Goal: Feedback & Contribution: Contribute content

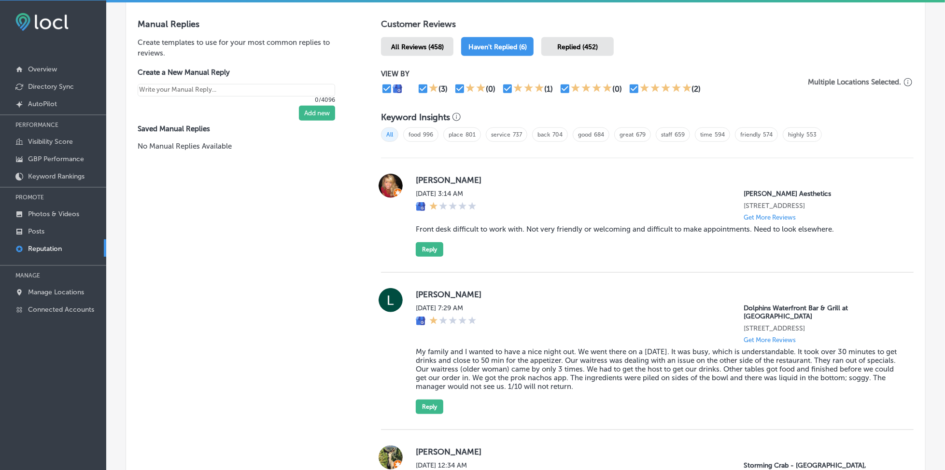
scroll to position [516, 0]
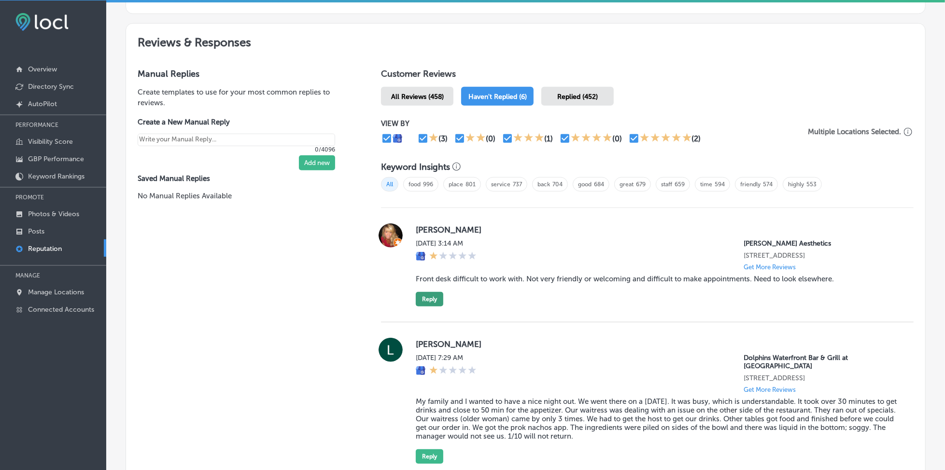
click at [417, 303] on button "Reply" at bounding box center [430, 299] width 28 height 14
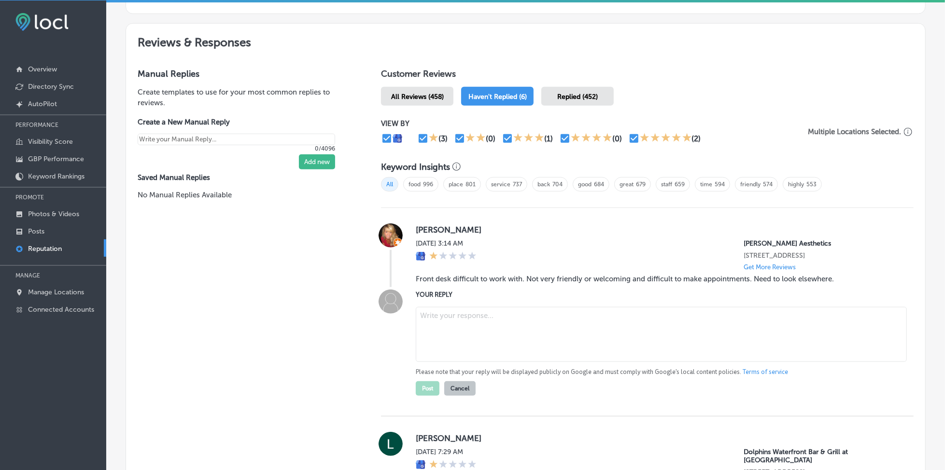
click at [475, 320] on textarea at bounding box center [661, 334] width 491 height 55
paste textarea "Thank you for sharing your thoughts, [PERSON_NAME]. We understand that this was…"
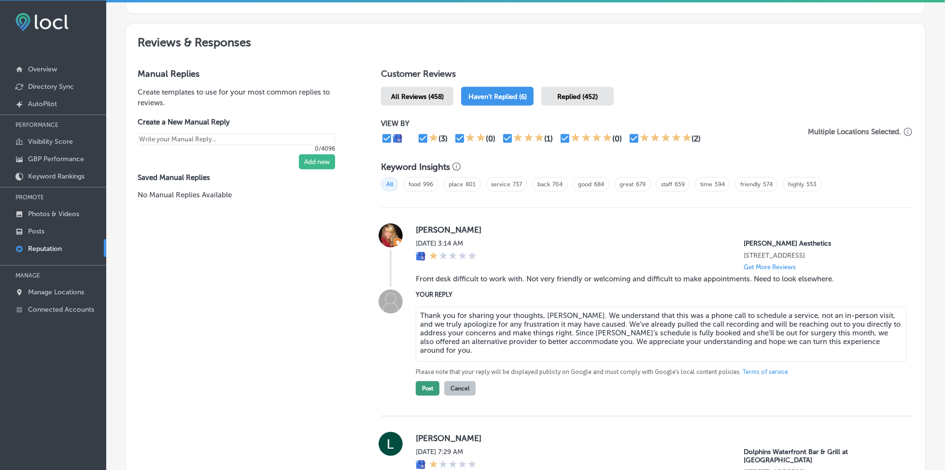
type textarea "Thank you for sharing your thoughts, [PERSON_NAME]. We understand that this was…"
click at [424, 393] on button "Post" at bounding box center [428, 388] width 24 height 14
type textarea "x"
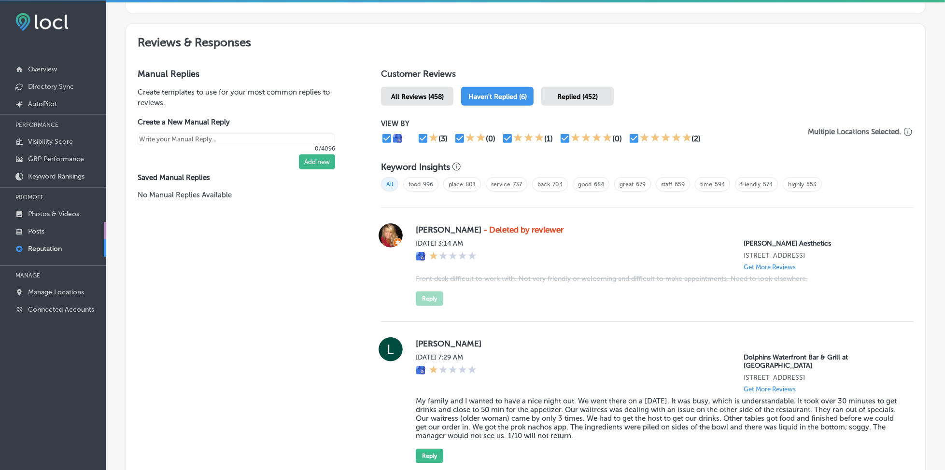
click at [42, 230] on p "Posts" at bounding box center [36, 231] width 16 height 8
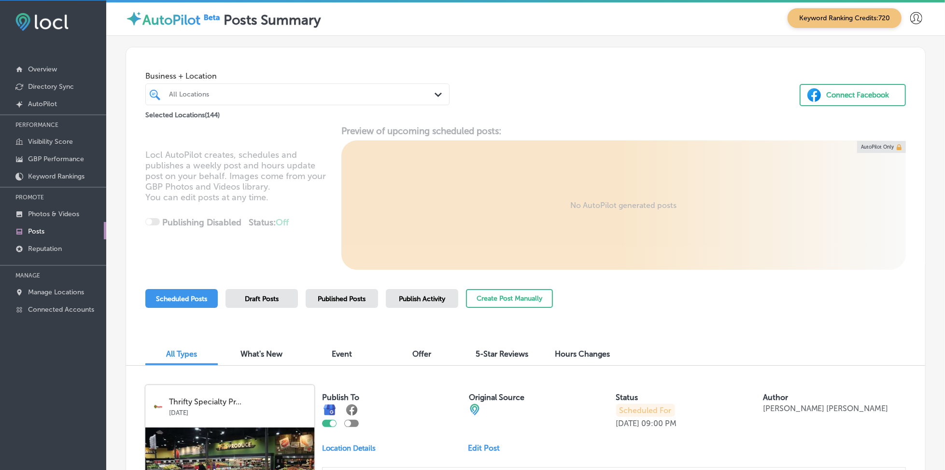
click at [351, 95] on div "All Locations" at bounding box center [302, 94] width 267 height 8
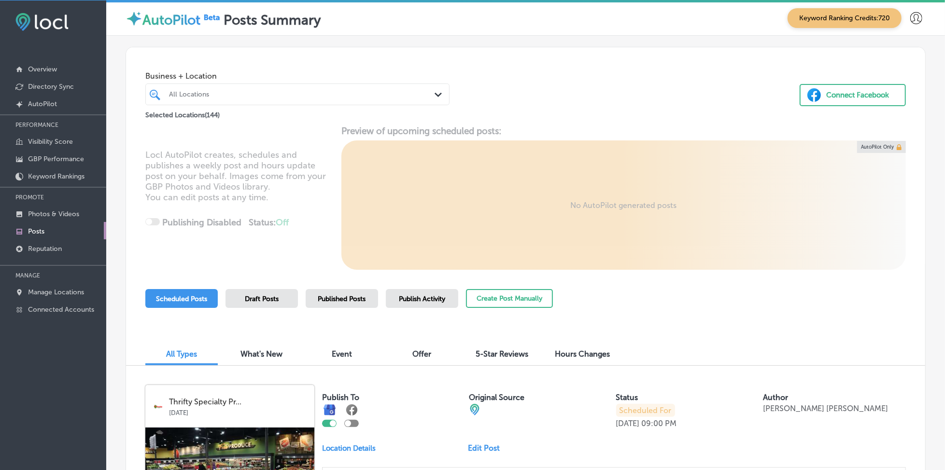
click at [407, 299] on span "Publish Activity" at bounding box center [422, 299] width 46 height 8
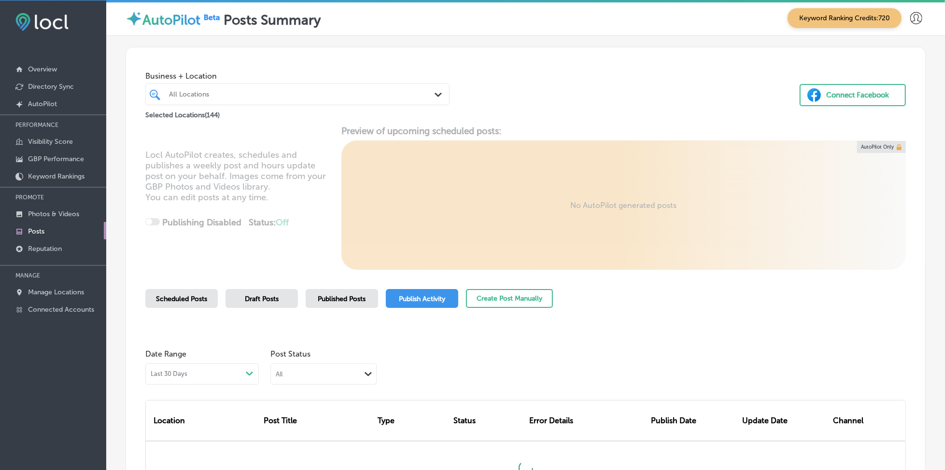
scroll to position [118, 0]
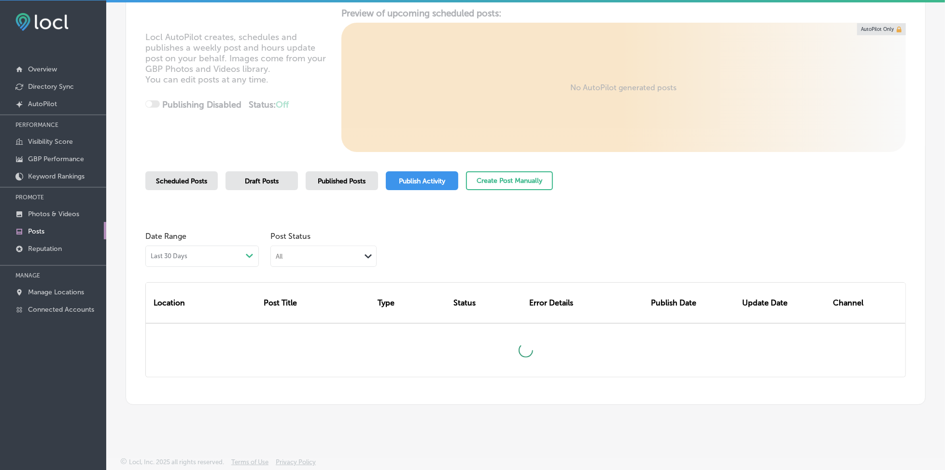
click at [343, 258] on div "All" at bounding box center [316, 256] width 90 height 9
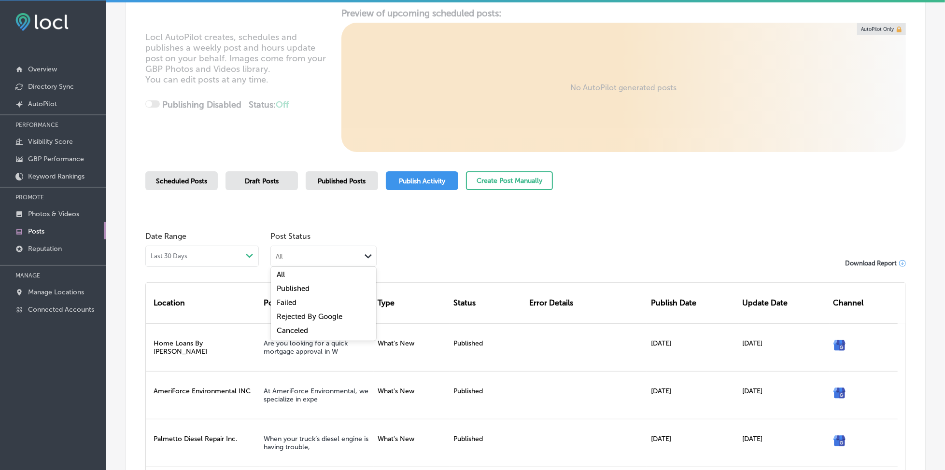
click at [329, 313] on label "Rejected By Google" at bounding box center [310, 316] width 66 height 9
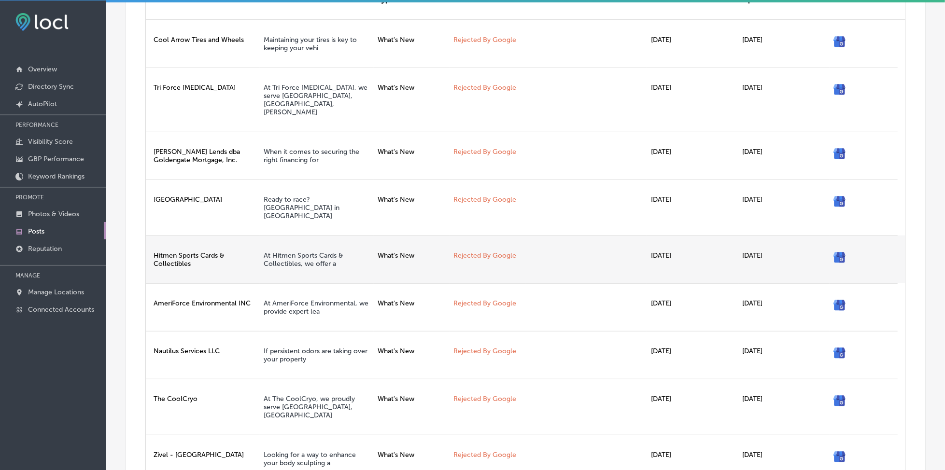
scroll to position [357, 0]
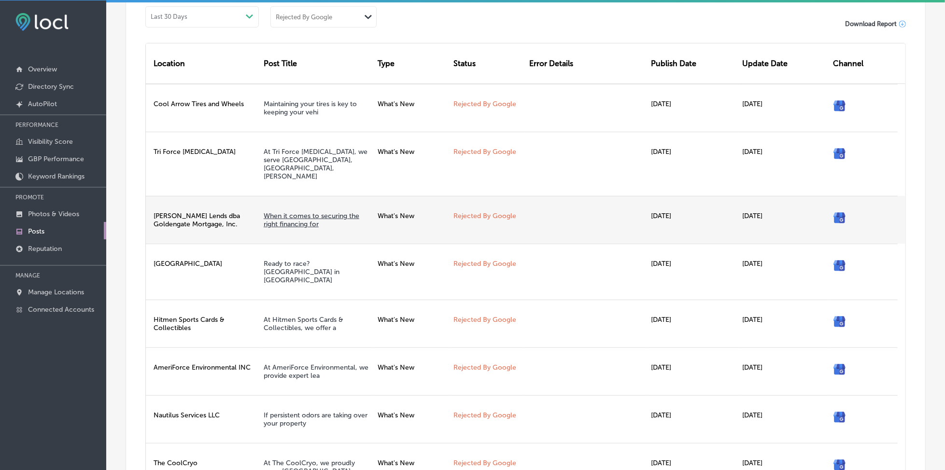
click at [310, 212] on link "When it comes to securing the right financing for" at bounding box center [312, 220] width 96 height 16
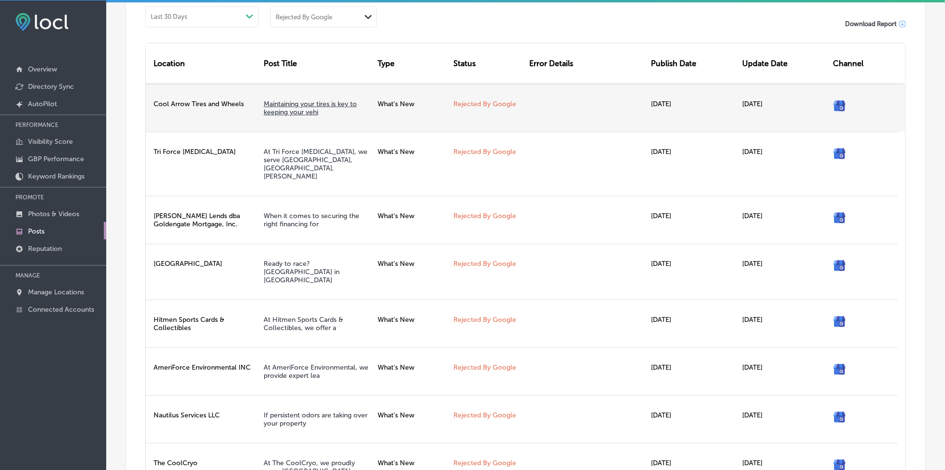
click at [289, 103] on link "Maintaining your tires is key to keeping your vehi" at bounding box center [310, 108] width 93 height 16
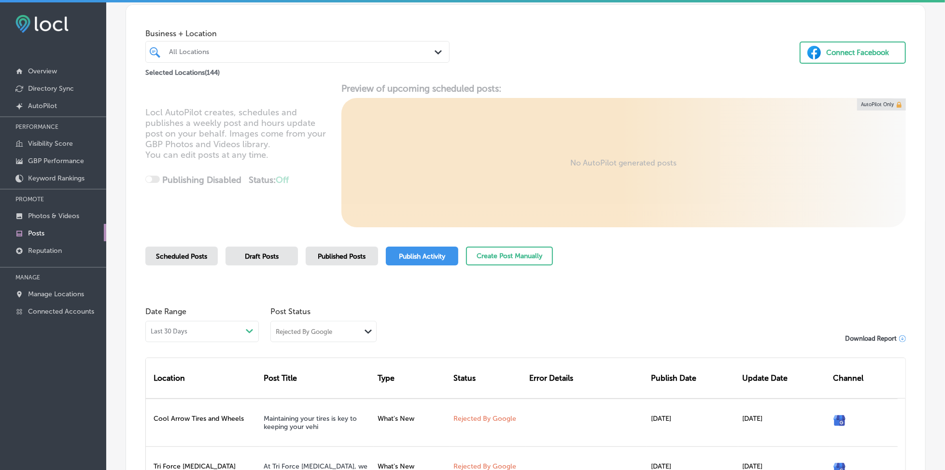
scroll to position [0, 0]
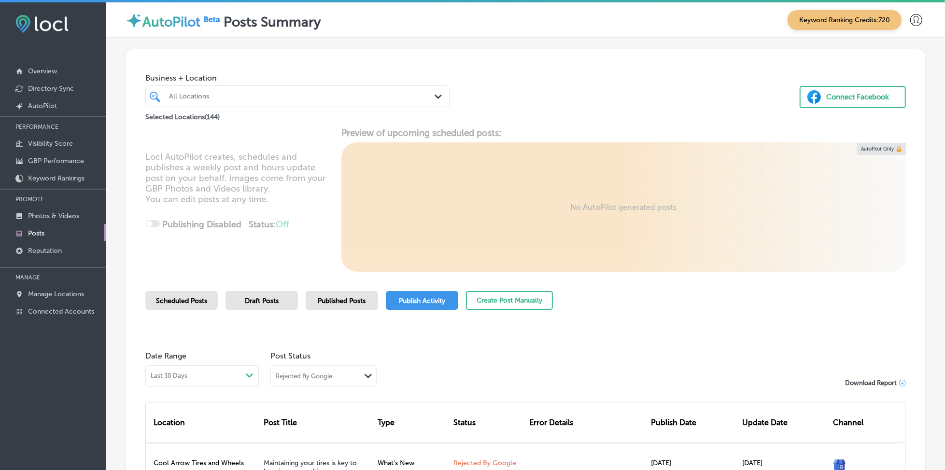
click at [222, 97] on div "All Locations" at bounding box center [302, 96] width 267 height 8
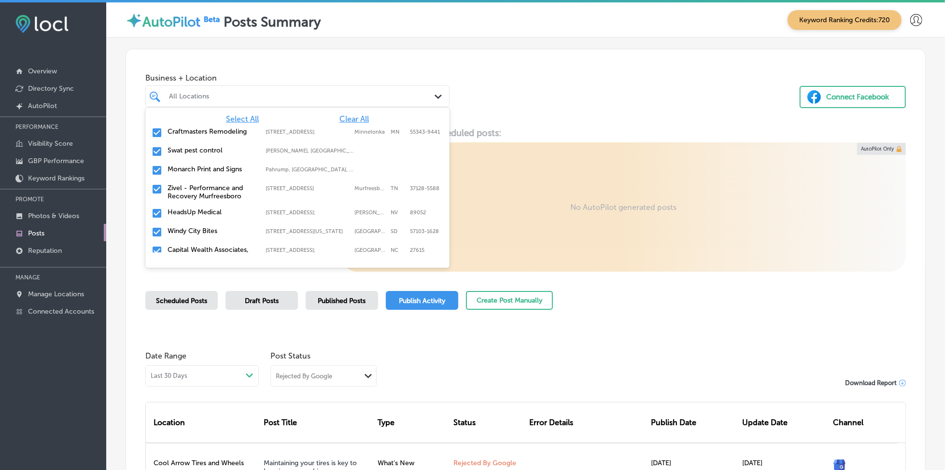
click at [350, 118] on span "Clear All" at bounding box center [353, 118] width 29 height 9
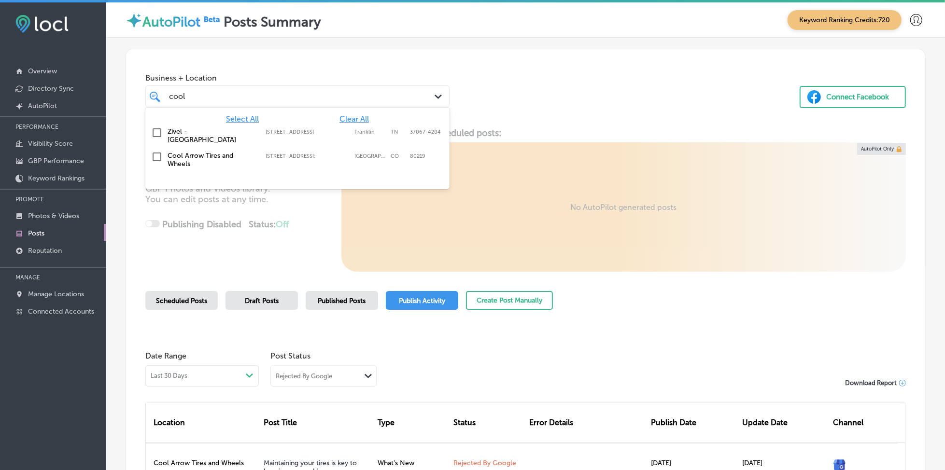
click at [329, 152] on div "Cool Arrow Tires and Wheels [STREET_ADDRESS] [STREET_ADDRESS]" at bounding box center [278, 160] width 221 height 16
type input "cool"
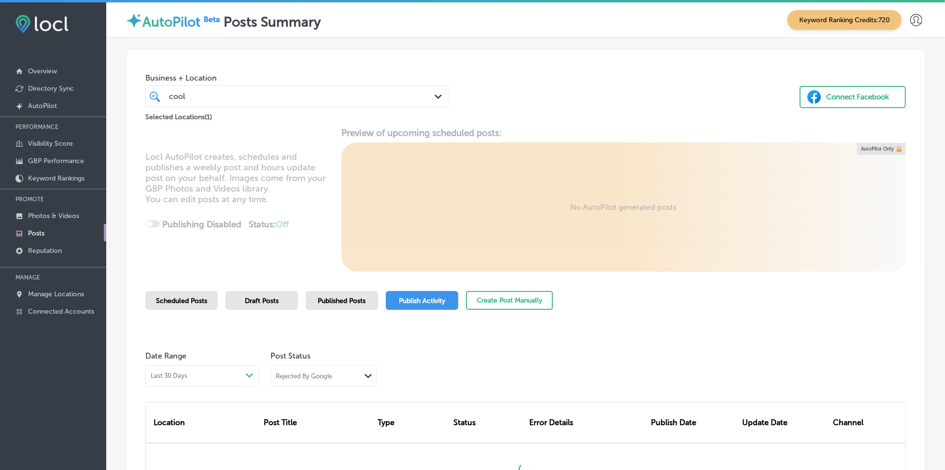
click at [514, 119] on div "Business + Location cool cool Path Created with Sketch. Selected Locations ( 1 …" at bounding box center [525, 85] width 799 height 73
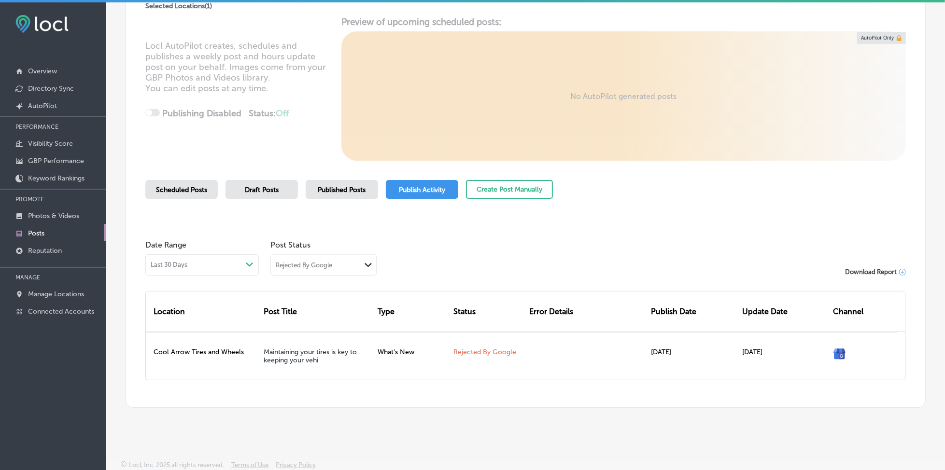
scroll to position [2, 0]
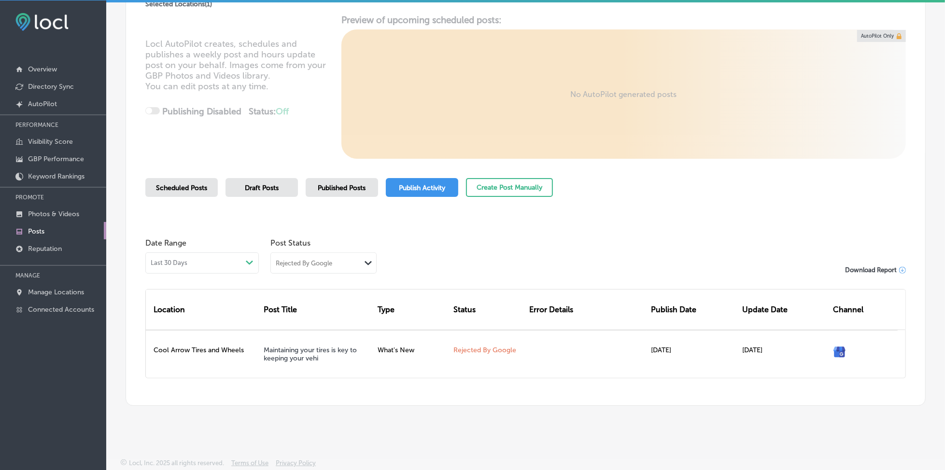
click at [327, 191] on span "Published Posts" at bounding box center [342, 188] width 48 height 8
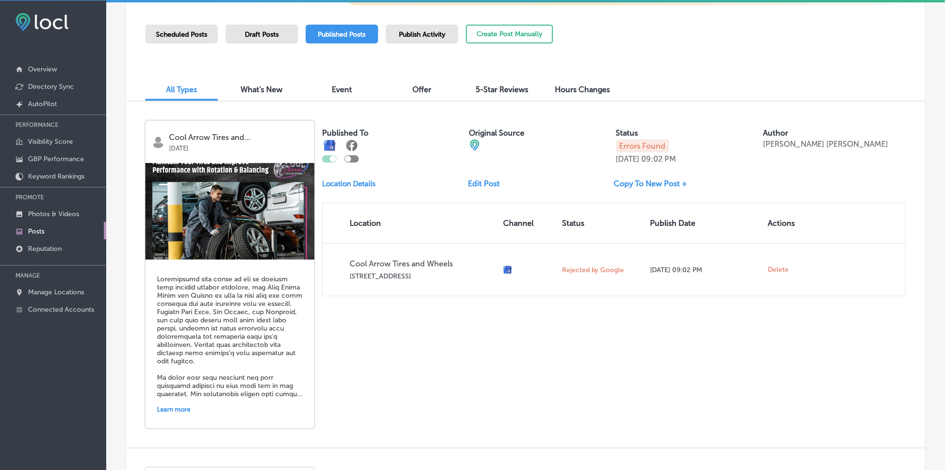
scroll to position [322, 0]
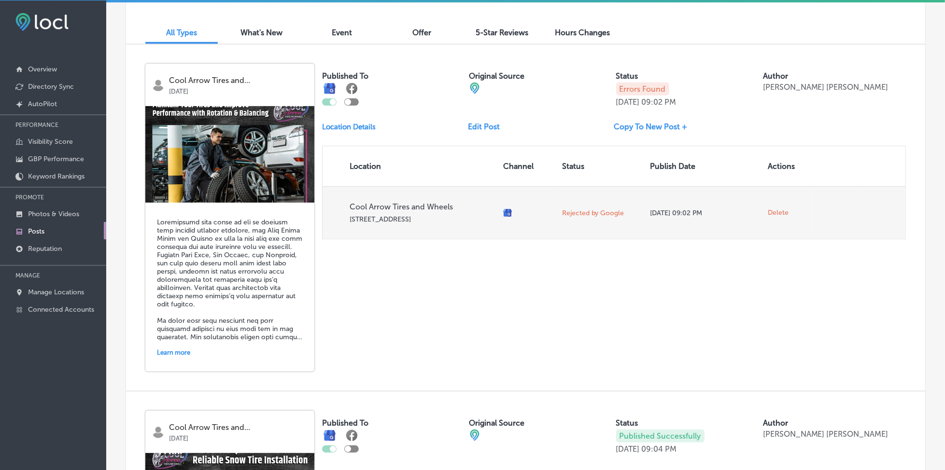
click at [588, 210] on link "Rejected by Google" at bounding box center [593, 213] width 62 height 8
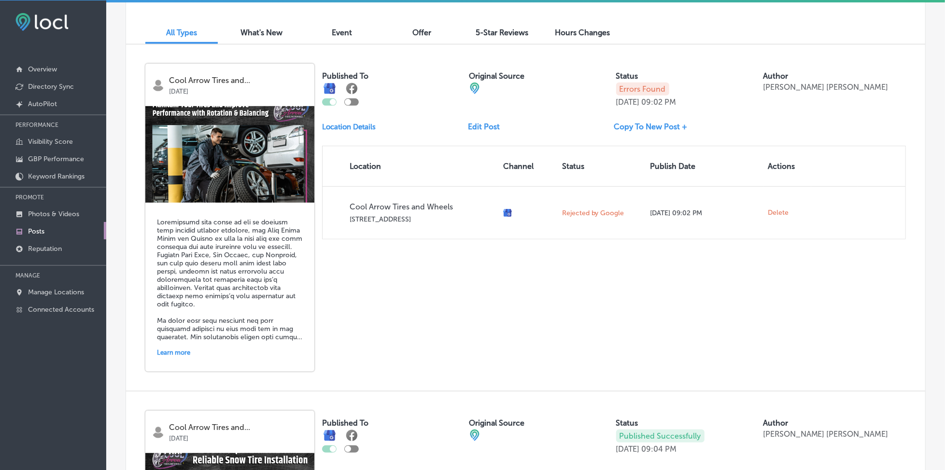
click at [635, 123] on link "Copy To New Post +" at bounding box center [654, 126] width 81 height 9
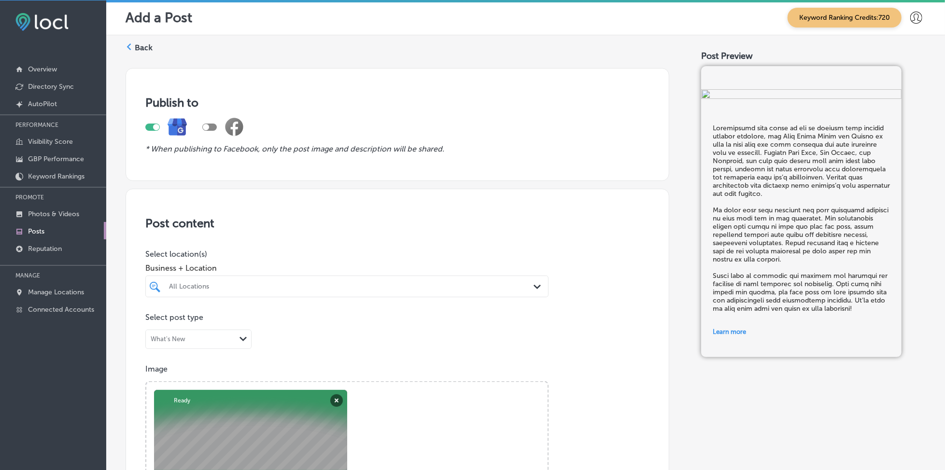
click at [344, 293] on div "All Locations" at bounding box center [346, 286] width 365 height 15
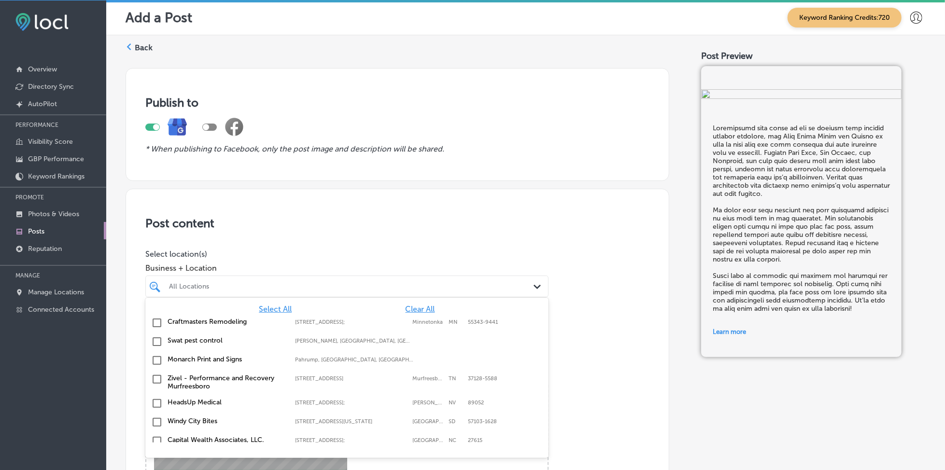
click at [414, 309] on span "Clear All" at bounding box center [420, 309] width 29 height 9
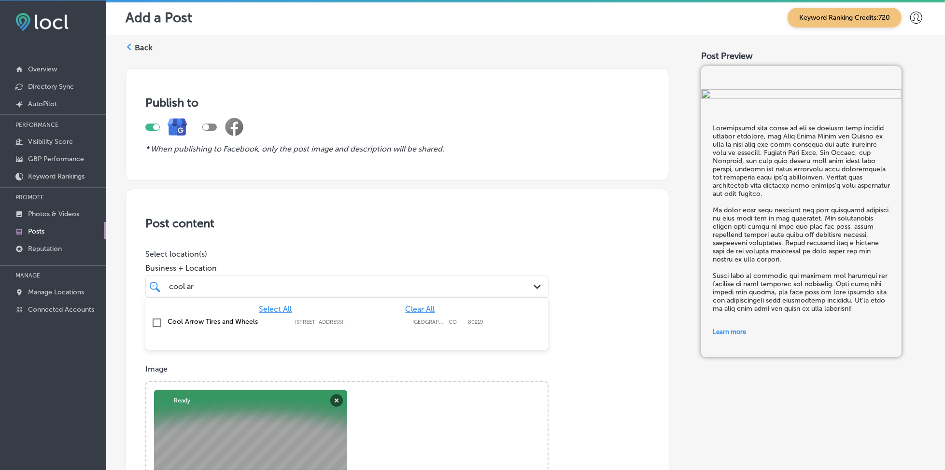
click at [415, 325] on div "Cool Arrow Tires and Wheels [STREET_ADDRESS] [STREET_ADDRESS]" at bounding box center [346, 323] width 395 height 15
type input "cool ar"
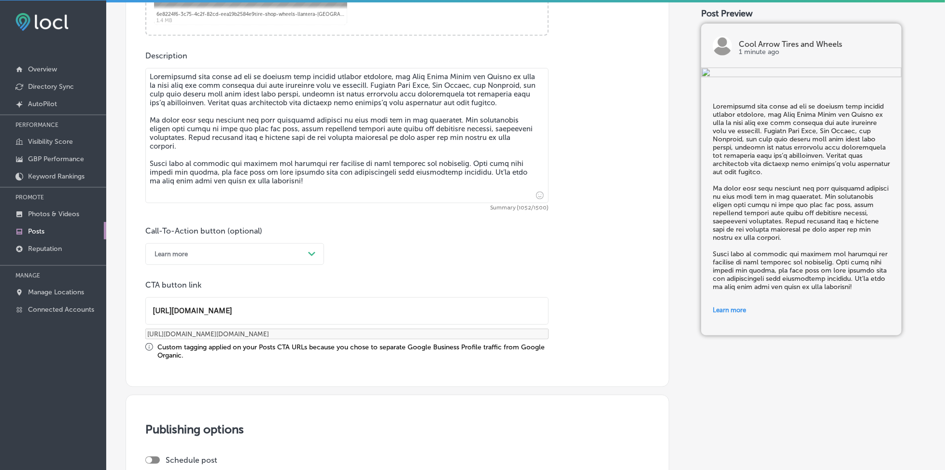
scroll to position [515, 0]
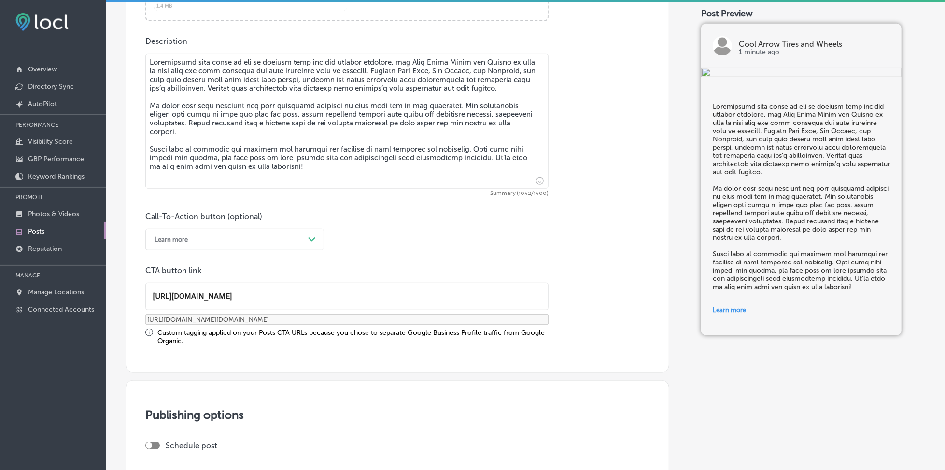
click at [238, 240] on div "Learn more" at bounding box center [227, 239] width 154 height 15
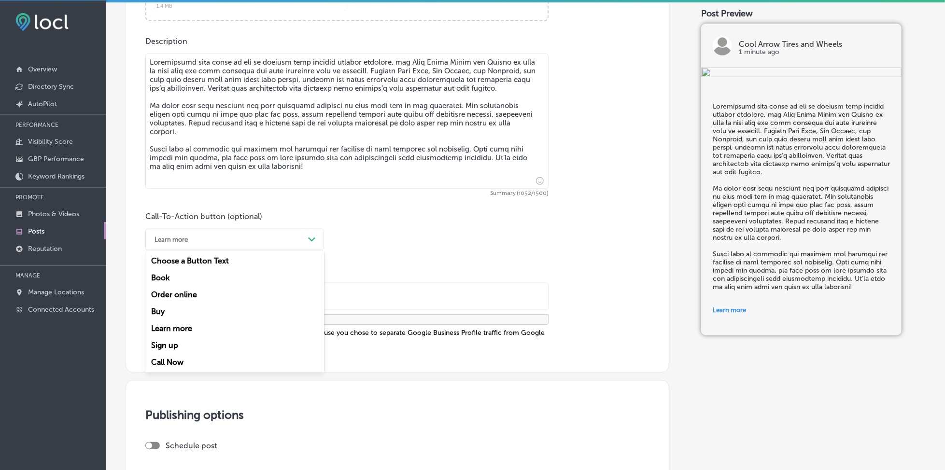
click at [191, 326] on div "Learn more" at bounding box center [234, 328] width 179 height 17
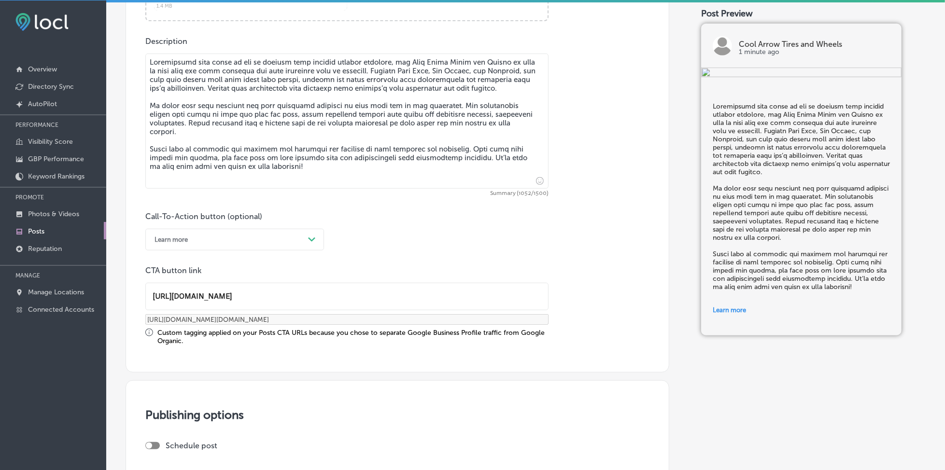
click at [254, 292] on input "[URL][DOMAIN_NAME]" at bounding box center [347, 296] width 402 height 27
click at [319, 296] on input "[URL][DOMAIN_NAME]" at bounding box center [347, 296] width 402 height 27
click at [367, 261] on div "Call-To-Action button (optional) Learn more Path Created with Sketch. CTA butto…" at bounding box center [397, 278] width 504 height 133
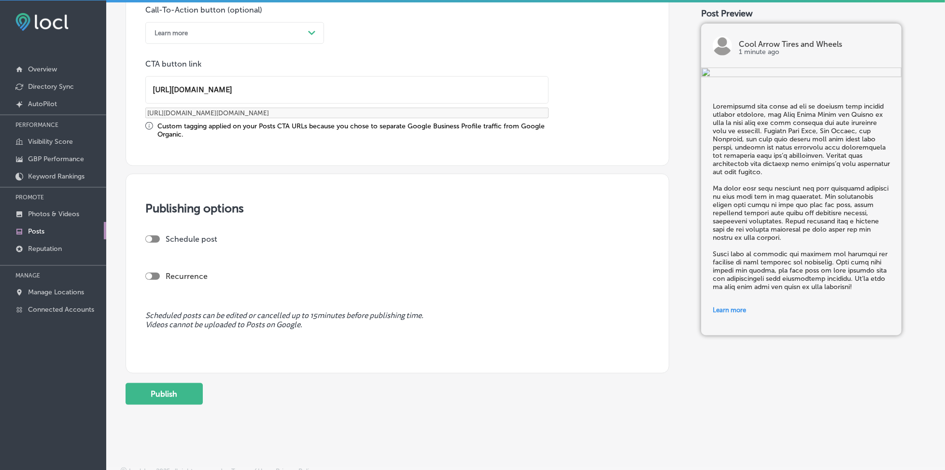
scroll to position [729, 0]
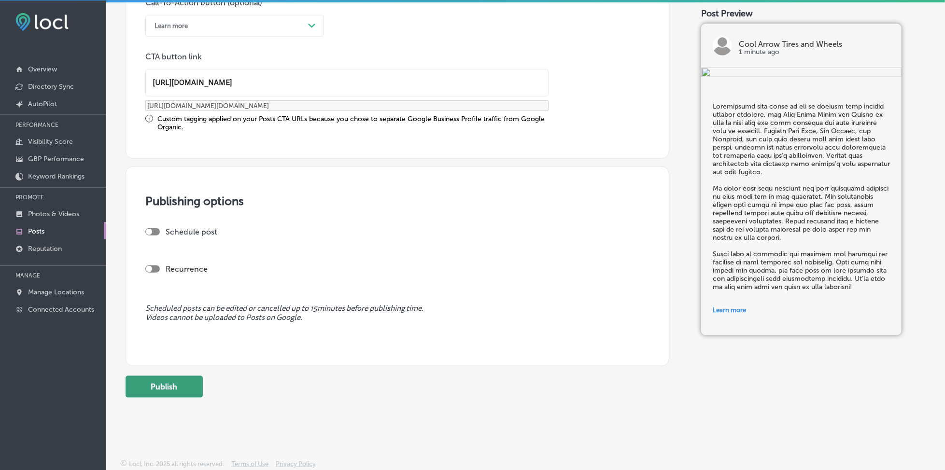
click at [178, 376] on button "Publish" at bounding box center [164, 387] width 77 height 22
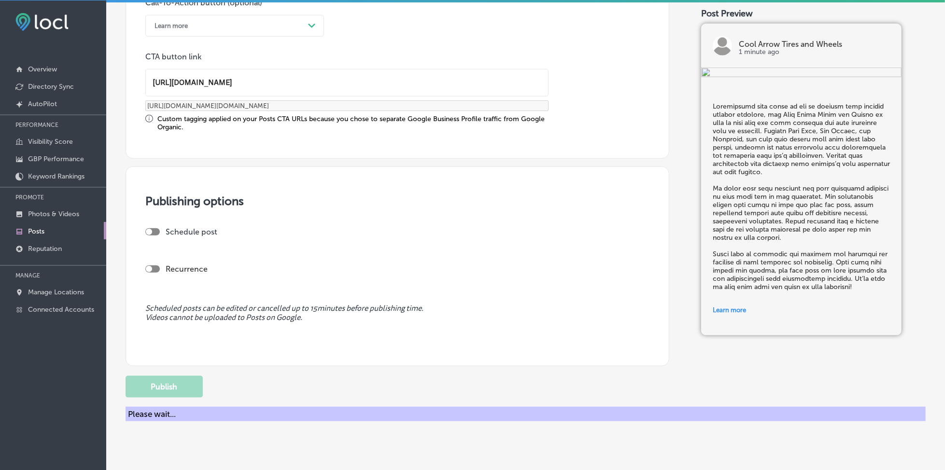
scroll to position [643, 0]
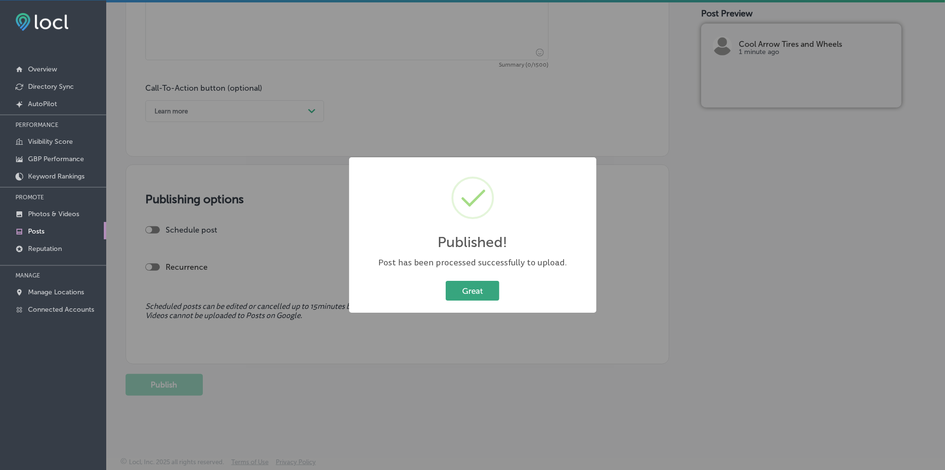
click at [452, 289] on button "Great" at bounding box center [473, 291] width 54 height 20
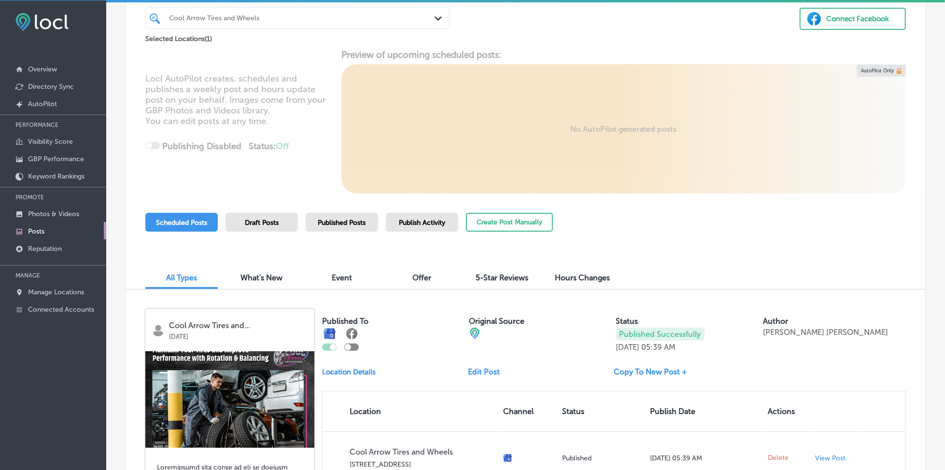
scroll to position [64, 0]
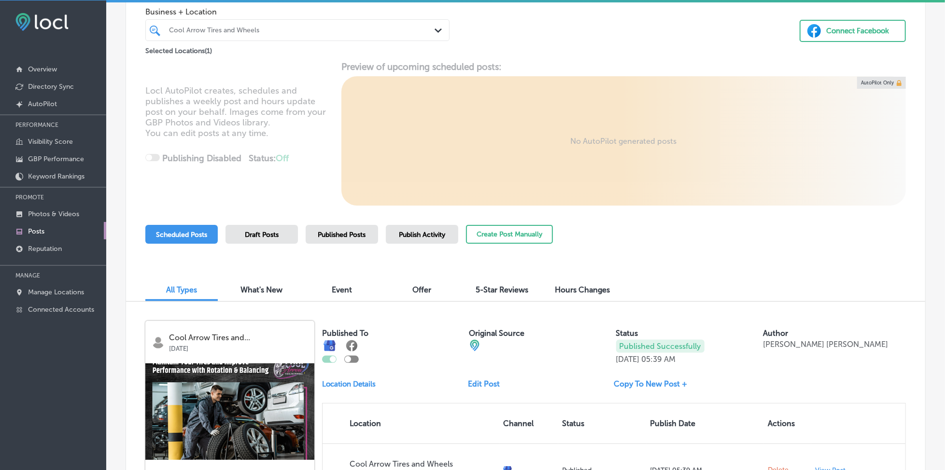
click at [352, 231] on span "Published Posts" at bounding box center [342, 235] width 48 height 8
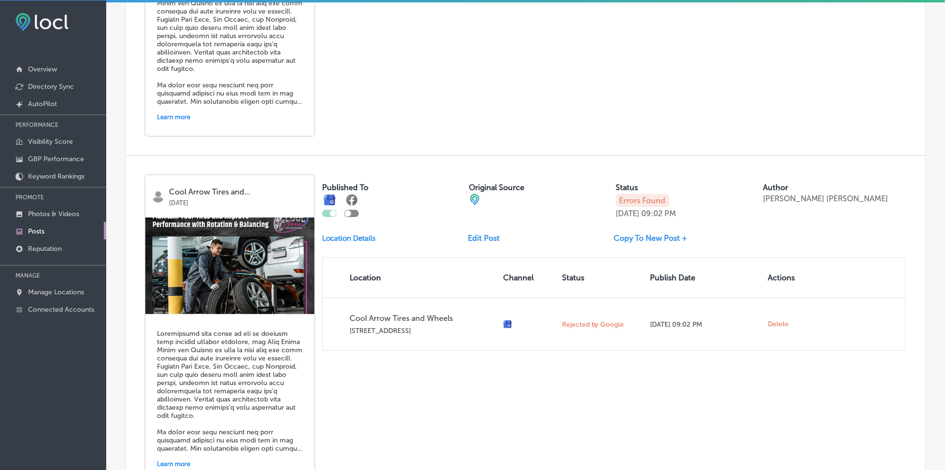
scroll to position [579, 0]
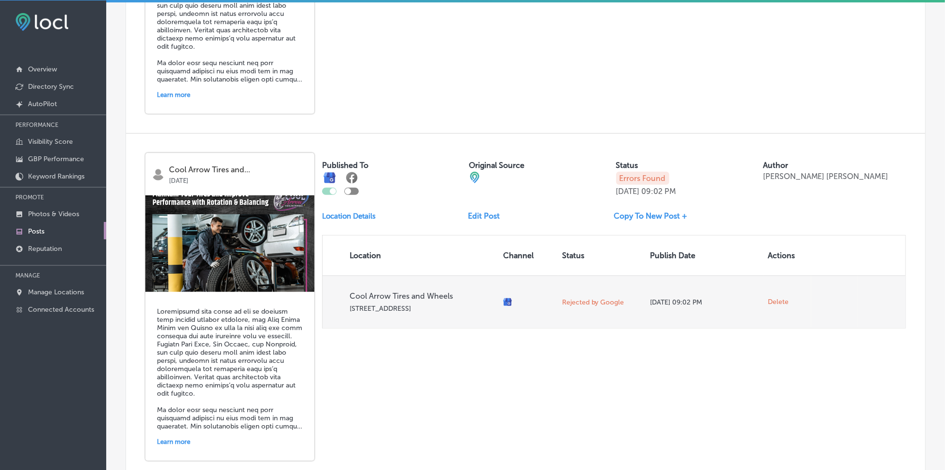
click at [778, 298] on span "Delete" at bounding box center [778, 302] width 21 height 9
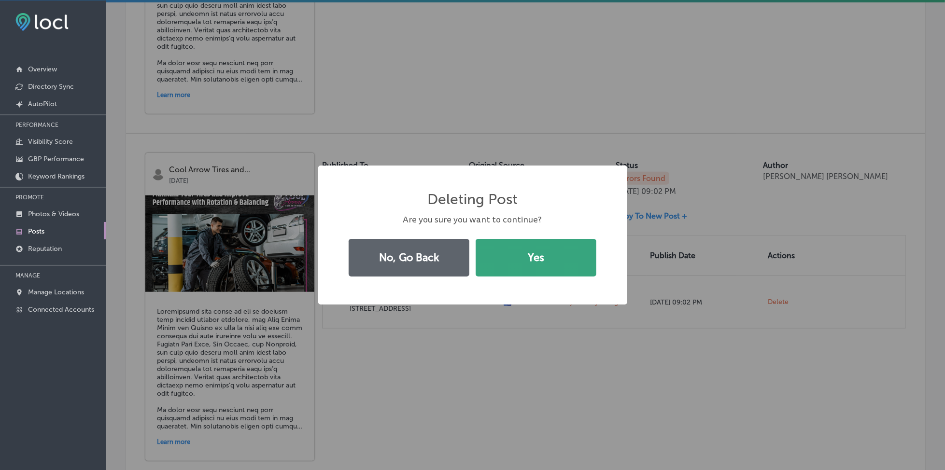
click at [522, 255] on button "Yes" at bounding box center [536, 258] width 121 height 38
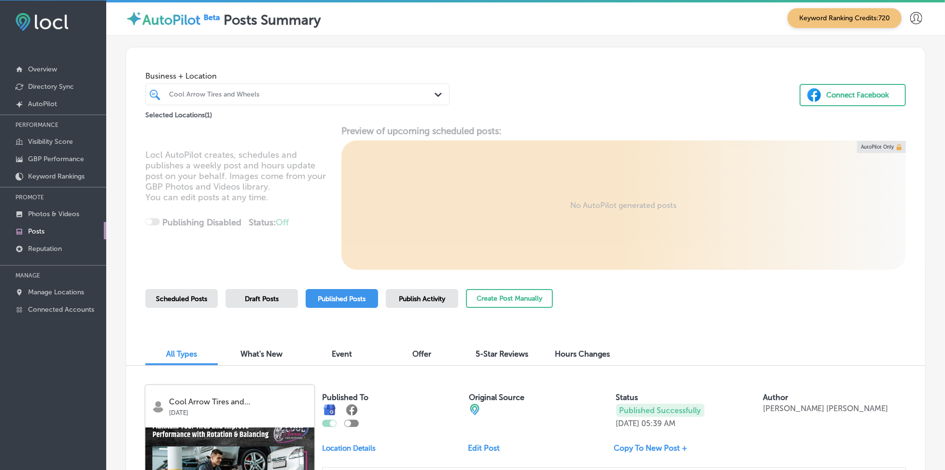
scroll to position [0, 0]
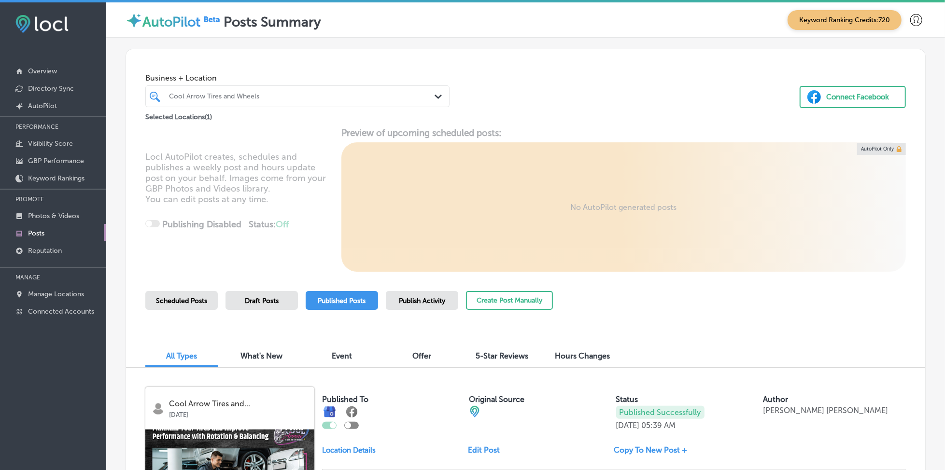
click at [259, 98] on div "Cool Arrow Tires and Wheels" at bounding box center [302, 96] width 267 height 8
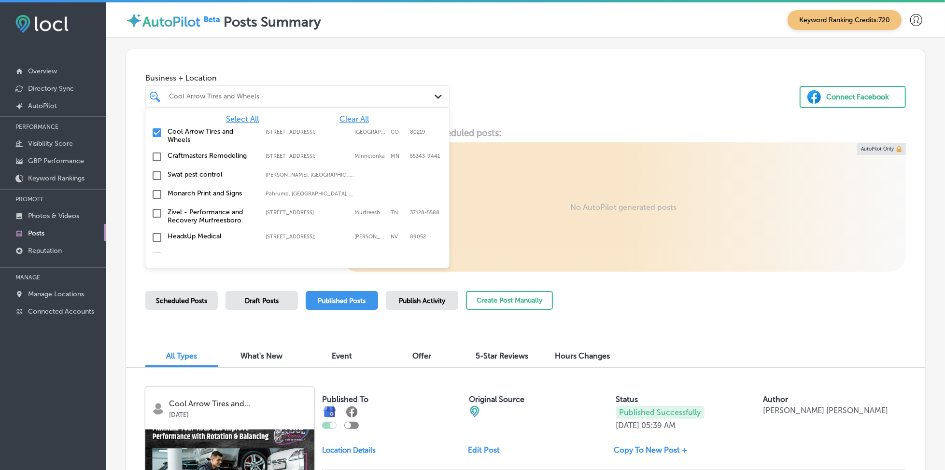
click at [345, 117] on span "Clear All" at bounding box center [353, 118] width 29 height 9
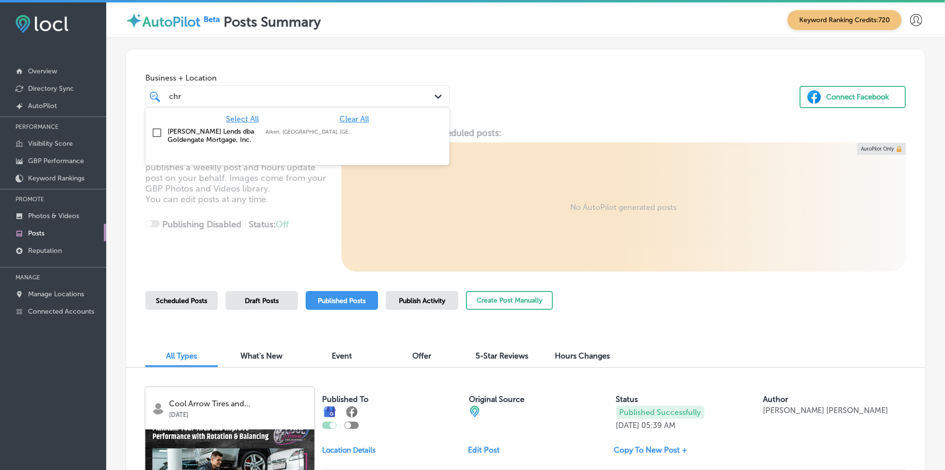
click at [242, 142] on label "[PERSON_NAME] Lends dba Goldengate Mortgage, Inc." at bounding box center [212, 135] width 88 height 16
type input "chr"
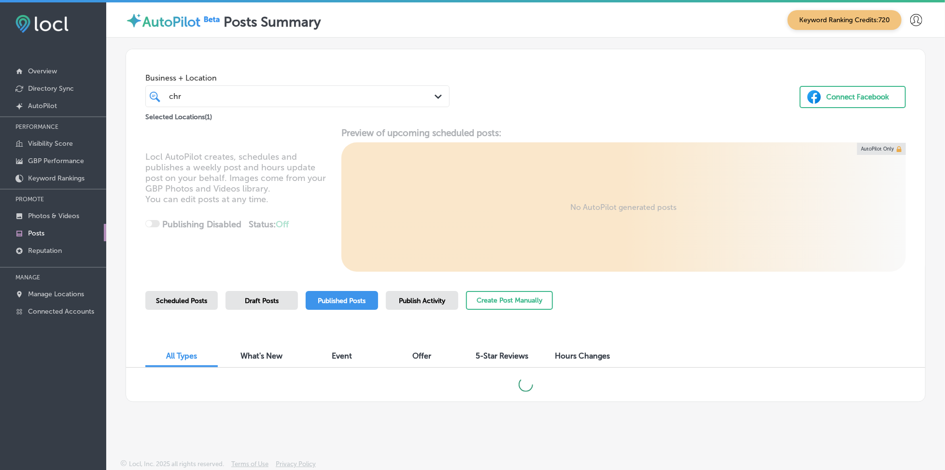
click at [556, 87] on div "Business + Location chr chr Path Created with Sketch. Selected Locations ( 1 ) …" at bounding box center [525, 85] width 799 height 73
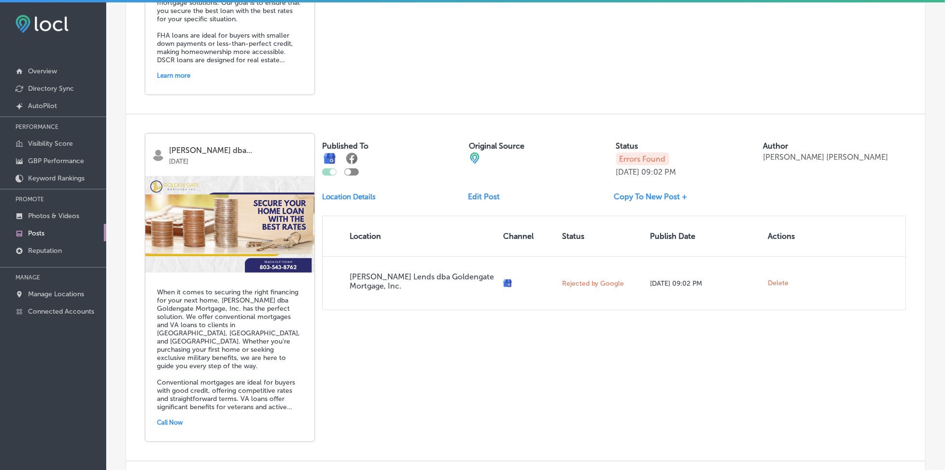
scroll to position [579, 0]
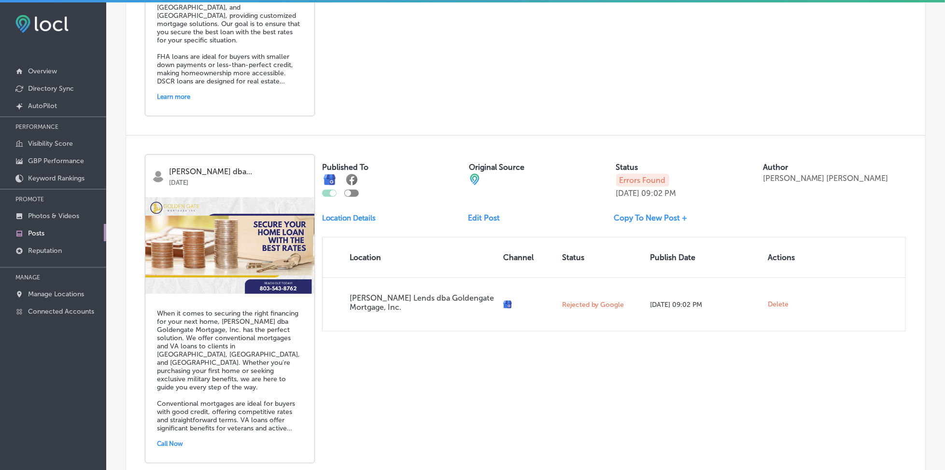
click at [656, 213] on link "Copy To New Post +" at bounding box center [654, 217] width 81 height 9
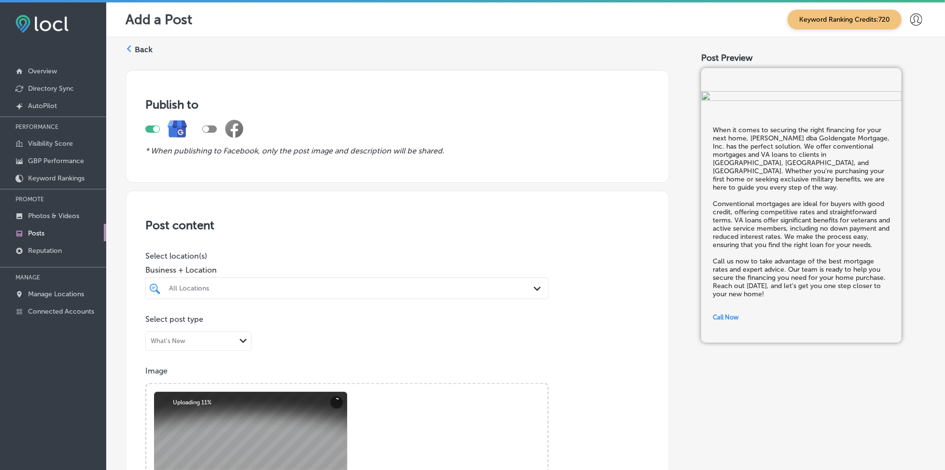
scroll to position [128, 0]
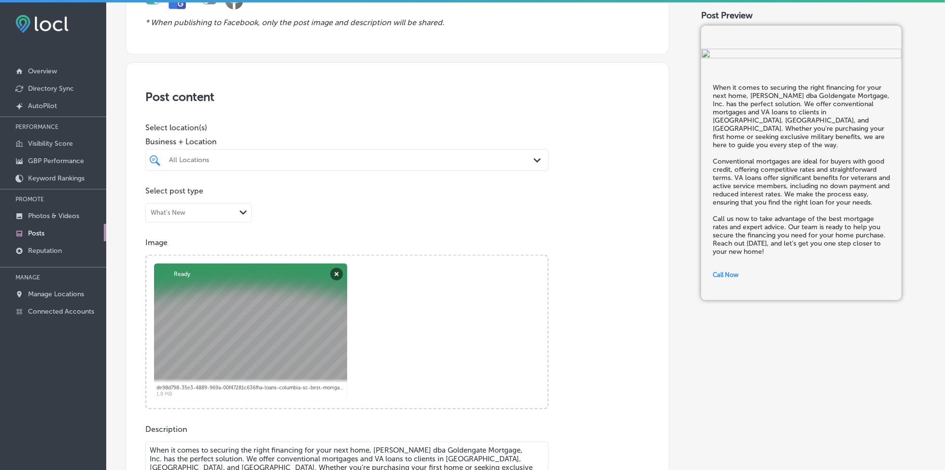
click at [300, 159] on div "All Locations" at bounding box center [351, 160] width 365 height 8
click at [290, 198] on div "[PERSON_NAME] Lends dba Goldengate Mortgage, Inc. [GEOGRAPHIC_DATA], [GEOGRAPHI…" at bounding box center [315, 199] width 295 height 16
type input "[PERSON_NAME]"
click at [375, 129] on p "Select location(s)" at bounding box center [346, 127] width 403 height 9
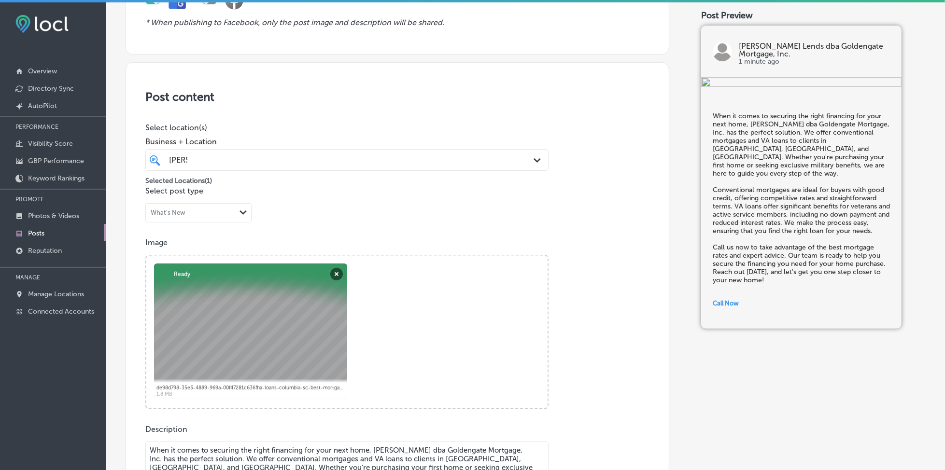
click at [377, 156] on div "[PERSON_NAME] [PERSON_NAME]" at bounding box center [329, 160] width 322 height 13
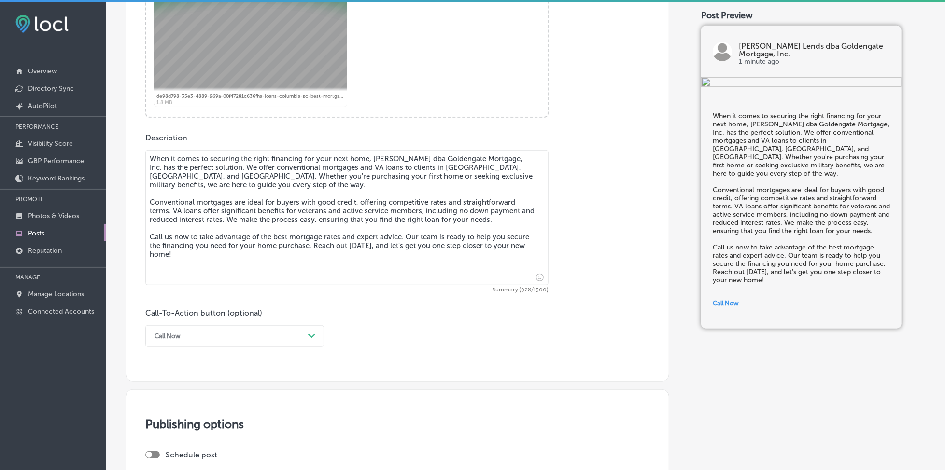
scroll to position [450, 0]
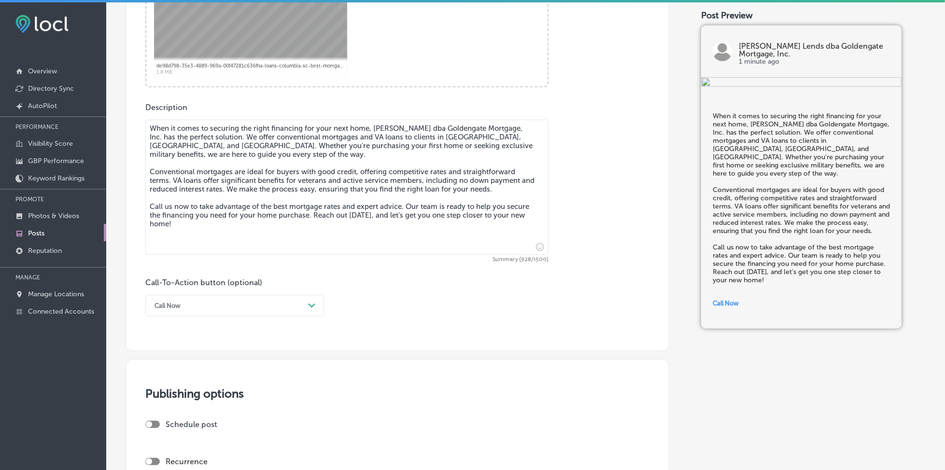
click at [240, 303] on div "Call Now" at bounding box center [227, 305] width 154 height 15
click at [179, 427] on div "Call Now" at bounding box center [234, 428] width 179 height 17
click at [393, 312] on div "Call-To-Action button (optional) Call Now Path Created with Sketch." at bounding box center [397, 297] width 504 height 39
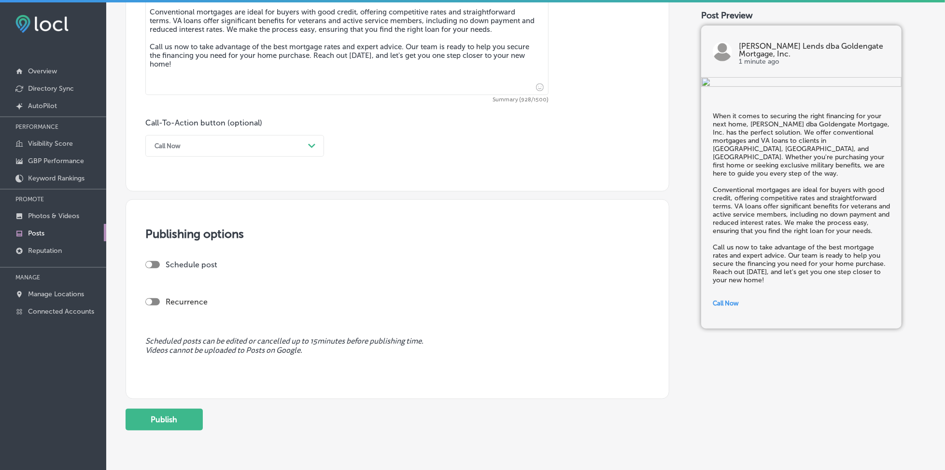
scroll to position [643, 0]
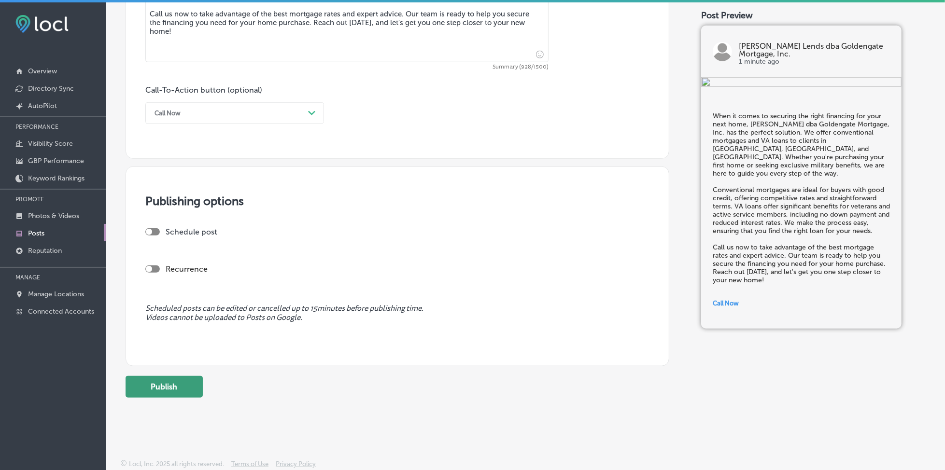
click at [163, 381] on button "Publish" at bounding box center [164, 387] width 77 height 22
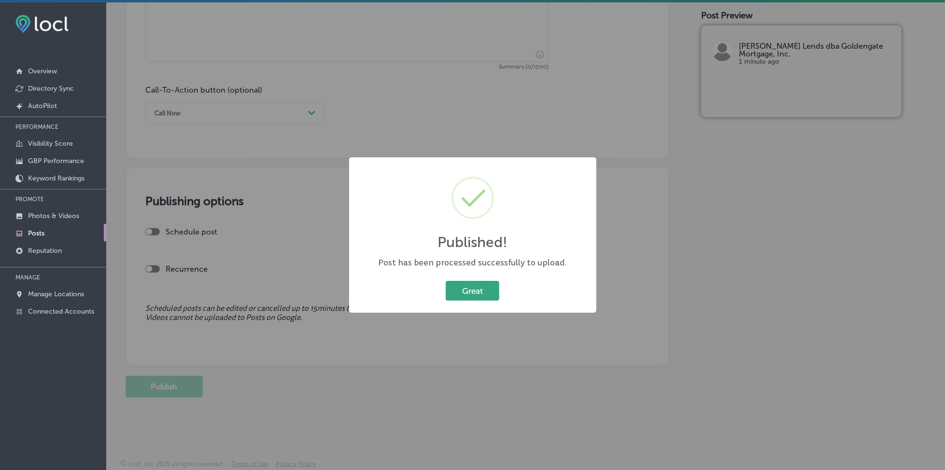
click at [493, 293] on button "Great" at bounding box center [473, 291] width 54 height 20
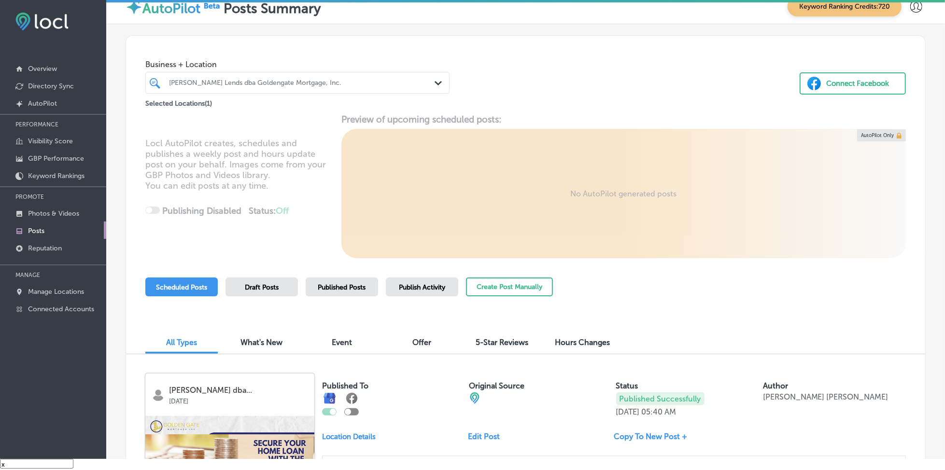
click at [360, 280] on div "Published Posts" at bounding box center [342, 287] width 72 height 19
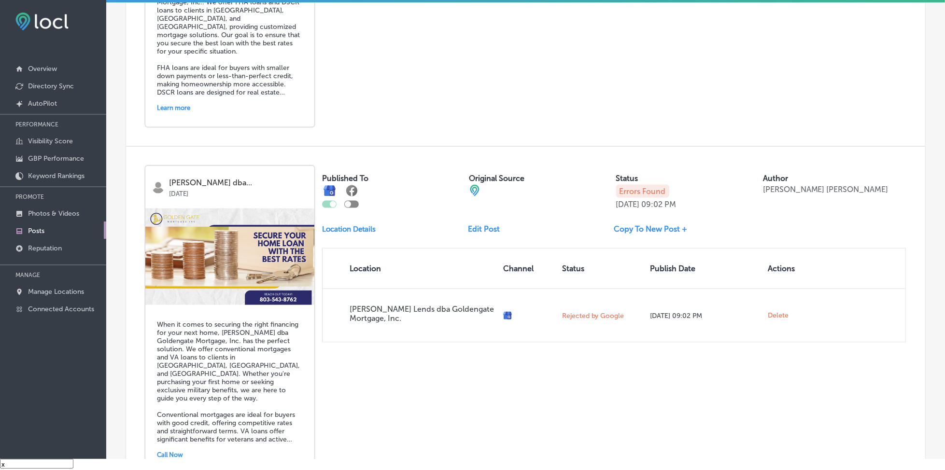
scroll to position [966, 0]
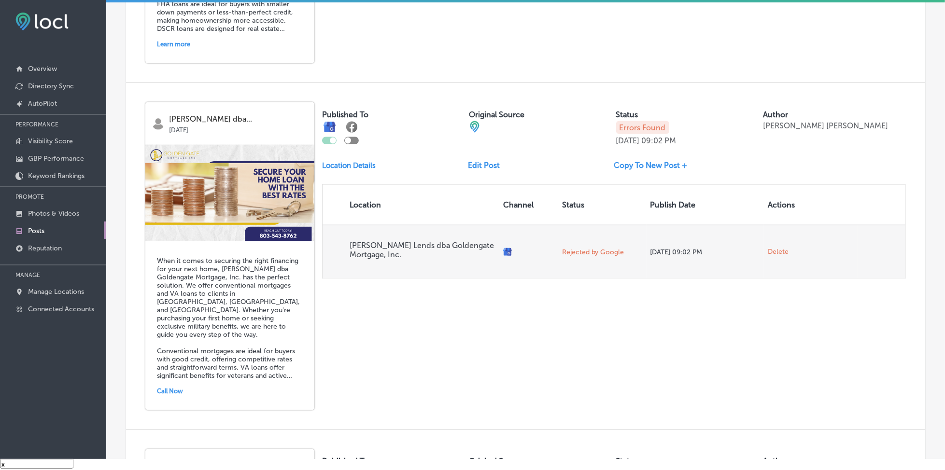
click at [771, 248] on span "Delete" at bounding box center [778, 252] width 21 height 9
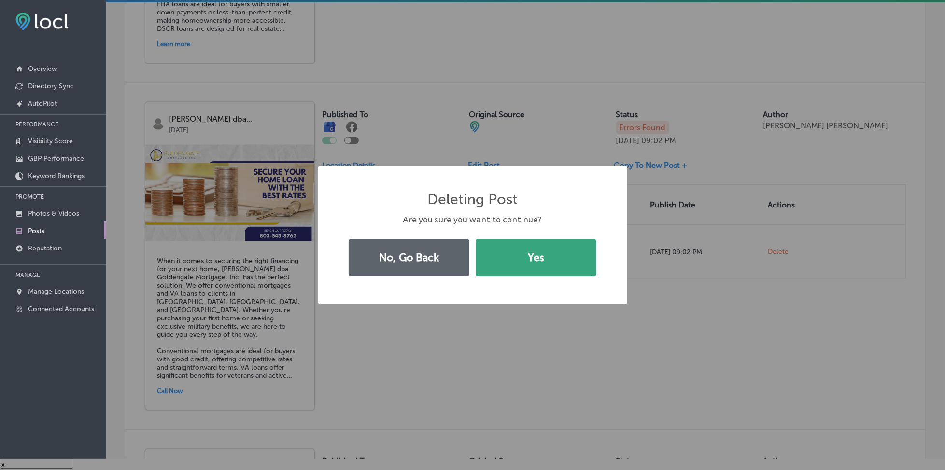
click at [528, 256] on button "Yes" at bounding box center [536, 258] width 121 height 38
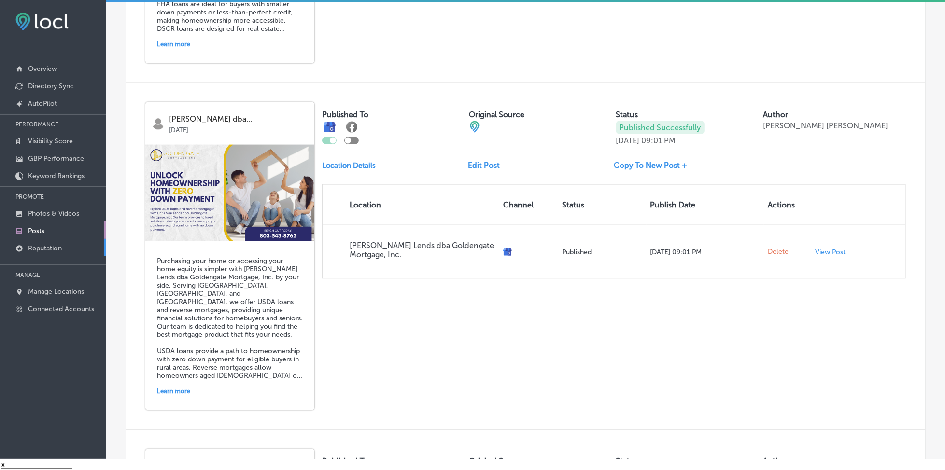
click at [43, 240] on link "Reputation" at bounding box center [53, 247] width 106 height 17
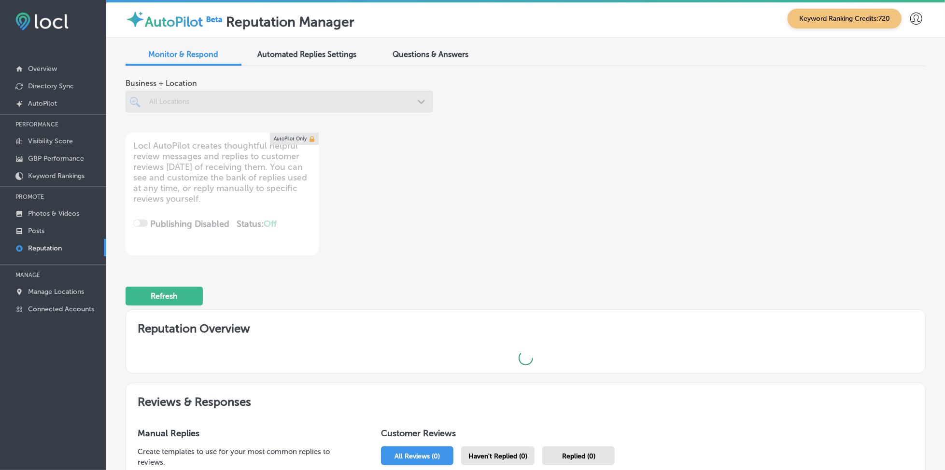
scroll to position [2, 0]
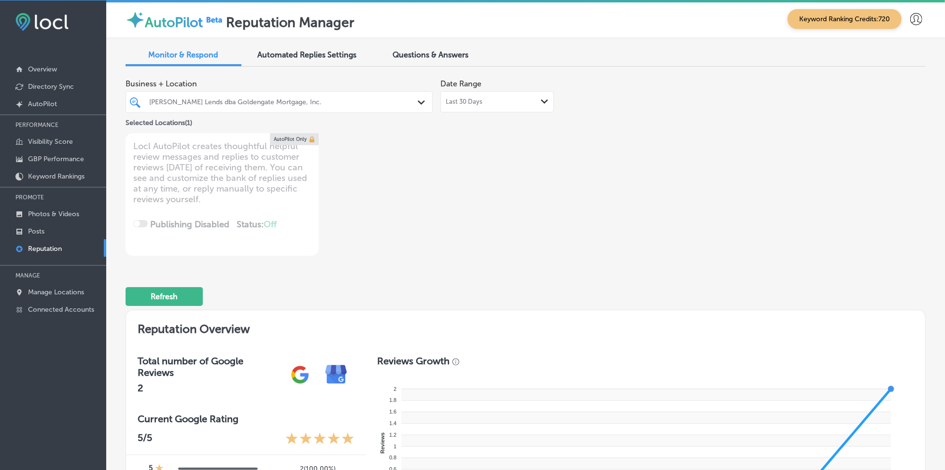
click at [381, 108] on div "[PERSON_NAME] Lends dba Goldengate Mortgage, Inc." at bounding box center [278, 102] width 269 height 15
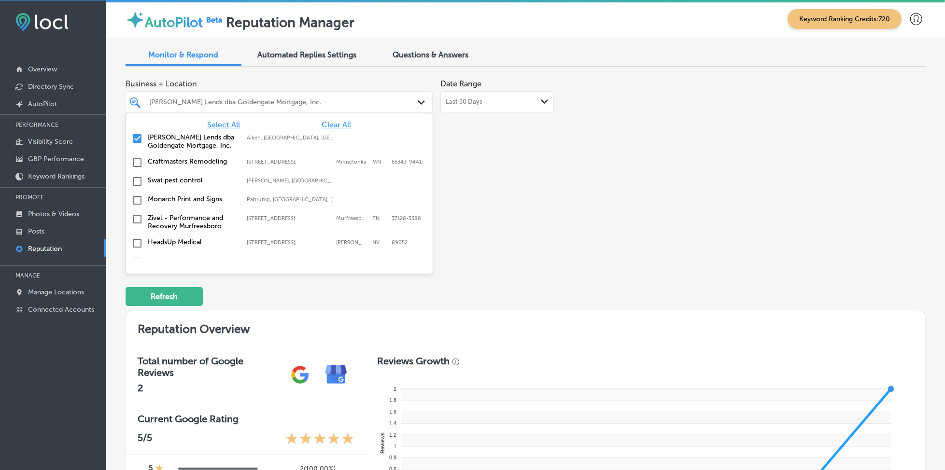
click at [232, 123] on span "Select All" at bounding box center [223, 124] width 33 height 9
click at [550, 166] on div "Business + Location option focused, 1 of 145. 145 results available. Use Up and…" at bounding box center [366, 165] width 480 height 182
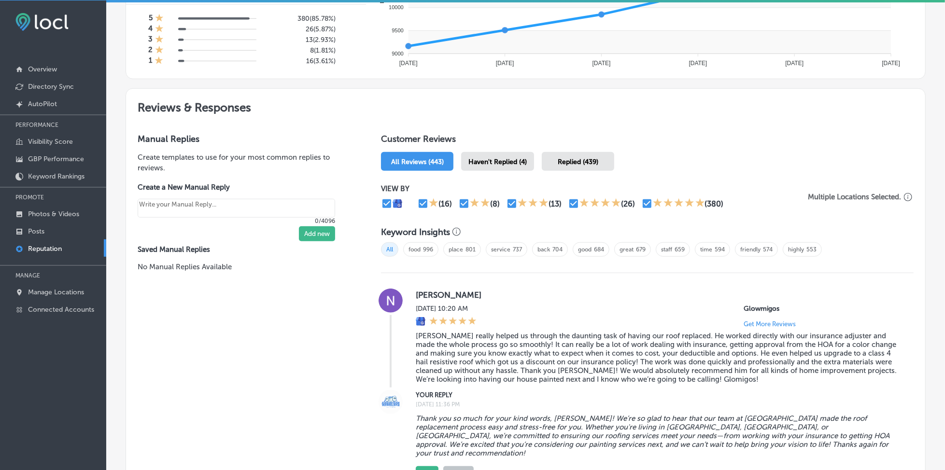
click at [508, 158] on span "Haven't Replied (4)" at bounding box center [497, 162] width 58 height 8
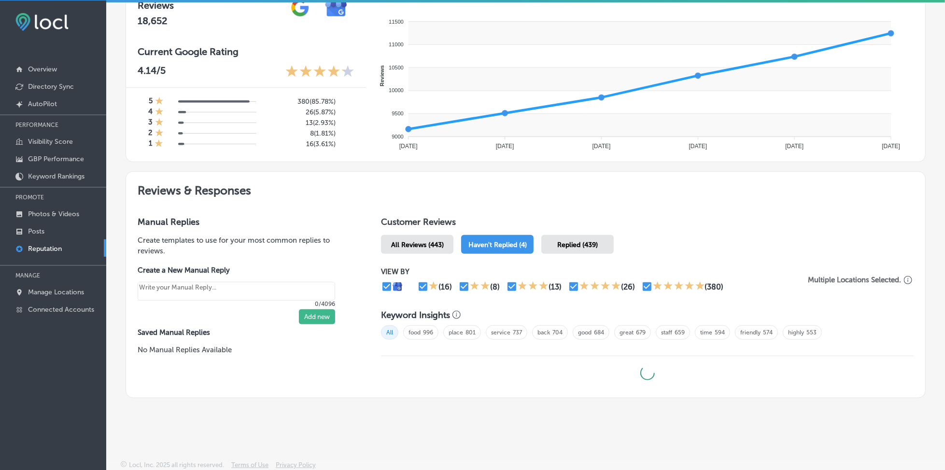
type textarea "x"
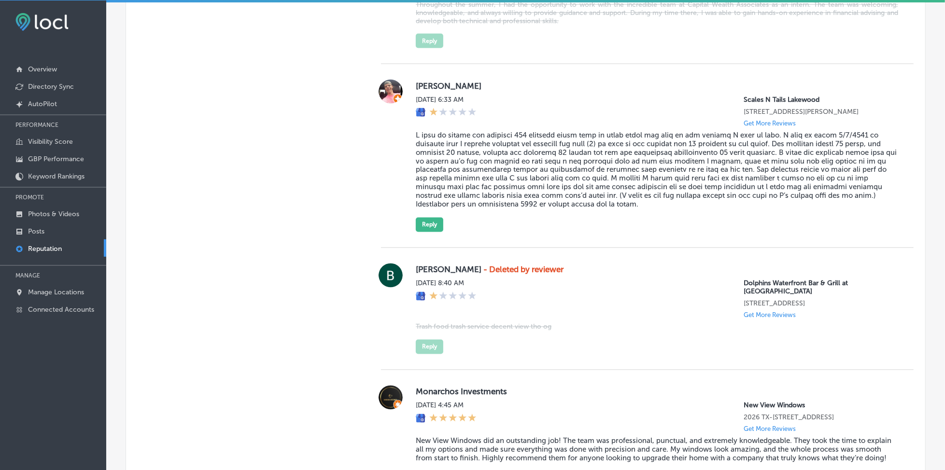
scroll to position [1223, 0]
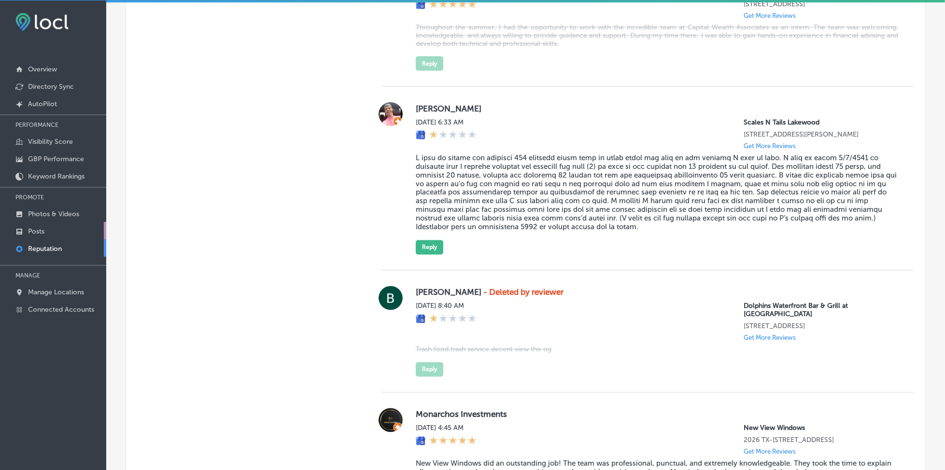
click at [35, 227] on p "Posts" at bounding box center [36, 231] width 16 height 8
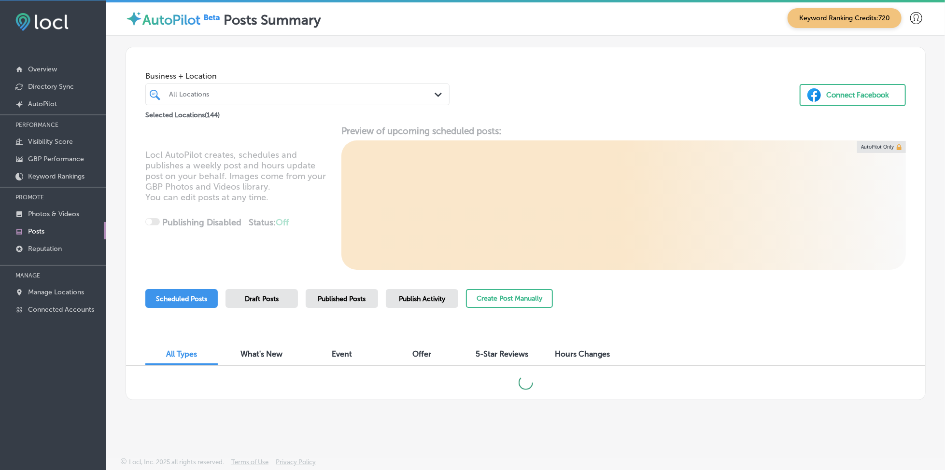
click at [340, 94] on div "All Locations" at bounding box center [302, 94] width 267 height 8
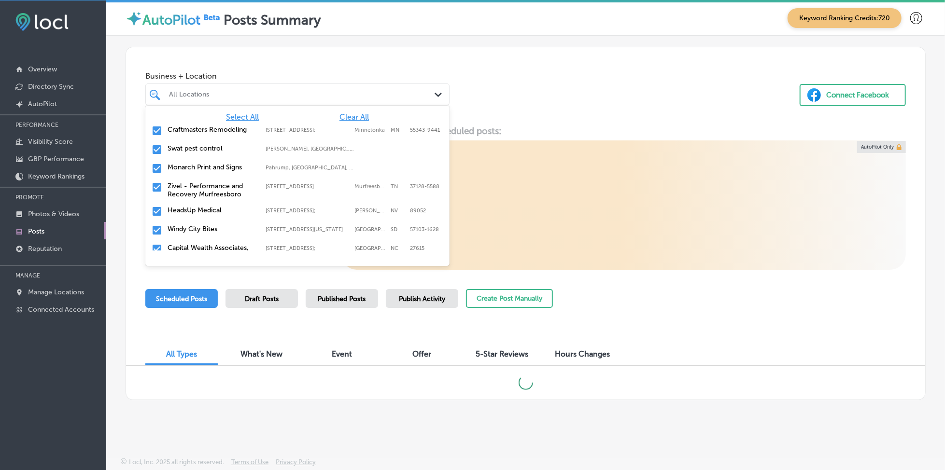
click at [342, 118] on span "Clear All" at bounding box center [353, 116] width 29 height 9
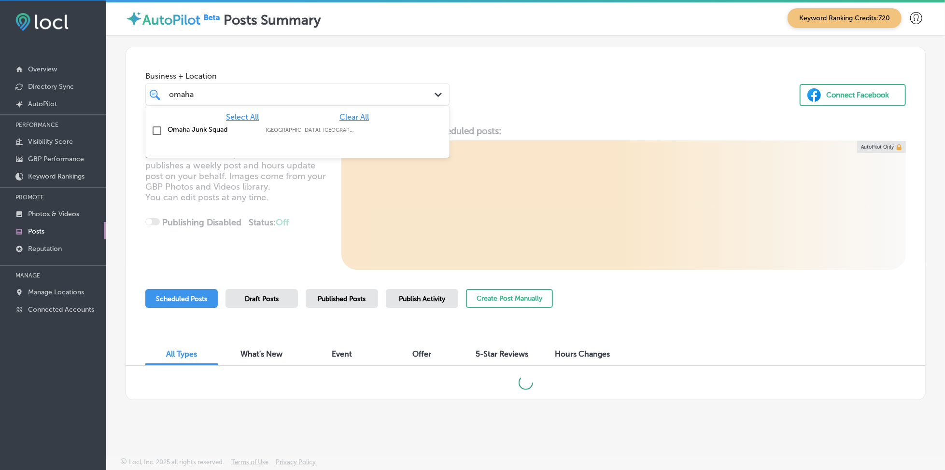
click at [343, 137] on div "Omaha Junk Squad Omaha, [GEOGRAPHIC_DATA], [GEOGRAPHIC_DATA] | [GEOGRAPHIC_DATA…" at bounding box center [297, 131] width 296 height 15
type input "omaha"
click at [572, 102] on div "Business + Location option focused, 2 of 145. 2 results available for search te…" at bounding box center [525, 83] width 799 height 73
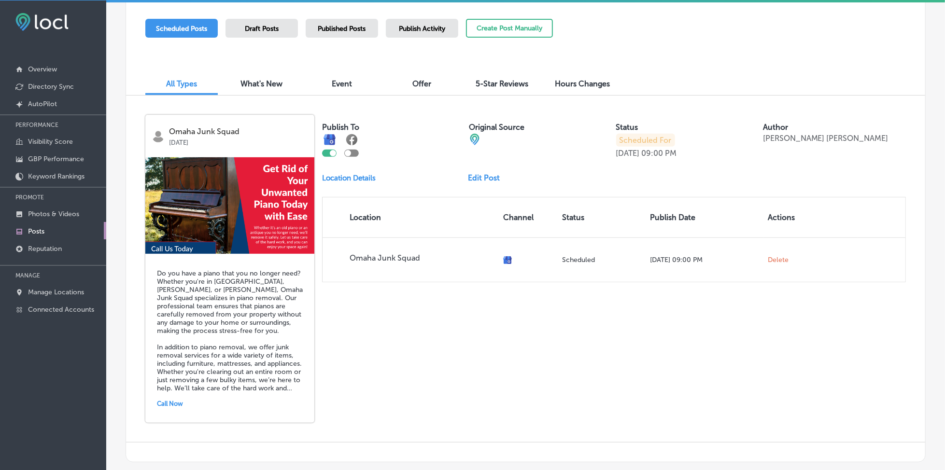
scroll to position [191, 0]
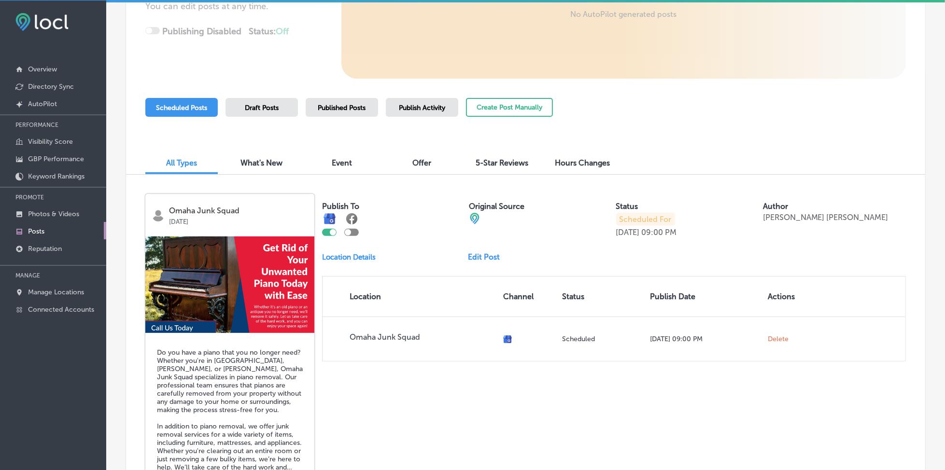
click at [332, 110] on span "Published Posts" at bounding box center [342, 108] width 48 height 8
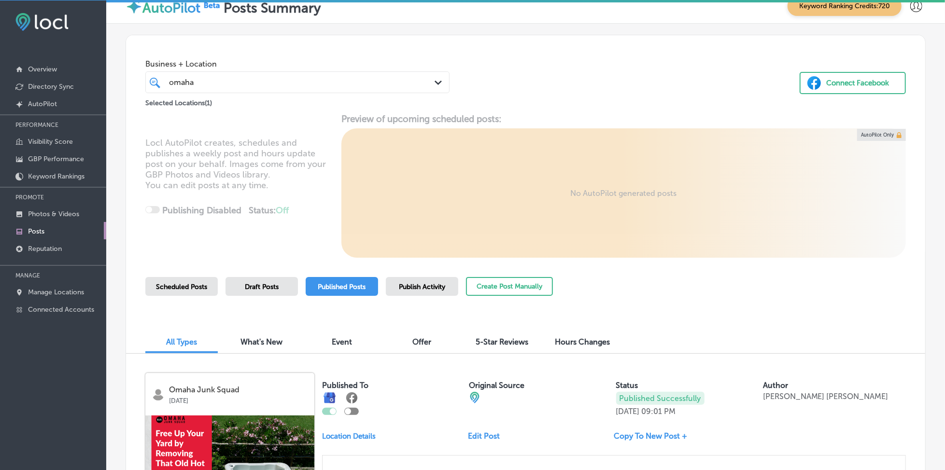
scroll to position [0, 0]
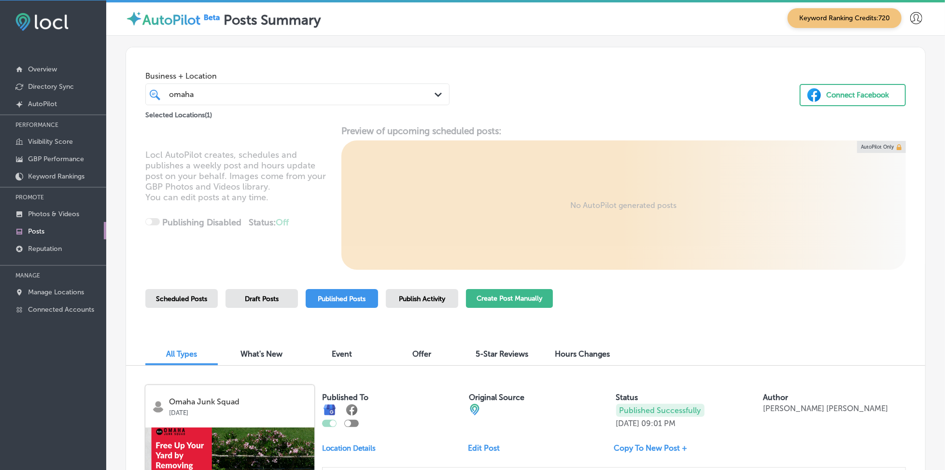
click at [501, 297] on button "Create Post Manually" at bounding box center [509, 298] width 87 height 19
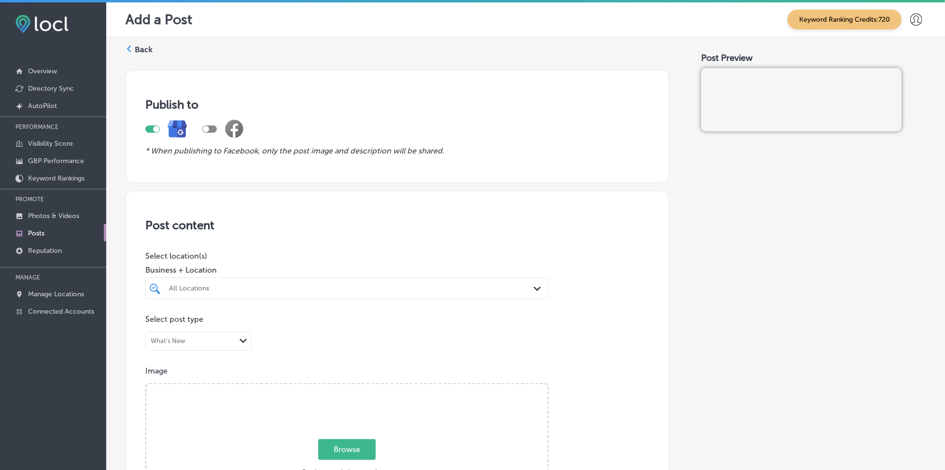
click at [498, 290] on div "All Locations" at bounding box center [351, 288] width 365 height 8
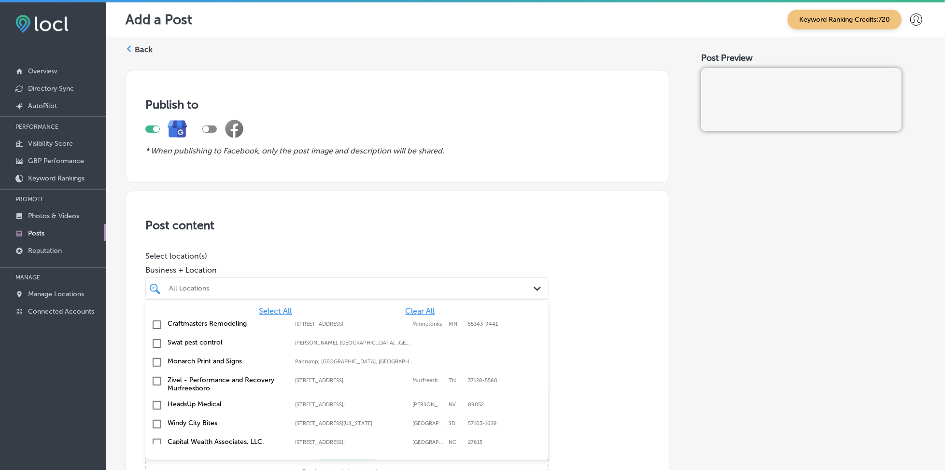
click at [406, 308] on span "Clear All" at bounding box center [420, 311] width 29 height 9
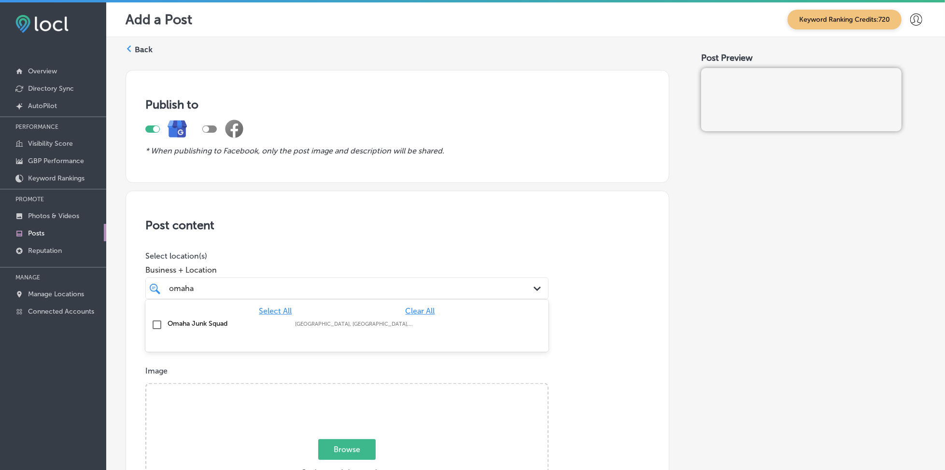
click at [405, 321] on div "[GEOGRAPHIC_DATA], [GEOGRAPHIC_DATA], [GEOGRAPHIC_DATA] | Wahoo, [GEOGRAPHIC_DA…" at bounding box center [354, 324] width 118 height 6
type input "omaha"
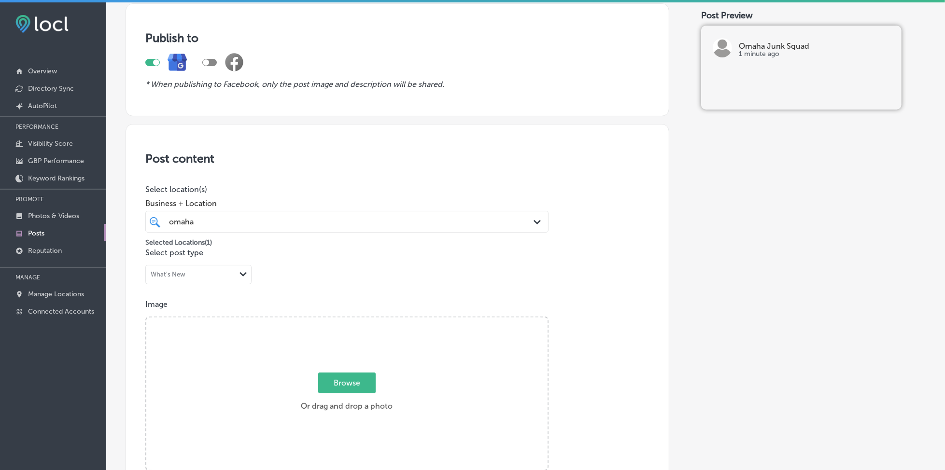
scroll to position [128, 0]
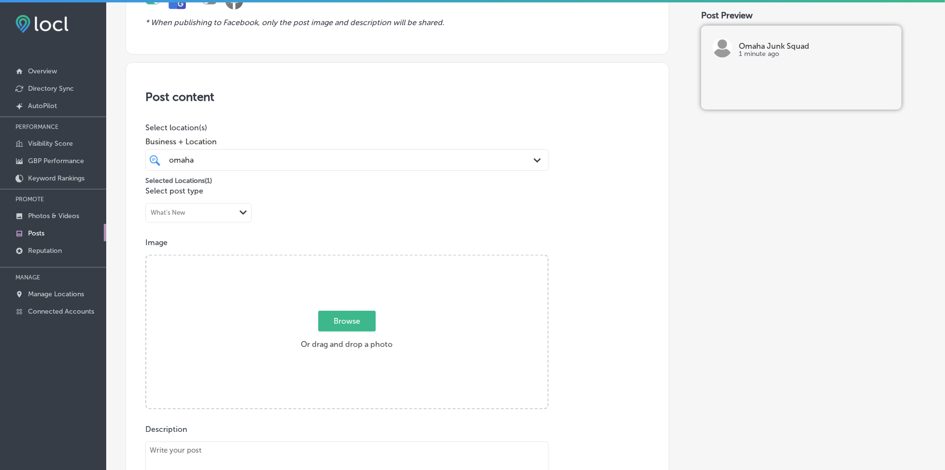
click at [371, 325] on span "Browse" at bounding box center [346, 321] width 57 height 21
click at [371, 259] on input "Browse Or drag and drop a photo" at bounding box center [346, 257] width 401 height 3
click at [352, 319] on span "Browse" at bounding box center [346, 321] width 57 height 21
click at [352, 259] on input "Browse Or drag and drop a photo" at bounding box center [346, 257] width 401 height 3
type input "C:\fakepath\appliance-furniture-removal-omaha-junk-squad (1).png"
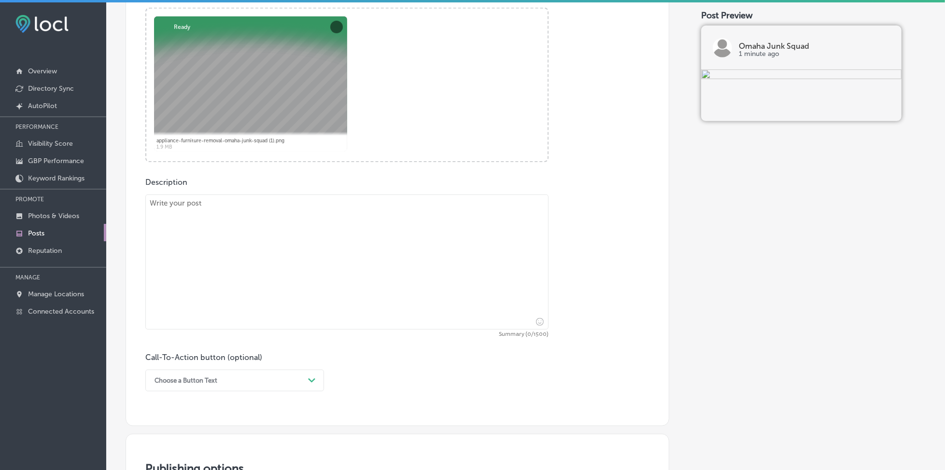
scroll to position [386, 0]
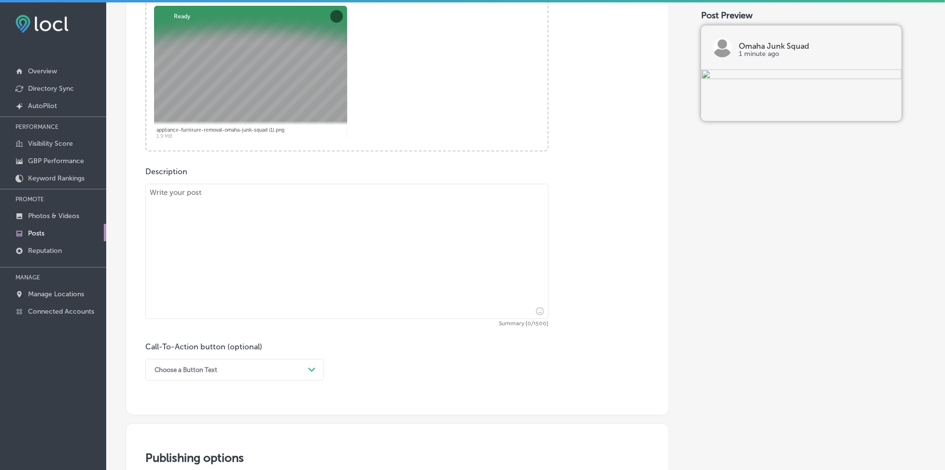
click at [241, 236] on textarea at bounding box center [346, 251] width 403 height 135
paste textarea "Old appliances can take up a lot of room and become a hassle to deal with. Whet…"
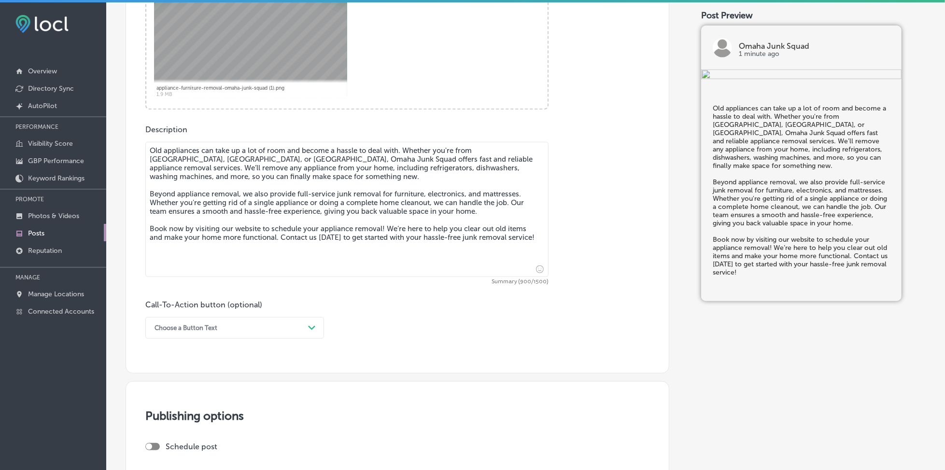
scroll to position [450, 0]
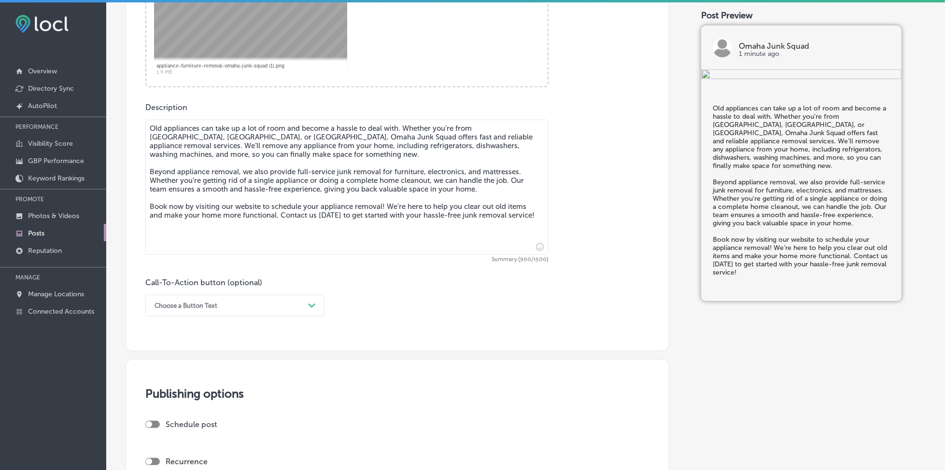
type textarea "Old appliances can take up a lot of room and become a hassle to deal with. Whet…"
click at [234, 309] on div "Choose a Button Text" at bounding box center [227, 305] width 154 height 15
click at [208, 346] on div "Book" at bounding box center [234, 344] width 179 height 17
click at [206, 362] on input "text" at bounding box center [347, 363] width 402 height 27
paste input "[URL][DOMAIN_NAME]"
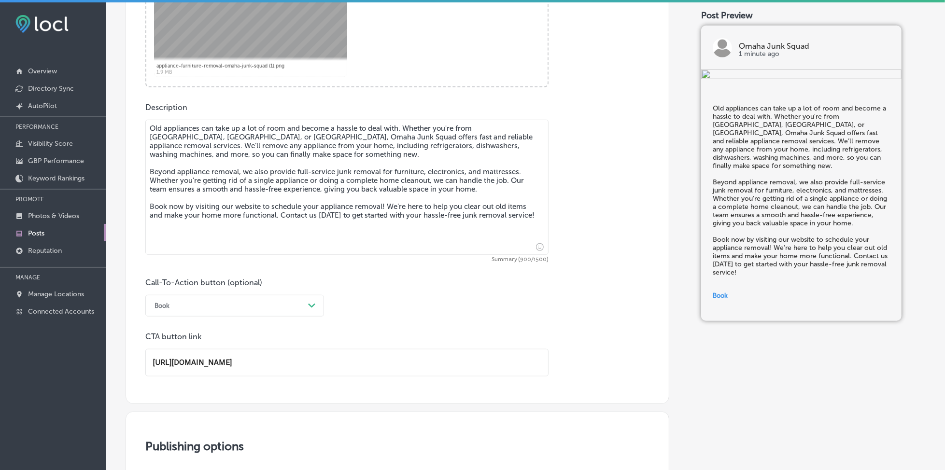
type input "[URL][DOMAIN_NAME]"
click at [158, 138] on textarea "Old appliances can take up a lot of room and become a hassle to deal with. Whet…" at bounding box center [346, 187] width 403 height 135
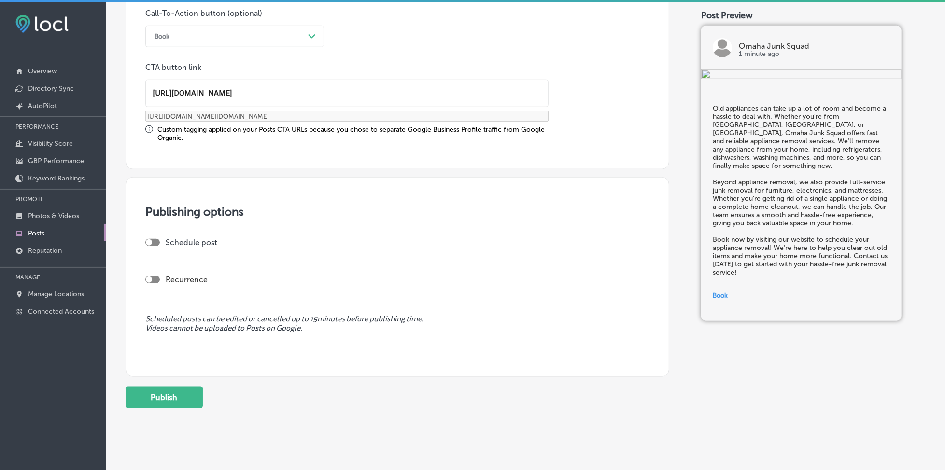
scroll to position [729, 0]
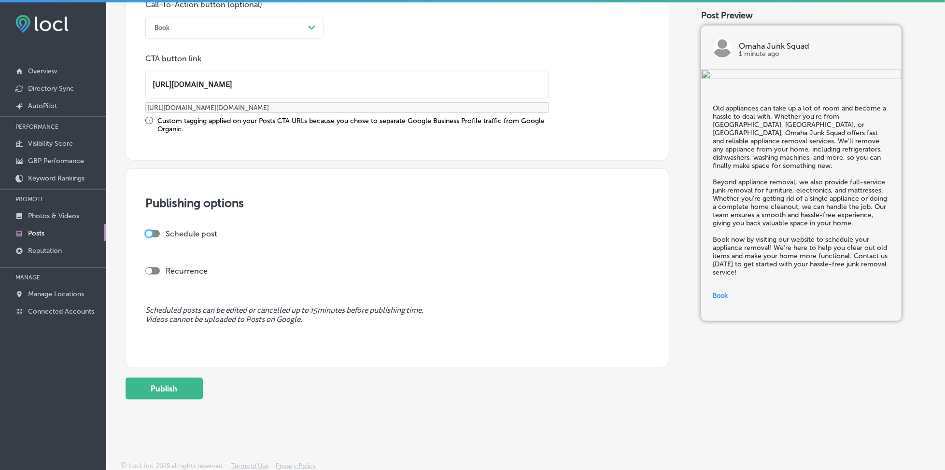
click at [150, 233] on div at bounding box center [149, 234] width 6 height 6
checkbox input "true"
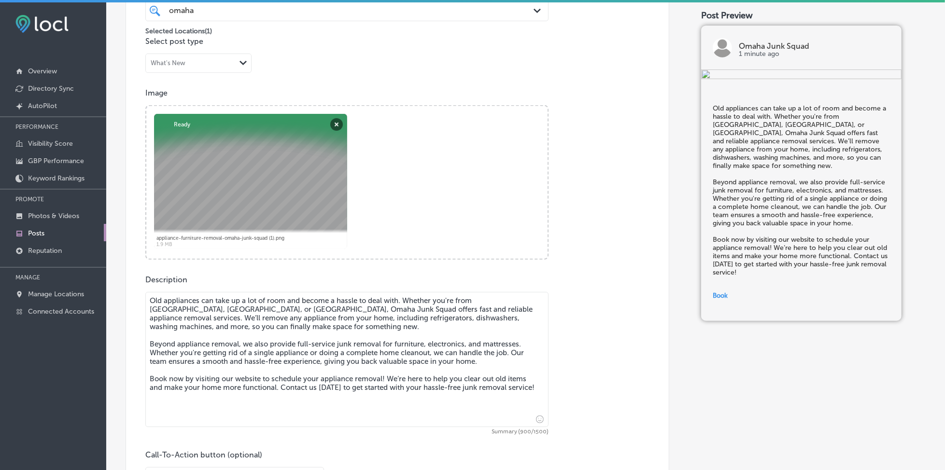
scroll to position [213, 0]
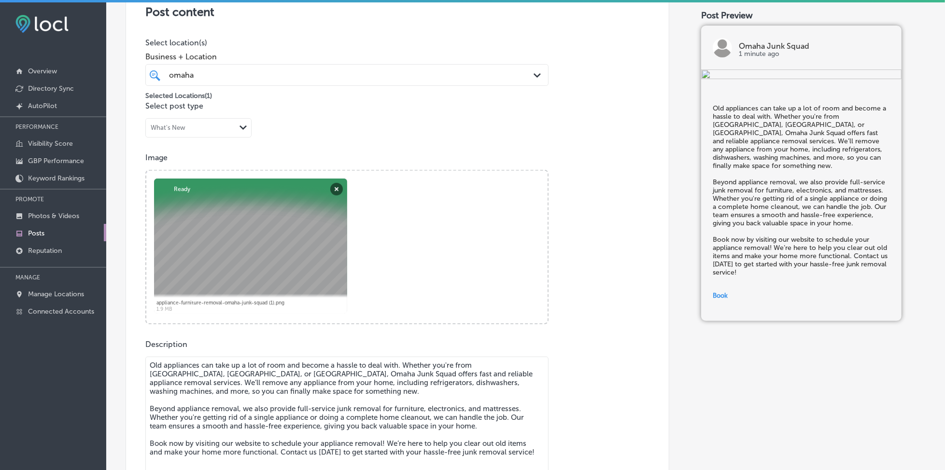
click at [267, 80] on div "omaha omaha" at bounding box center [329, 75] width 322 height 13
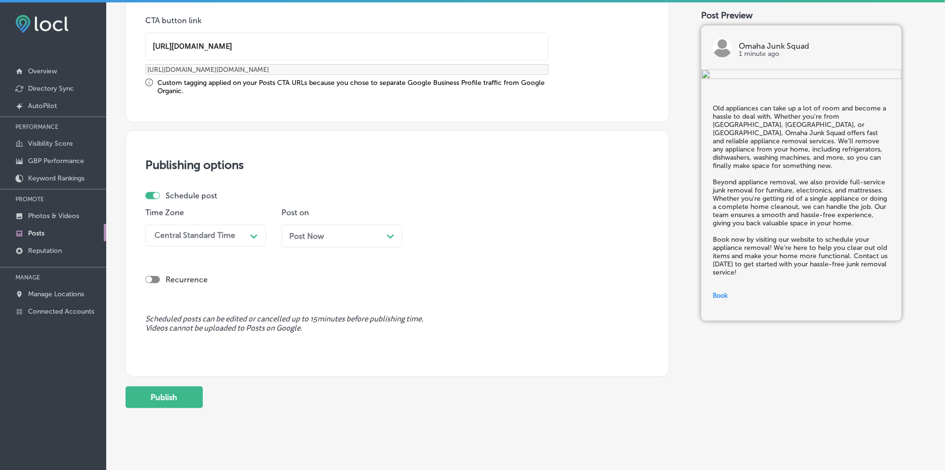
scroll to position [775, 0]
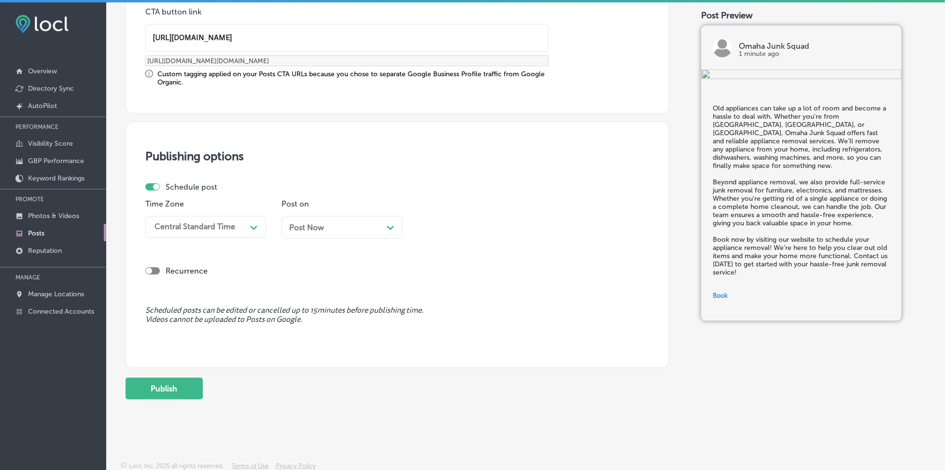
click at [247, 221] on div "Path Created with Sketch." at bounding box center [253, 226] width 15 height 15
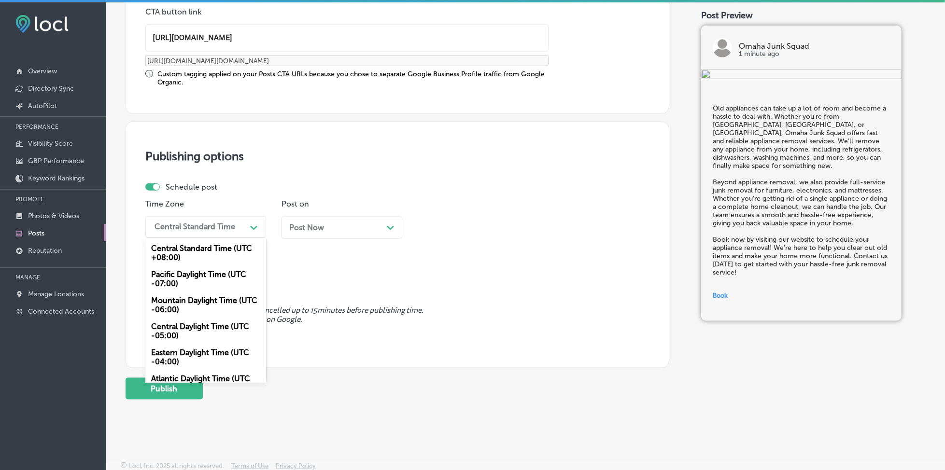
click at [183, 297] on div "Mountain Daylight Time (UTC -06:00)" at bounding box center [205, 305] width 121 height 26
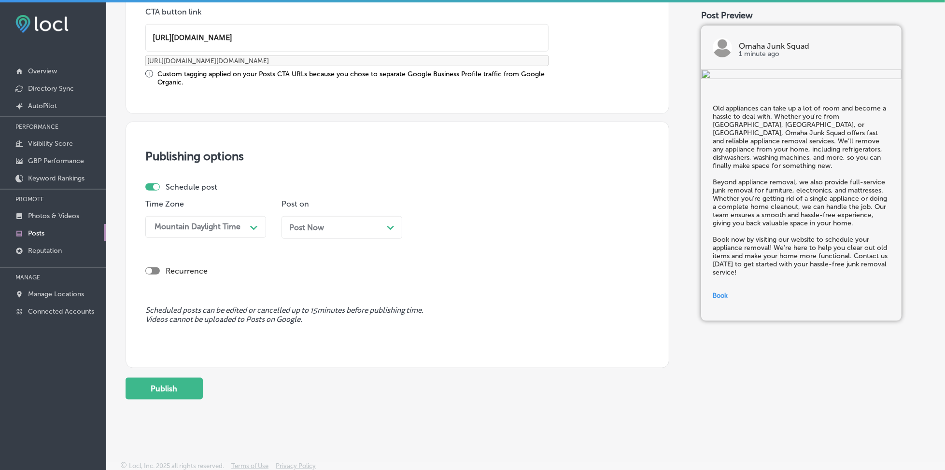
click at [322, 224] on span "Post Now" at bounding box center [306, 227] width 35 height 9
click at [433, 230] on div "04:15 PM" at bounding box center [470, 227] width 97 height 17
click at [468, 334] on div "7:00 AM" at bounding box center [478, 335] width 121 height 17
click at [371, 223] on div "[DATE] Path Created with Sketch." at bounding box center [341, 227] width 105 height 9
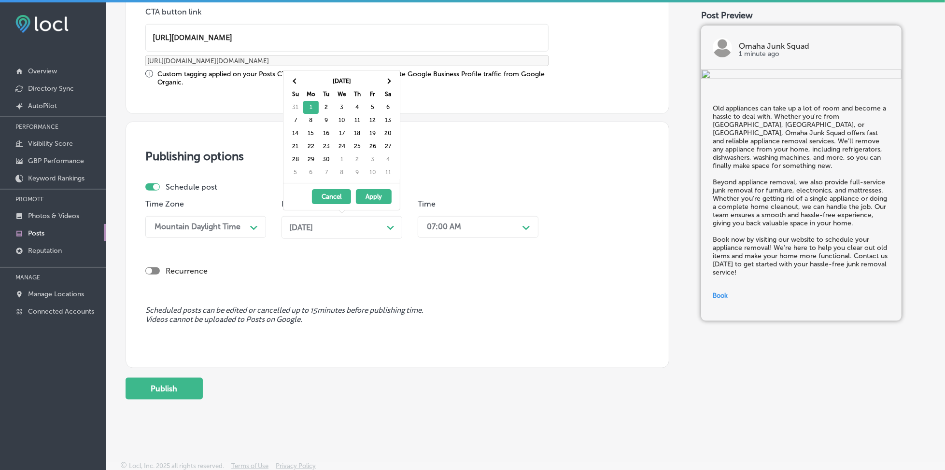
click at [371, 223] on div "[DATE] Path Created with Sketch." at bounding box center [341, 227] width 105 height 9
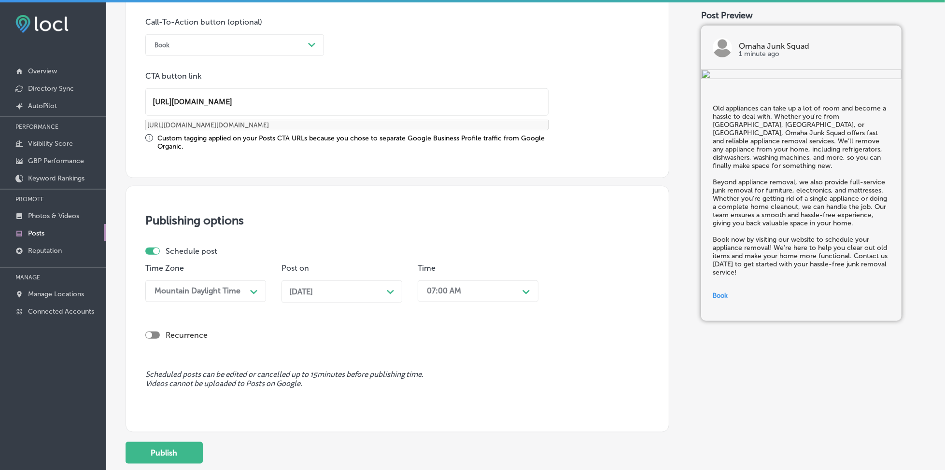
scroll to position [775, 0]
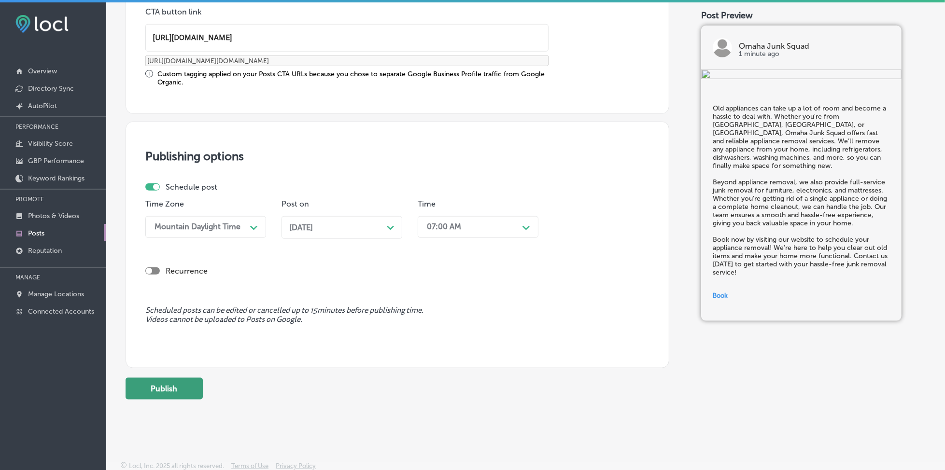
click at [163, 393] on button "Publish" at bounding box center [164, 389] width 77 height 22
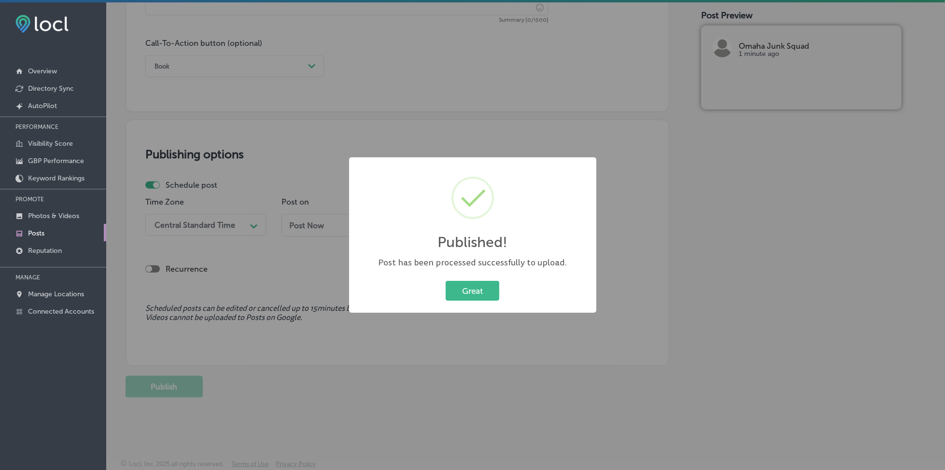
scroll to position [690, 0]
click at [486, 290] on button "Great" at bounding box center [473, 291] width 54 height 20
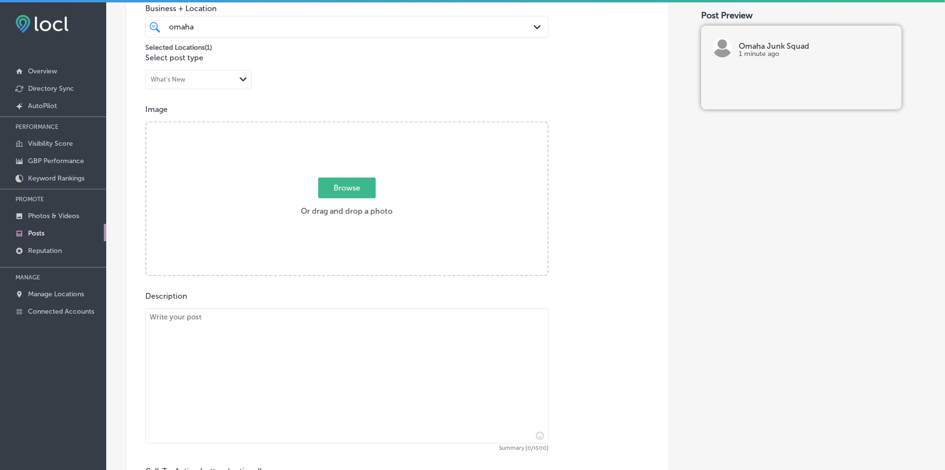
scroll to position [239, 0]
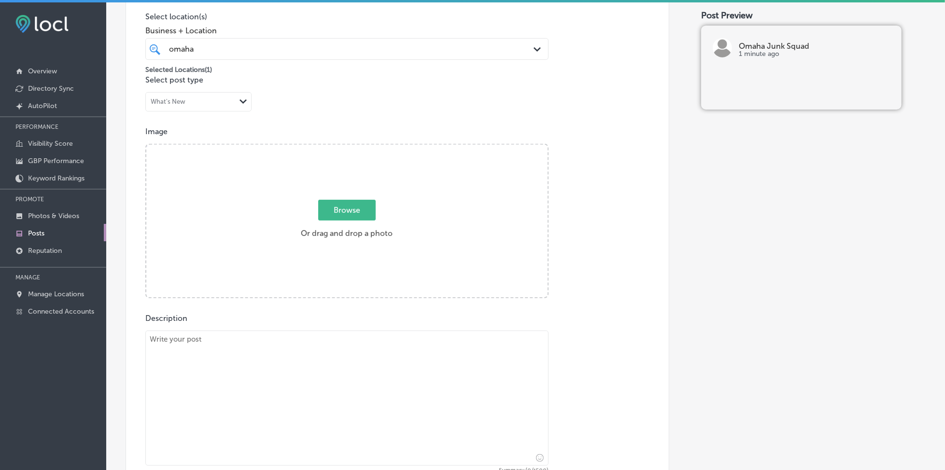
click at [254, 381] on textarea at bounding box center [346, 398] width 403 height 135
paste textarea "If your garage is cluttered with unwanted items, it’s time to get organized. Wh…"
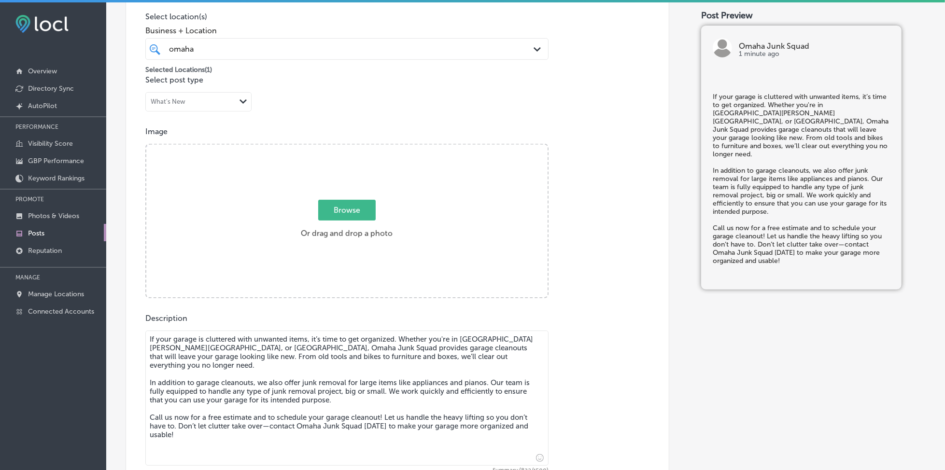
type textarea "If your garage is cluttered with unwanted items, it’s time to get organized. Wh…"
click at [337, 215] on span "Browse" at bounding box center [346, 210] width 57 height 21
click at [337, 148] on input "Browse Or drag and drop a photo" at bounding box center [346, 146] width 401 height 3
type input "C:\fakepath\appliance-furniture-removal-omaha-junk-squad (2).png"
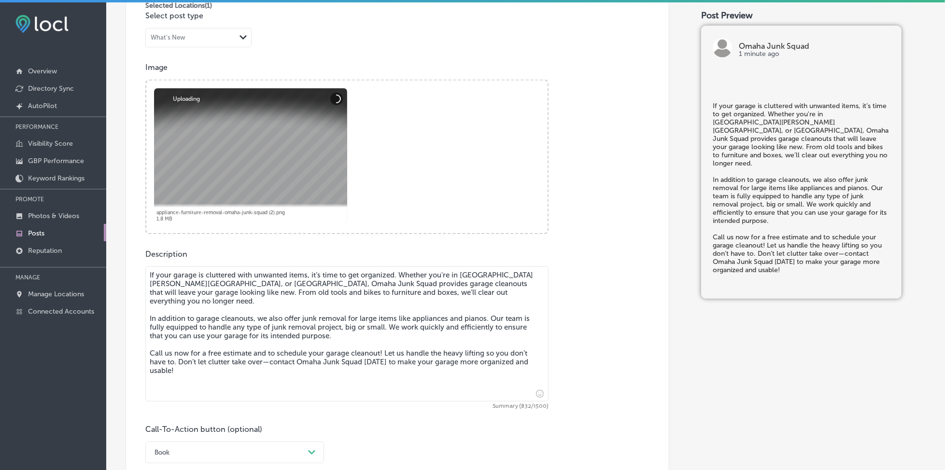
scroll to position [46, 0]
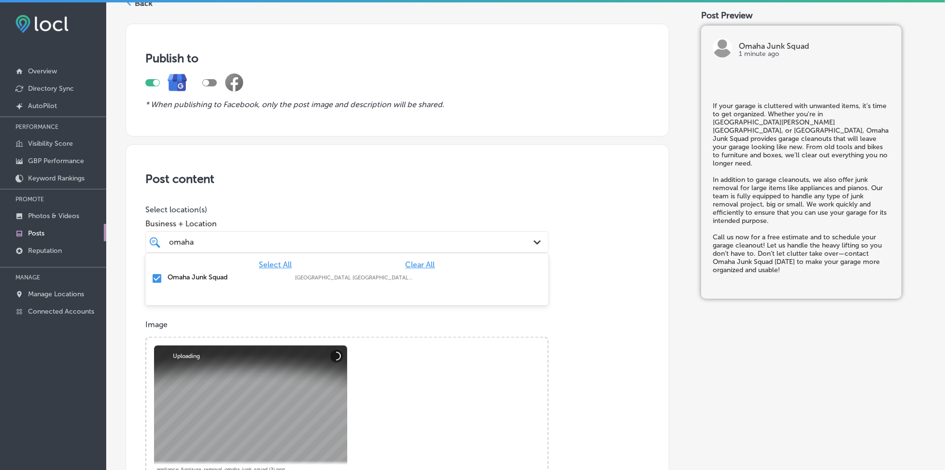
click at [297, 238] on div "omaha omaha" at bounding box center [329, 242] width 322 height 13
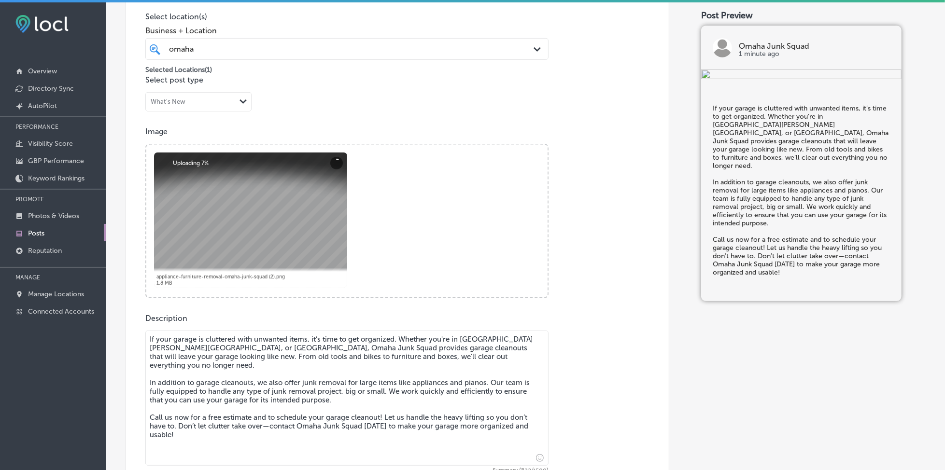
scroll to position [368, 0]
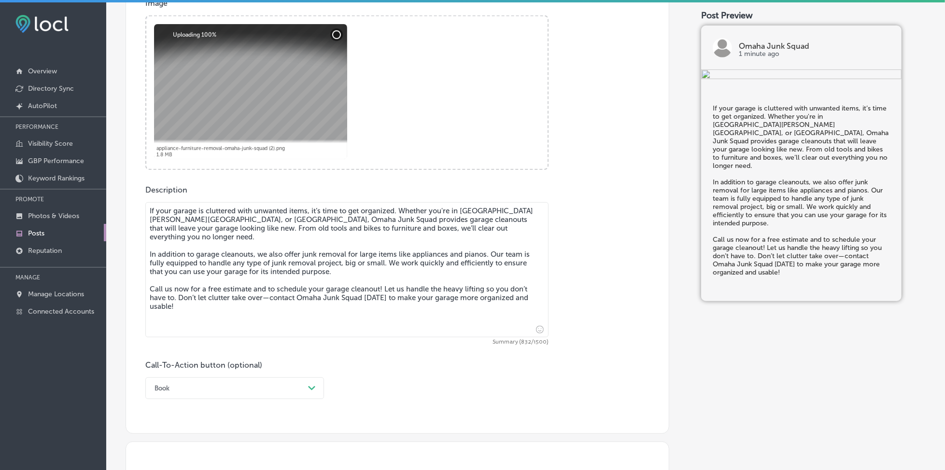
click at [247, 392] on div "Book Path Created with Sketch." at bounding box center [234, 389] width 179 height 22
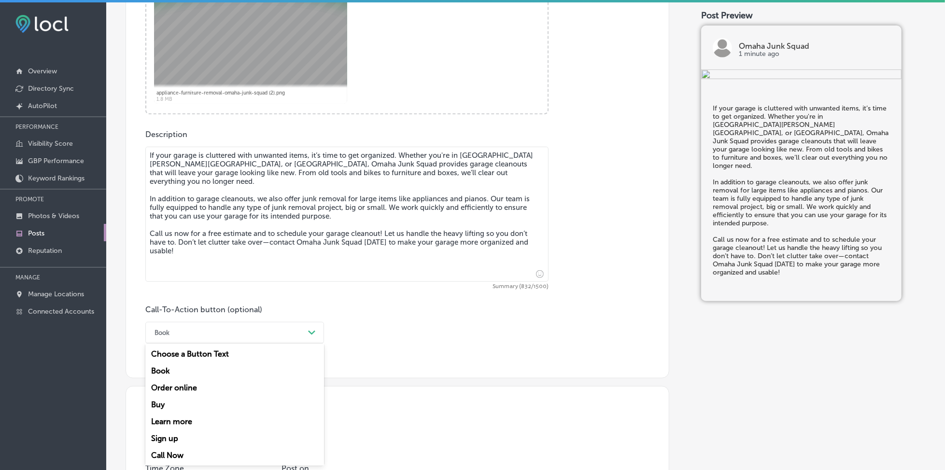
click at [215, 451] on div "Call Now" at bounding box center [234, 455] width 179 height 17
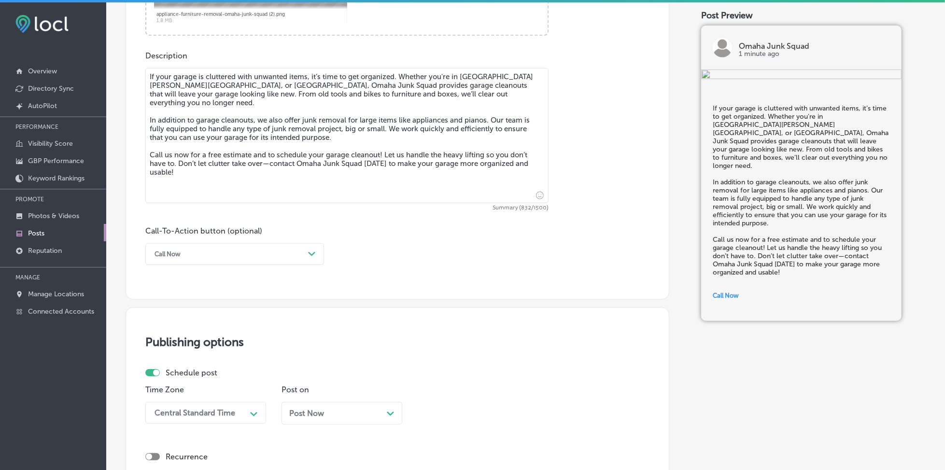
scroll to position [681, 0]
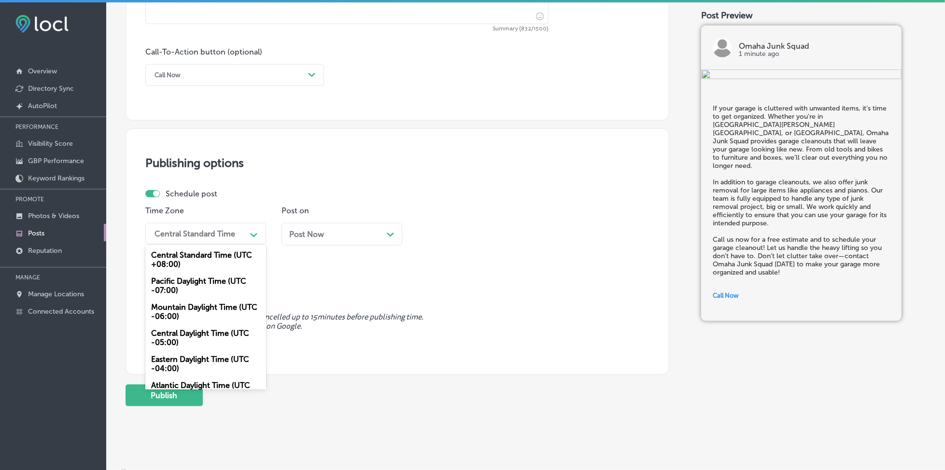
click at [237, 239] on div "Central Standard Time" at bounding box center [198, 233] width 97 height 17
click at [227, 319] on div "Mountain Daylight Time (UTC -06:00)" at bounding box center [205, 312] width 121 height 26
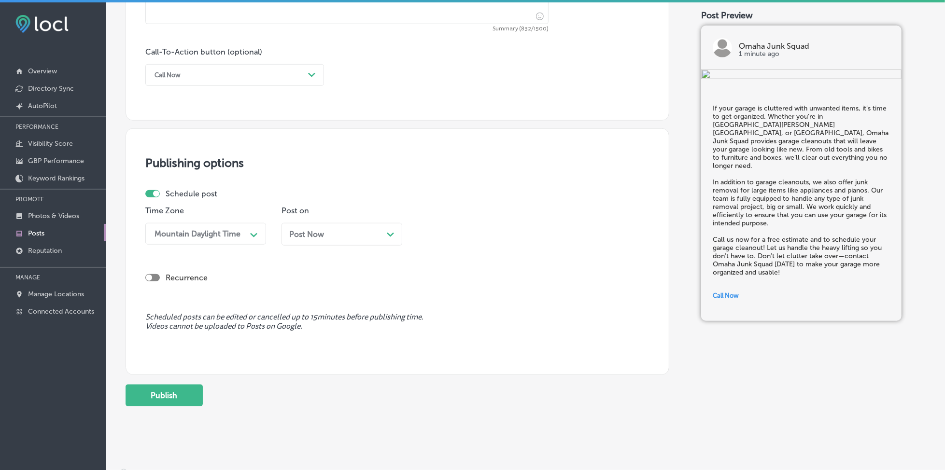
click at [322, 233] on span "Post Now" at bounding box center [306, 234] width 35 height 9
click at [460, 236] on div "04:15 PM" at bounding box center [470, 233] width 97 height 17
click at [465, 348] on div "7:00 AM" at bounding box center [478, 342] width 121 height 17
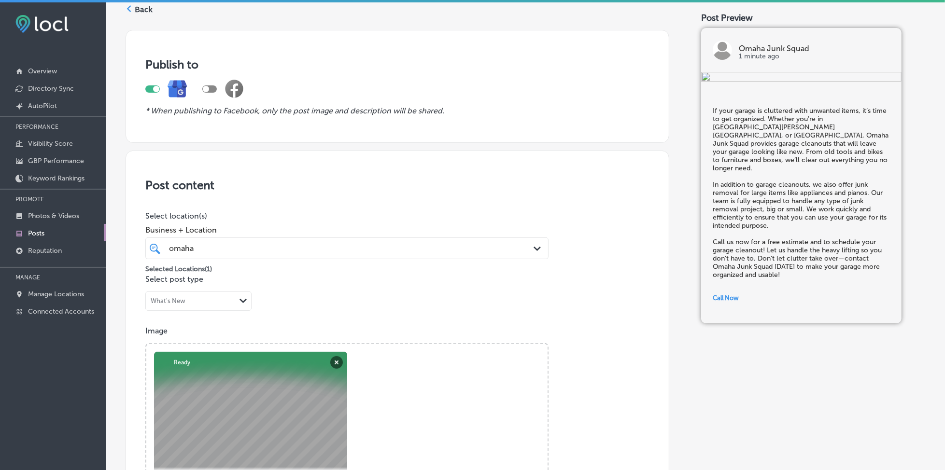
scroll to position [37, 0]
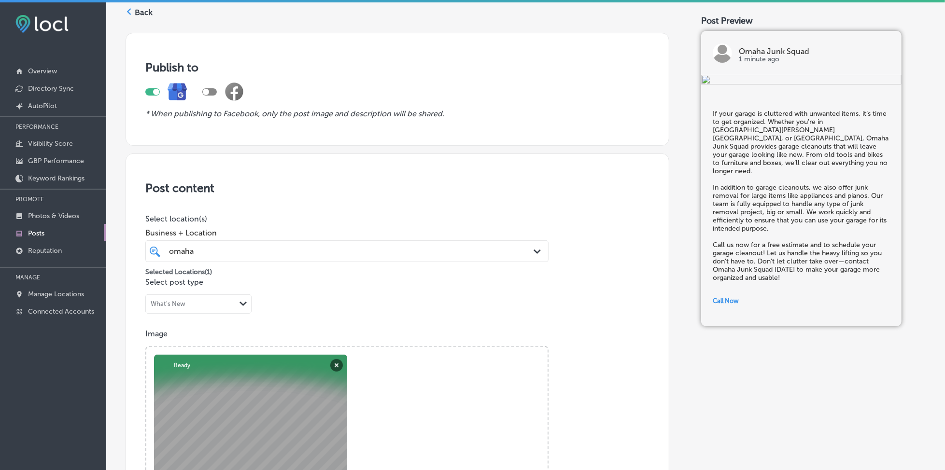
click at [312, 253] on div "omaha omaha" at bounding box center [329, 251] width 322 height 13
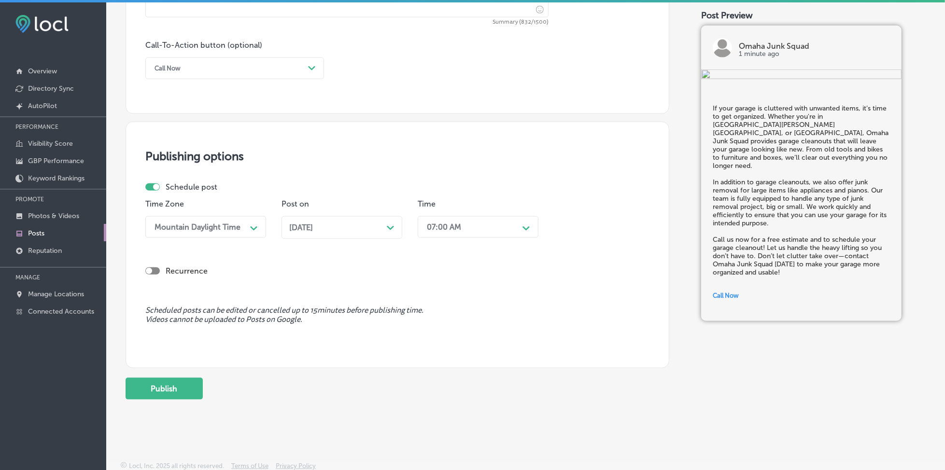
scroll to position [690, 0]
click at [176, 386] on button "Publish" at bounding box center [164, 387] width 77 height 22
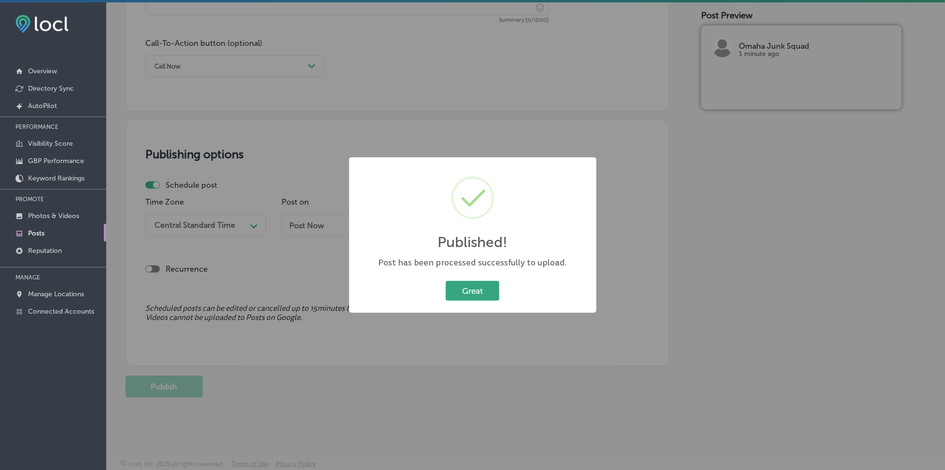
click at [486, 295] on button "Great" at bounding box center [473, 291] width 54 height 20
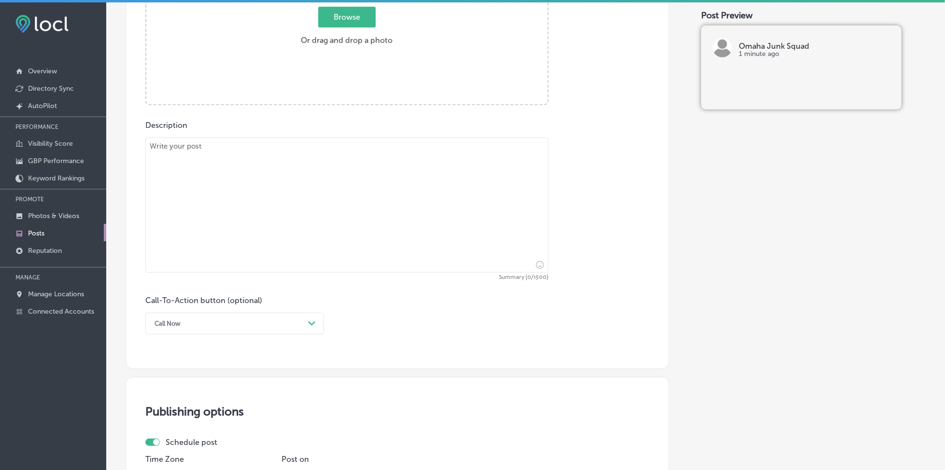
scroll to position [175, 0]
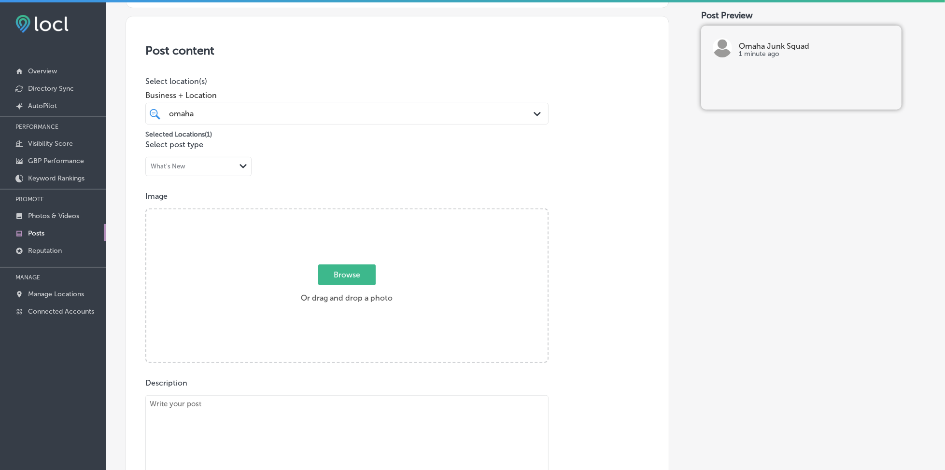
click at [331, 281] on span "Browse" at bounding box center [346, 275] width 57 height 21
click at [331, 212] on input "Browse Or drag and drop a photo" at bounding box center [346, 211] width 401 height 3
click at [361, 279] on span "Browse" at bounding box center [346, 275] width 57 height 21
click at [361, 212] on input "Browse Or drag and drop a photo" at bounding box center [346, 211] width 401 height 3
type input "C:\fakepath\appliance-furniture-removal-omaha-junk-squad (3).png"
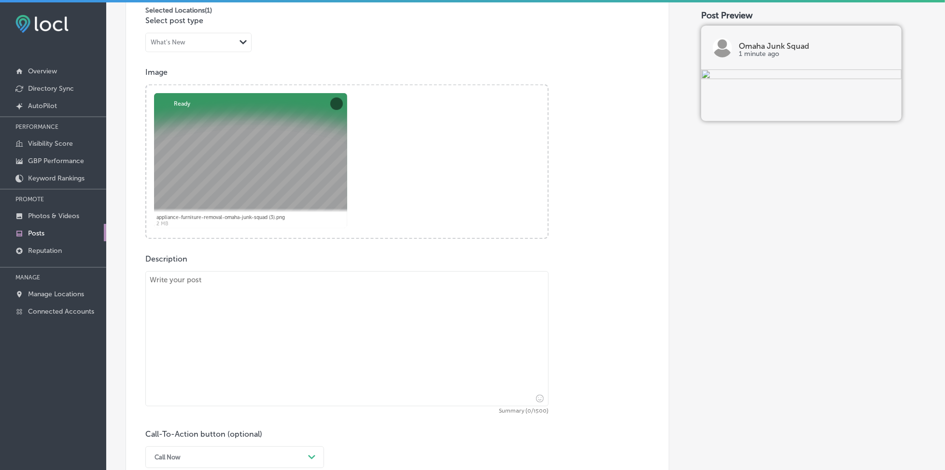
scroll to position [304, 0]
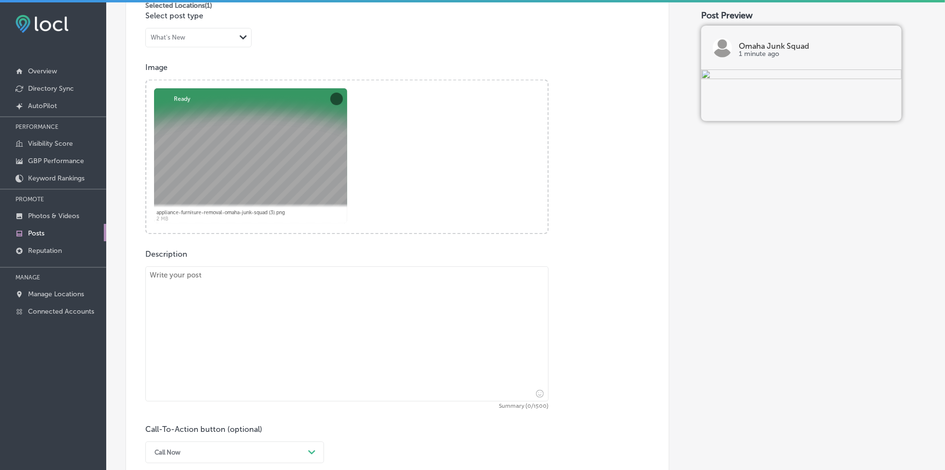
click at [253, 281] on textarea at bounding box center [346, 334] width 403 height 135
click at [335, 96] on button "Remove" at bounding box center [336, 99] width 13 height 13
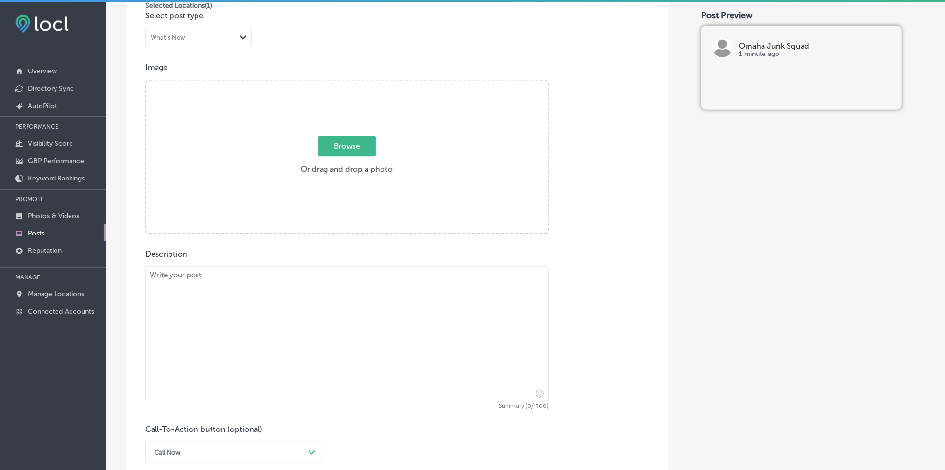
click at [336, 151] on span "Browse" at bounding box center [346, 146] width 57 height 21
click at [336, 84] on input "Browse Or drag and drop a photo" at bounding box center [346, 82] width 401 height 3
type input "C:\fakepath\appliance-furniture-removal-omaha-junk-squad (5).png"
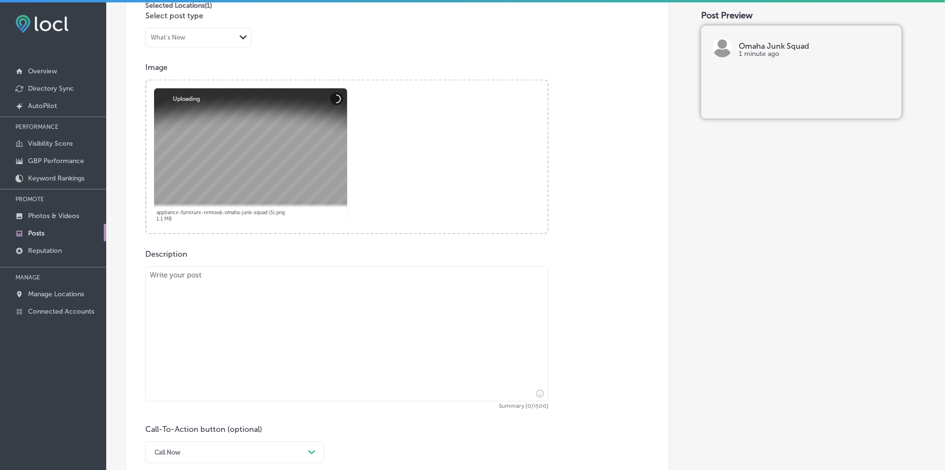
click at [293, 327] on textarea at bounding box center [346, 334] width 403 height 135
paste textarea "[URL][DOMAIN_NAME]"
click at [298, 281] on textarea "[URL][DOMAIN_NAME]" at bounding box center [346, 334] width 403 height 135
click at [298, 280] on textarea "[URL][DOMAIN_NAME]" at bounding box center [346, 334] width 403 height 135
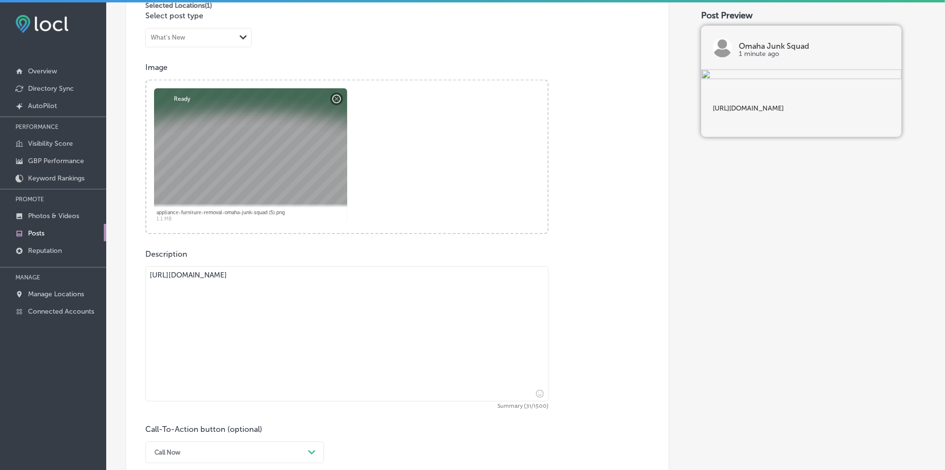
paste textarea "Clutter taking over your home or office? Whether you're living in [GEOGRAPHIC_D…"
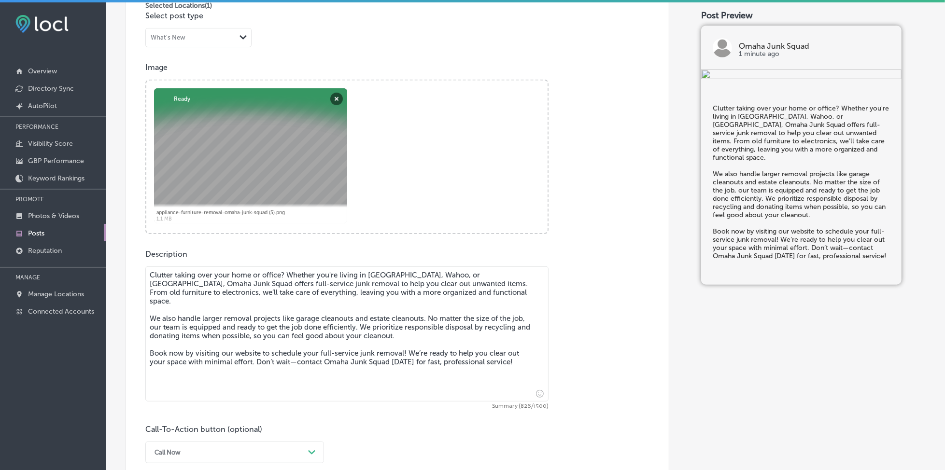
type textarea "Clutter taking over your home or office? Whether you're living in [GEOGRAPHIC_D…"
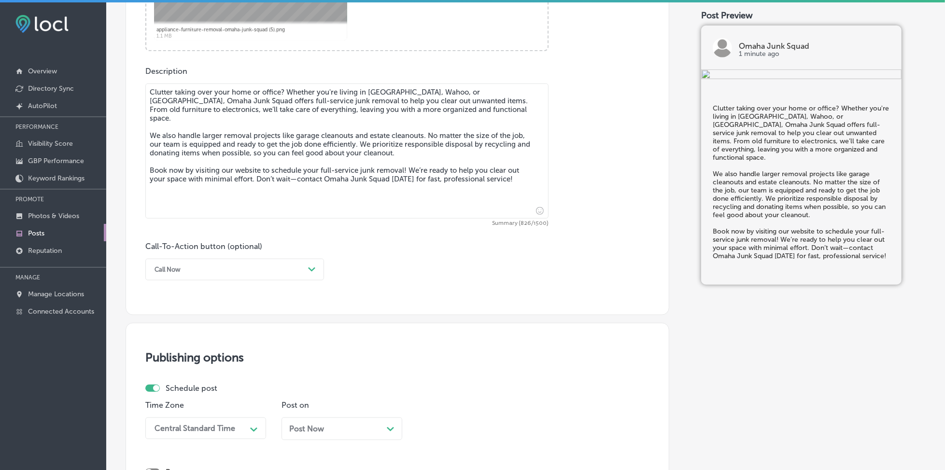
scroll to position [497, 0]
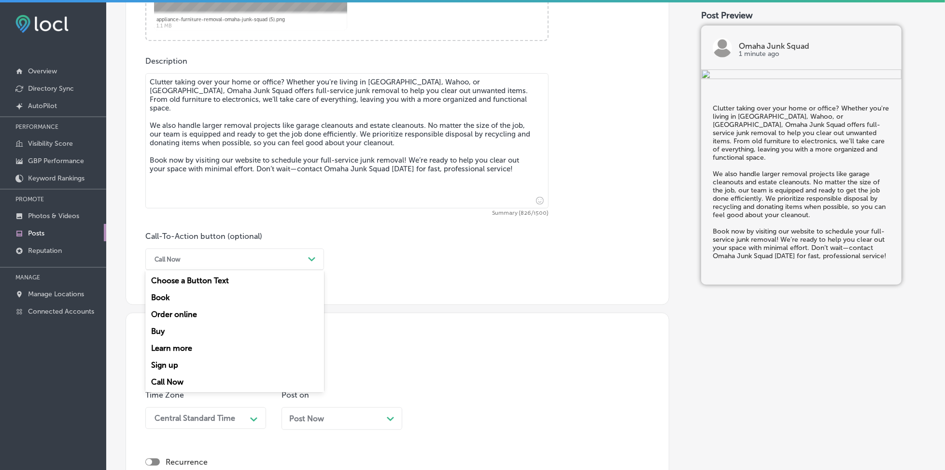
click at [204, 263] on div "Call Now" at bounding box center [227, 259] width 154 height 15
click at [193, 298] on div "Book" at bounding box center [234, 297] width 179 height 17
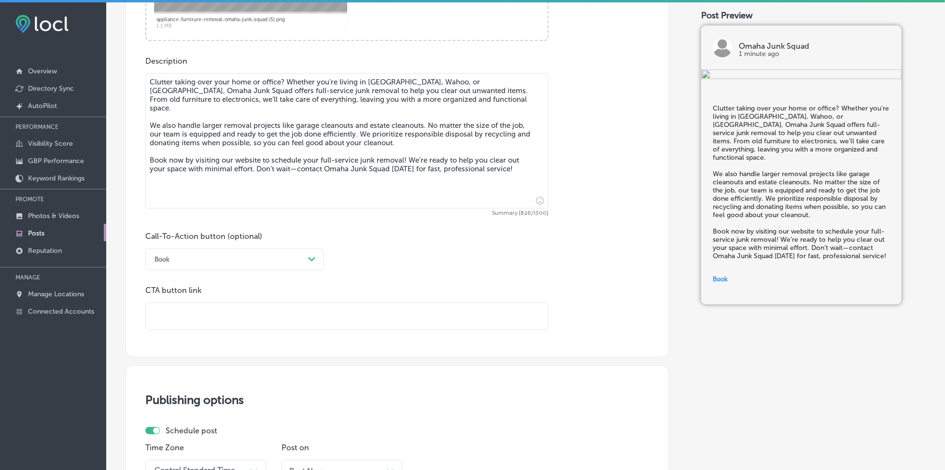
click at [262, 322] on input "text" at bounding box center [347, 316] width 402 height 27
paste input "[URL][DOMAIN_NAME]"
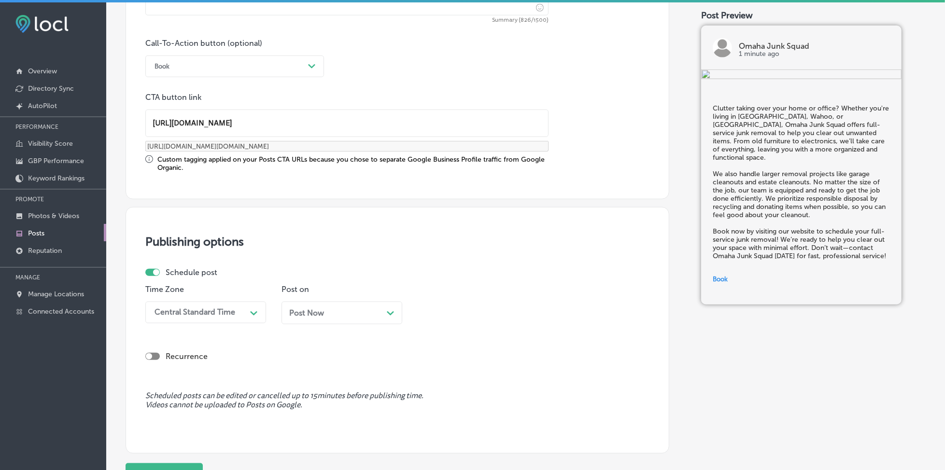
scroll to position [754, 0]
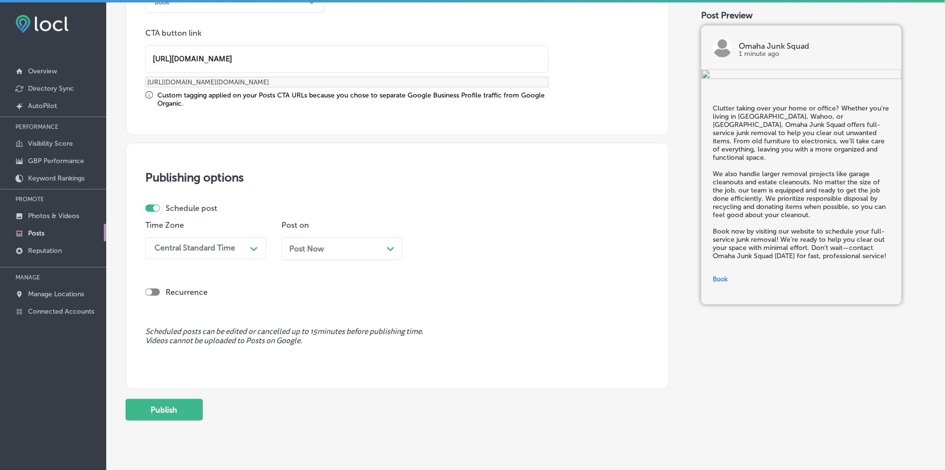
type input "[URL][DOMAIN_NAME]"
click at [232, 244] on div "Central Standard Time" at bounding box center [194, 248] width 81 height 9
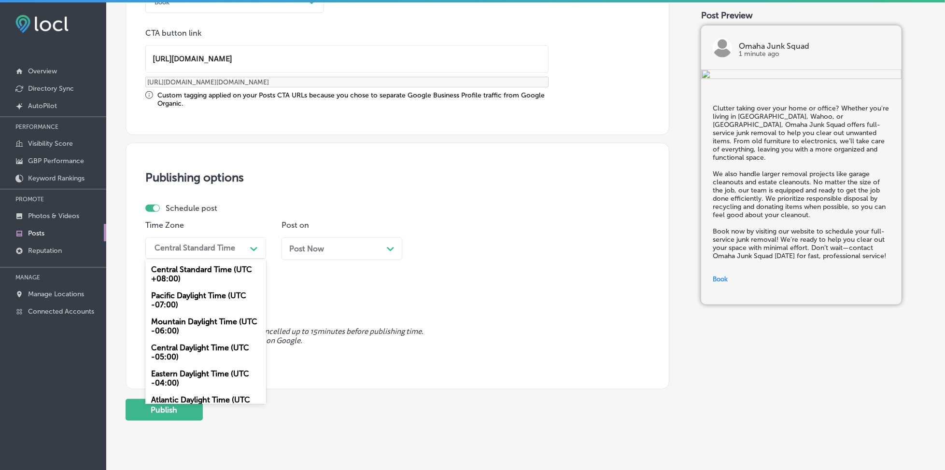
click at [215, 320] on div "Mountain Daylight Time (UTC -06:00)" at bounding box center [205, 326] width 121 height 26
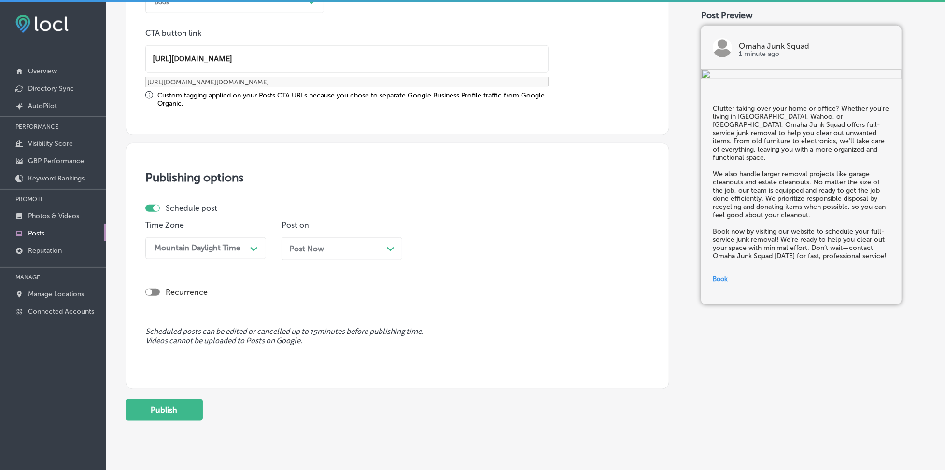
click at [323, 245] on span "Post Now" at bounding box center [306, 248] width 35 height 9
click at [439, 251] on div "04:15 PM" at bounding box center [470, 248] width 97 height 17
click at [448, 291] on div "7:00 AM" at bounding box center [478, 292] width 121 height 17
click at [189, 400] on button "Publish" at bounding box center [164, 410] width 77 height 22
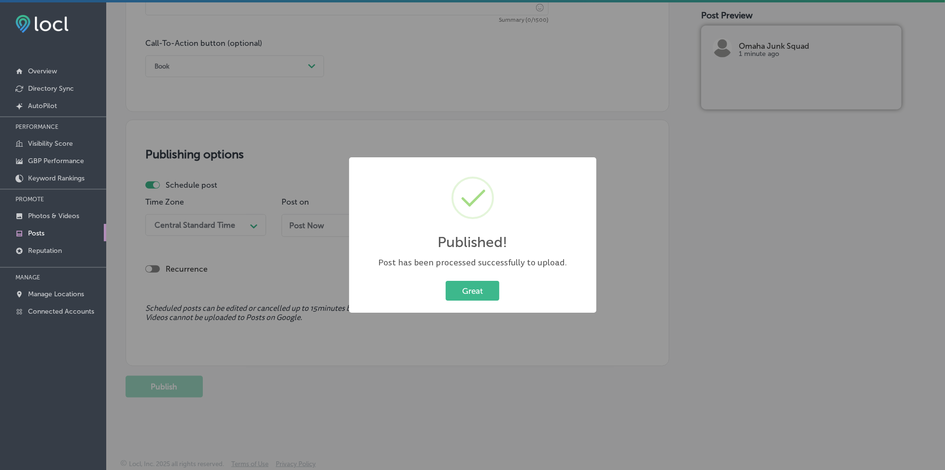
scroll to position [690, 0]
click at [479, 289] on button "Great" at bounding box center [473, 291] width 54 height 20
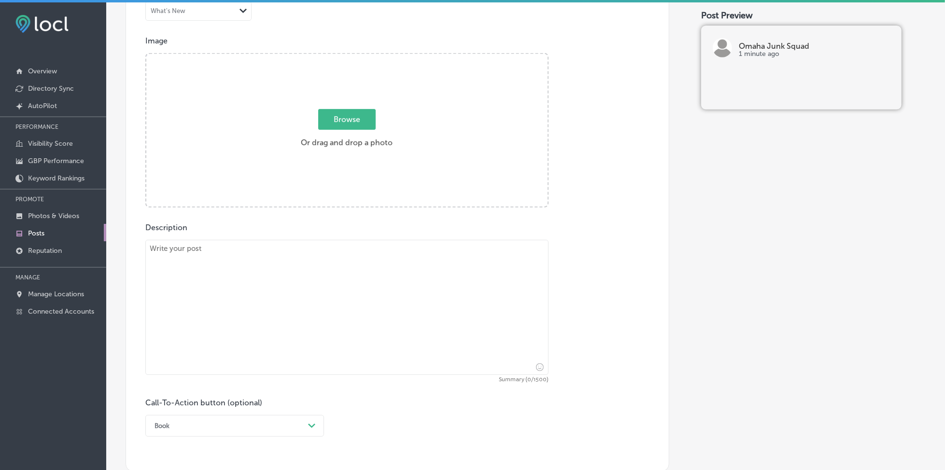
scroll to position [304, 0]
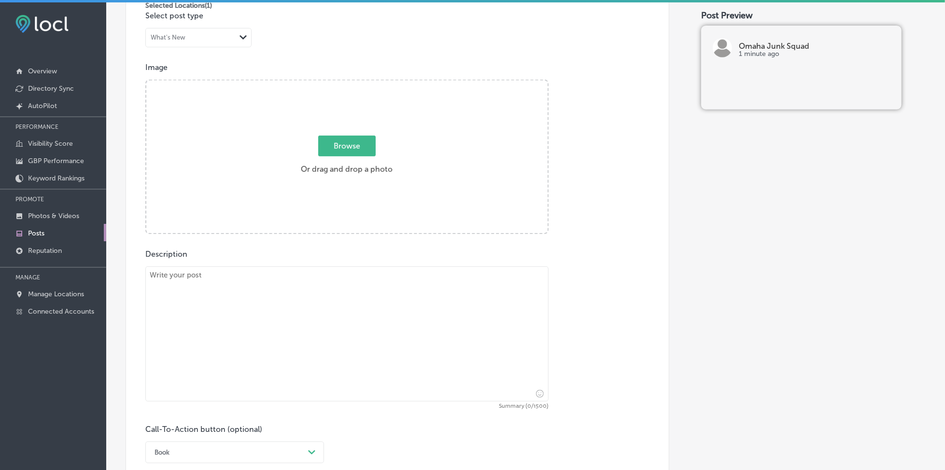
click at [336, 154] on span "Browse" at bounding box center [346, 146] width 57 height 21
click at [336, 84] on input "Browse Or drag and drop a photo" at bounding box center [346, 82] width 401 height 3
type input "C:\fakepath\appliance-furniture-removal-omaha-junk-squad (3).png"
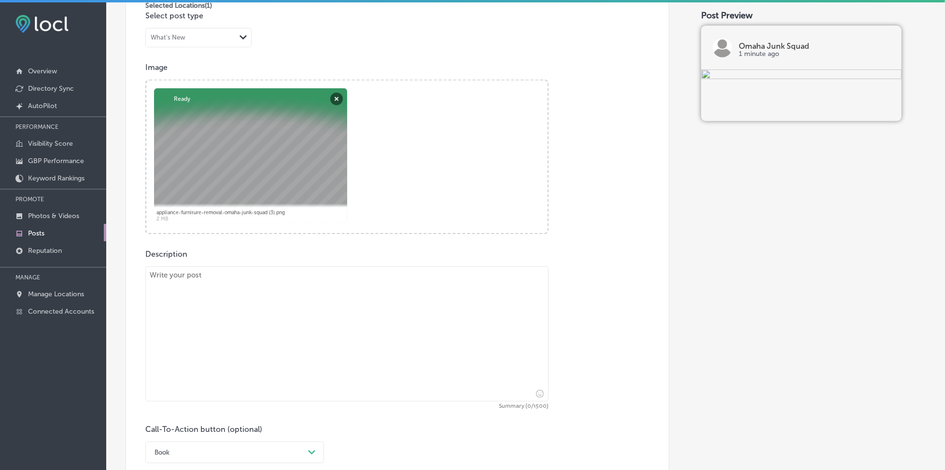
click at [274, 309] on textarea at bounding box center [346, 334] width 403 height 135
paste textarea "Out with the old furniture that’s taking up valuable space! Whether you're in […"
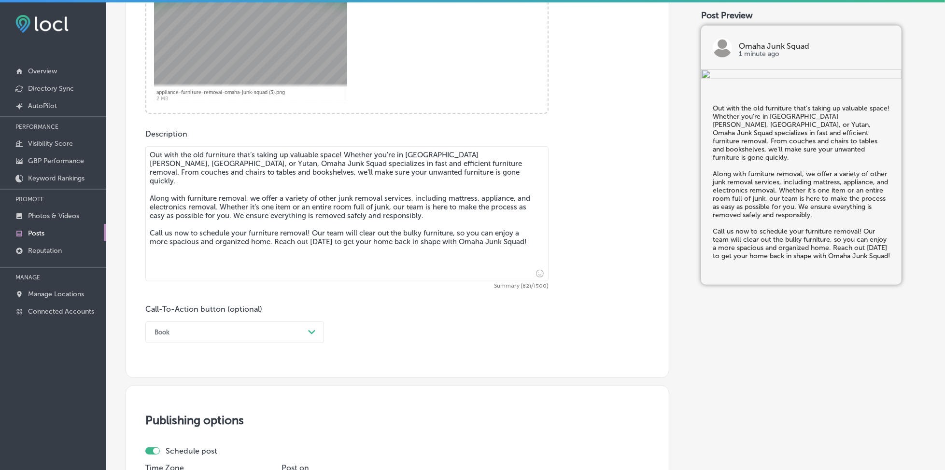
scroll to position [433, 0]
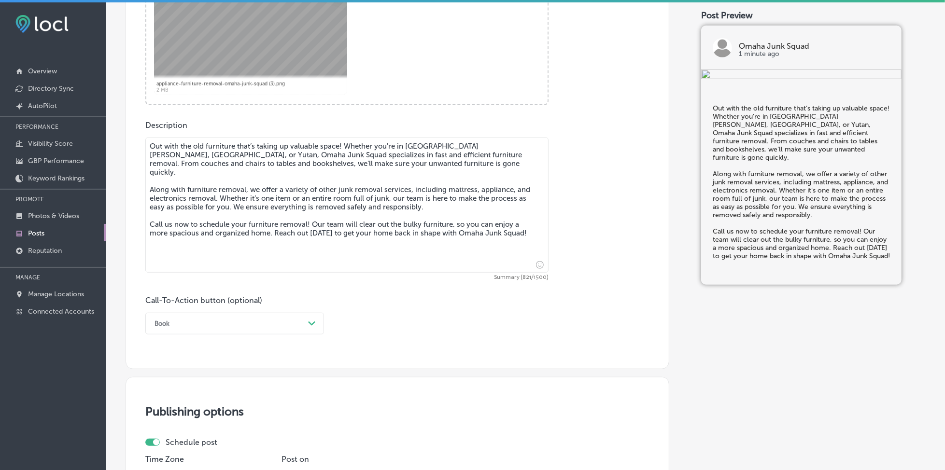
type textarea "Out with the old furniture that’s taking up valuable space! Whether you're in […"
click at [211, 320] on div "Book" at bounding box center [227, 323] width 154 height 15
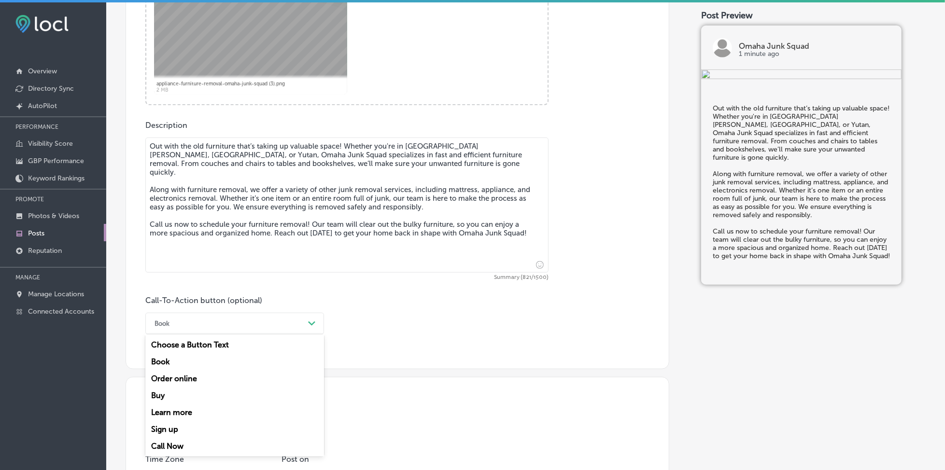
click at [173, 445] on div "Call Now" at bounding box center [234, 446] width 179 height 17
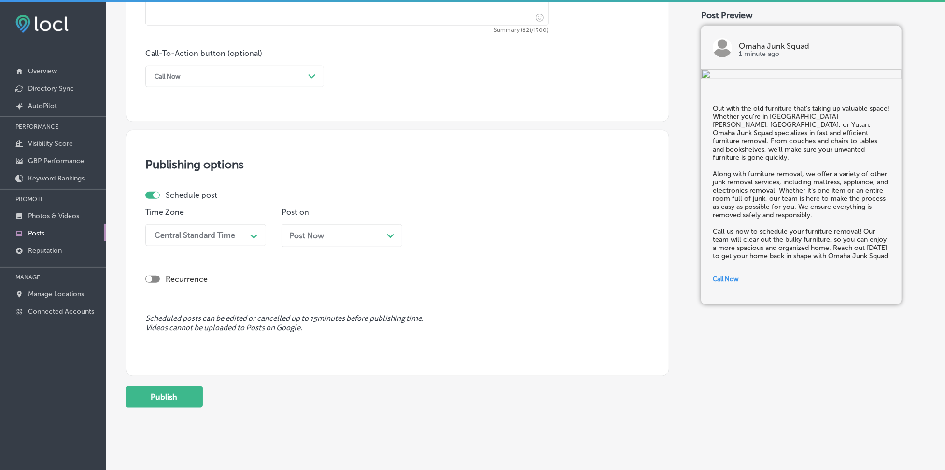
scroll to position [690, 0]
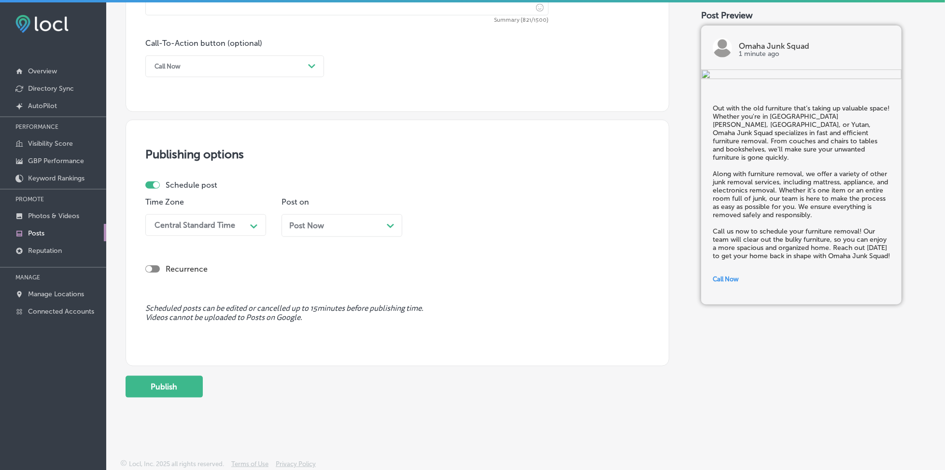
click at [198, 231] on div "Central Standard Time" at bounding box center [198, 225] width 97 height 17
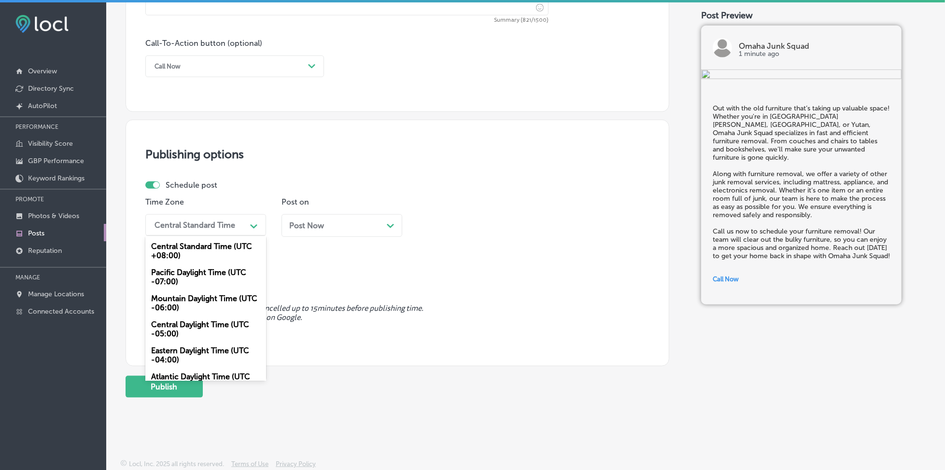
click at [210, 299] on div "Mountain Daylight Time (UTC -06:00)" at bounding box center [205, 303] width 121 height 26
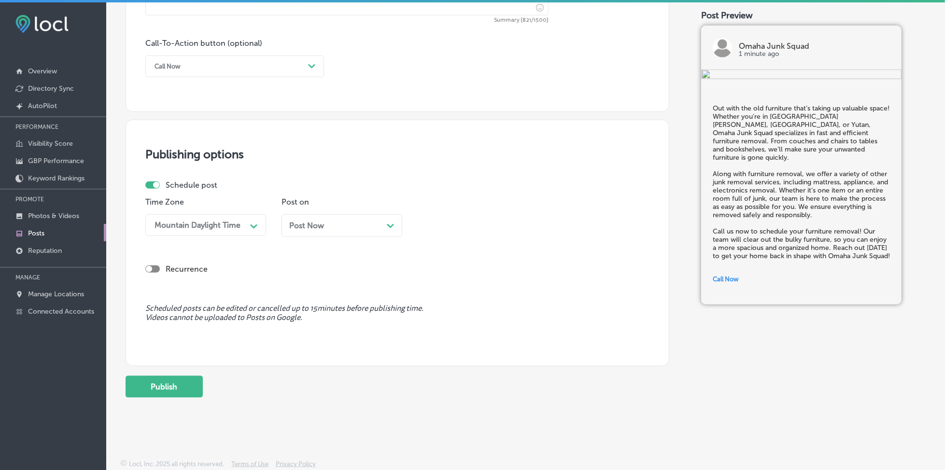
click at [337, 230] on div "Post Now Path Created with Sketch." at bounding box center [341, 225] width 121 height 23
click at [469, 217] on div "04:15 PM" at bounding box center [470, 225] width 97 height 17
click at [447, 337] on div "7:00 AM" at bounding box center [478, 333] width 121 height 17
click at [177, 385] on button "Publish" at bounding box center [164, 387] width 77 height 22
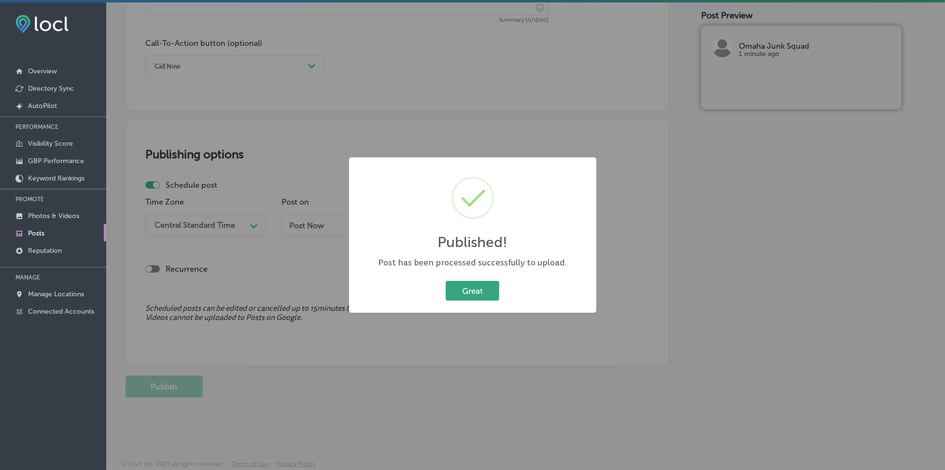
click at [473, 289] on button "Great" at bounding box center [473, 291] width 54 height 20
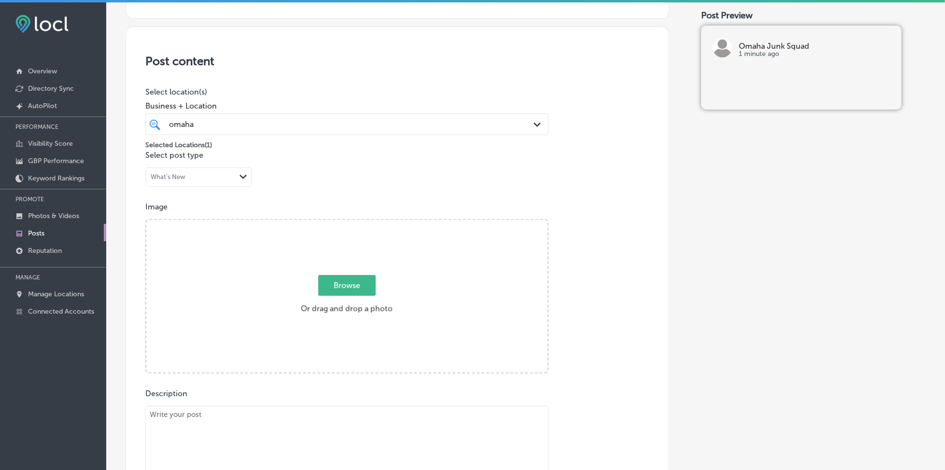
scroll to position [257, 0]
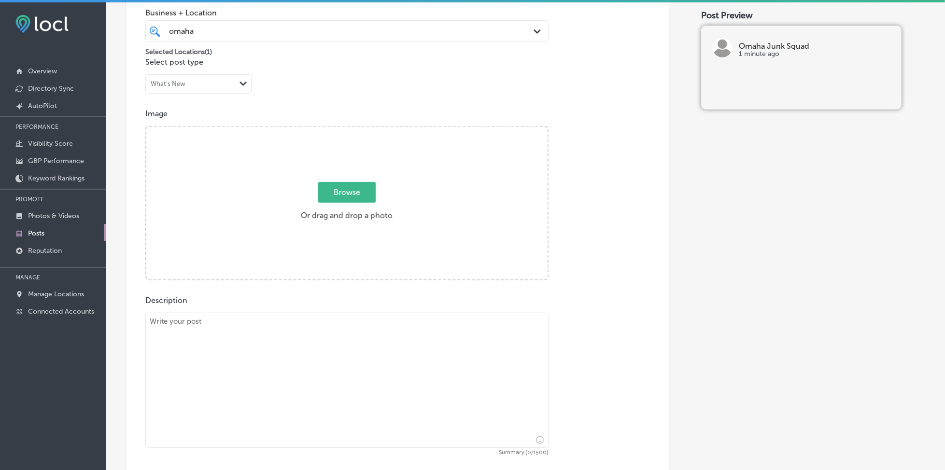
click at [360, 191] on span "Browse" at bounding box center [346, 192] width 57 height 21
click at [360, 130] on input "Browse Or drag and drop a photo" at bounding box center [346, 128] width 401 height 3
type input "C:\fakepath\appliance-furniture-removal-omaha-junk-squad (4).png"
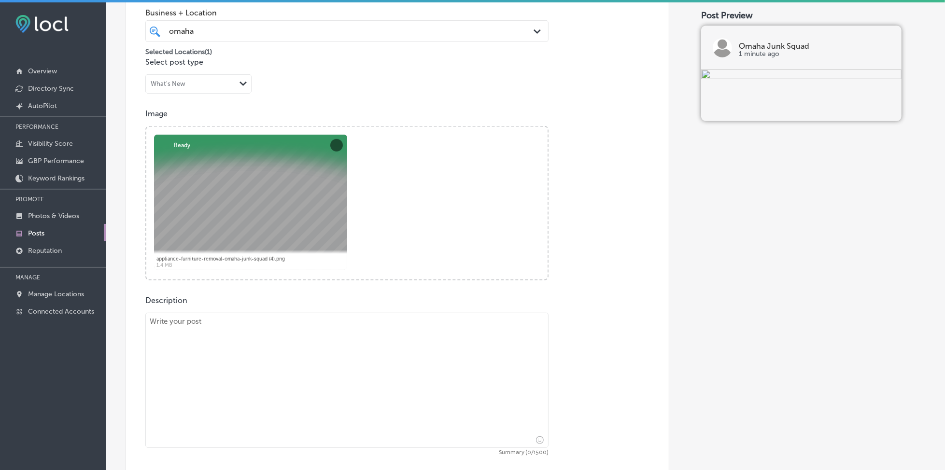
click at [251, 338] on textarea at bounding box center [346, 380] width 403 height 135
paste textarea "A mattress that no longer provides support can take up space you could be using…"
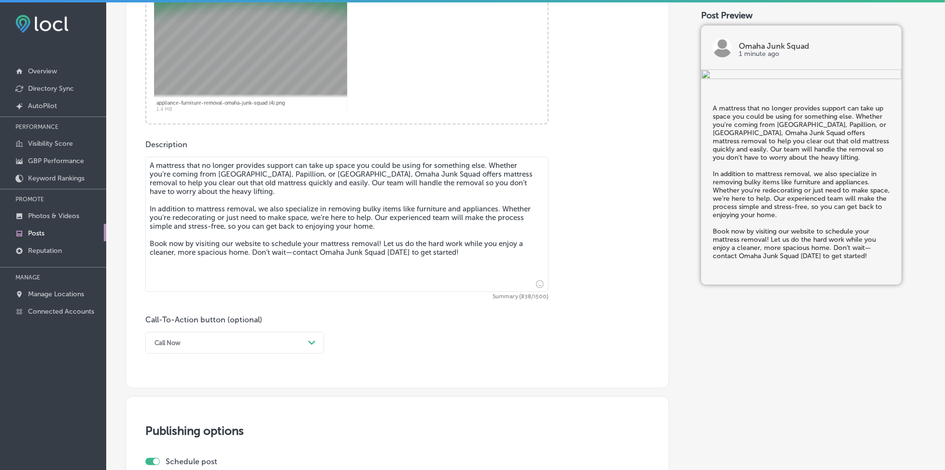
scroll to position [450, 0]
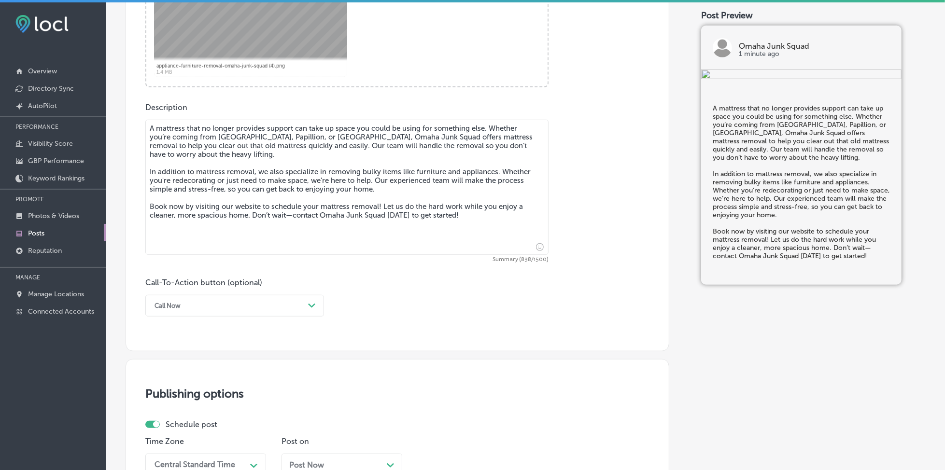
type textarea "A mattress that no longer provides support can take up space you could be using…"
click at [244, 305] on div "Call Now" at bounding box center [227, 305] width 154 height 15
click at [236, 343] on div "Book" at bounding box center [234, 344] width 179 height 17
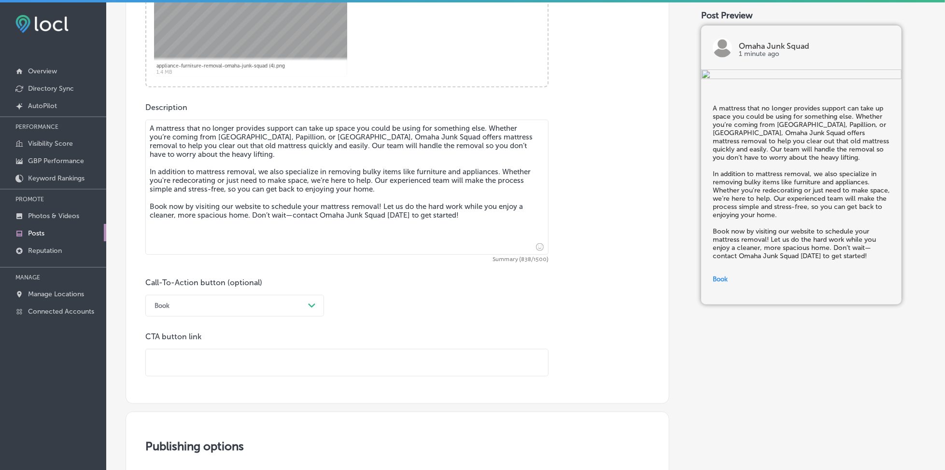
click at [247, 364] on input "text" at bounding box center [347, 363] width 402 height 27
type input "[URL][DOMAIN_NAME]"
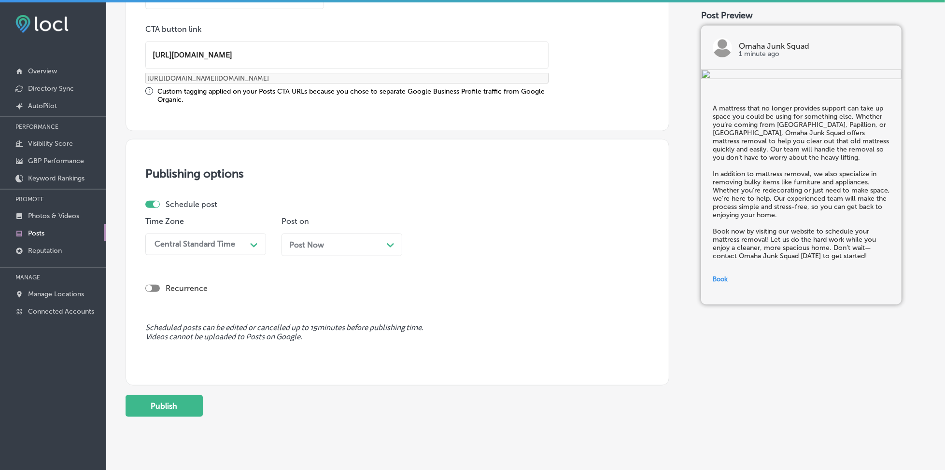
scroll to position [772, 0]
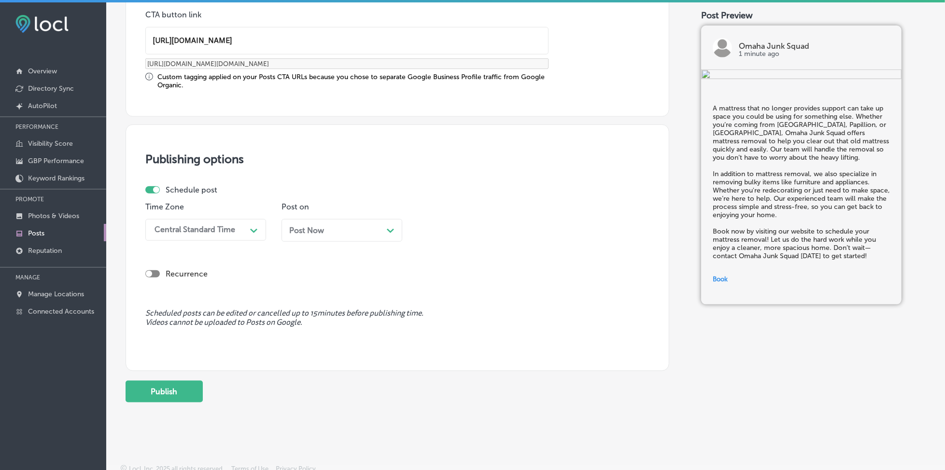
click at [217, 226] on div "Central Standard Time" at bounding box center [194, 229] width 81 height 9
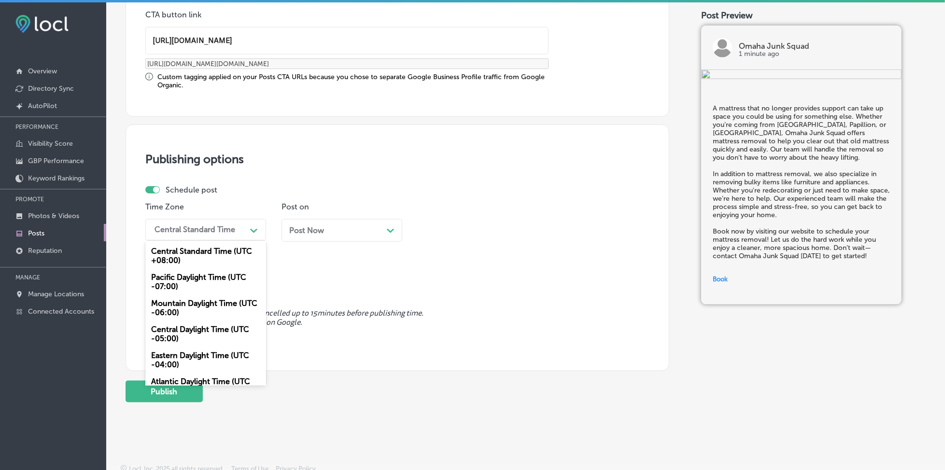
click at [221, 305] on div "Mountain Daylight Time (UTC -06:00)" at bounding box center [205, 308] width 121 height 26
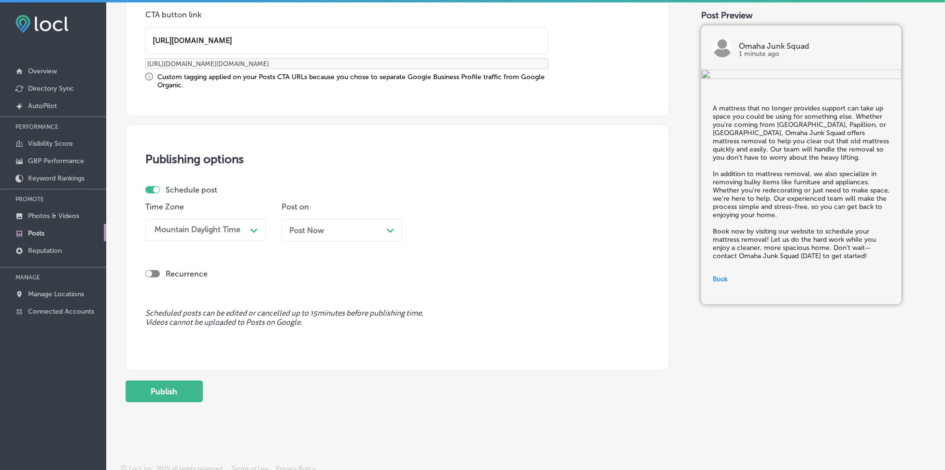
click at [297, 231] on span "Post Now" at bounding box center [306, 230] width 35 height 9
click at [484, 223] on div "04:15 PM" at bounding box center [470, 230] width 97 height 17
click at [444, 277] on div "7:00 AM" at bounding box center [478, 274] width 121 height 17
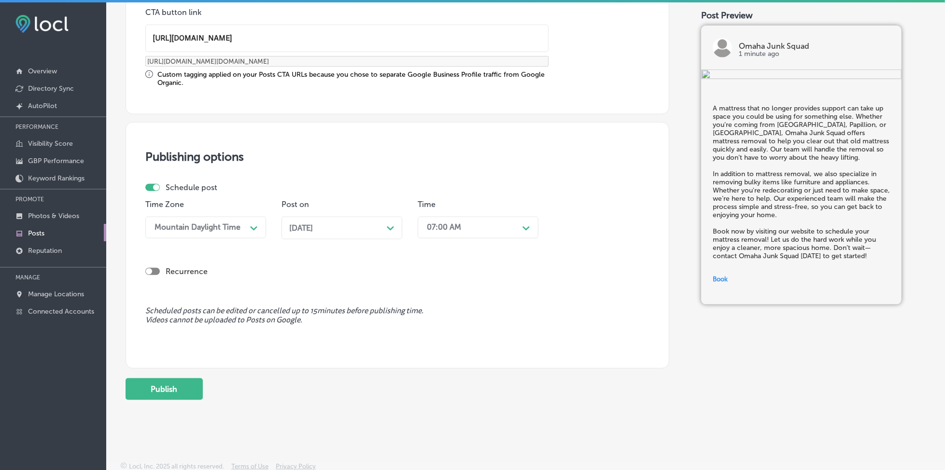
scroll to position [775, 0]
click at [195, 385] on button "Publish" at bounding box center [164, 389] width 77 height 22
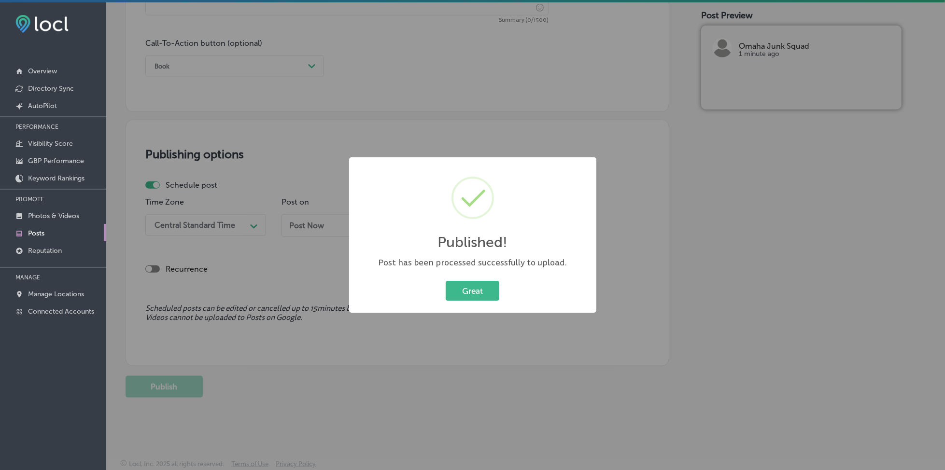
scroll to position [690, 0]
click at [461, 291] on button "Great" at bounding box center [473, 291] width 54 height 20
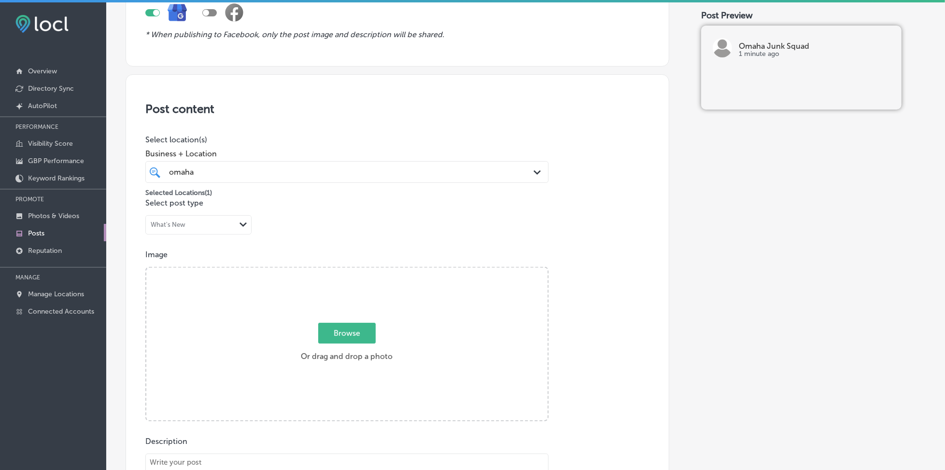
scroll to position [111, 0]
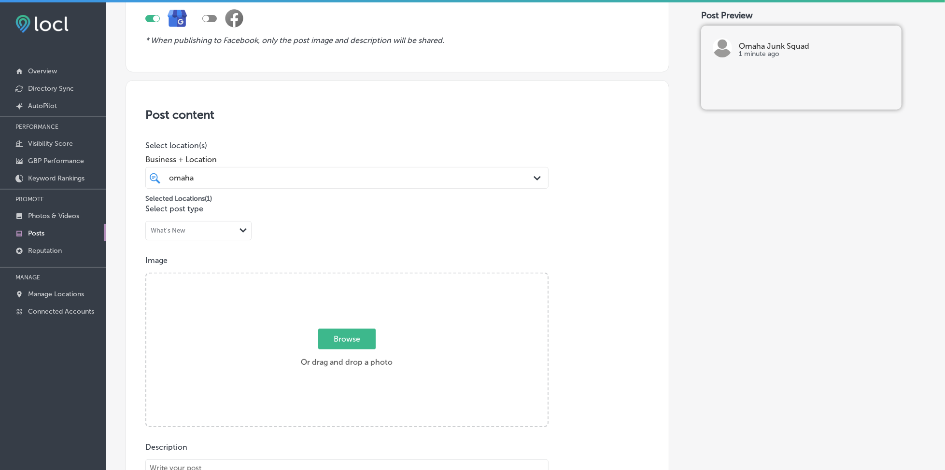
click at [338, 341] on span "Browse" at bounding box center [346, 339] width 57 height 21
click at [338, 277] on input "Browse Or drag and drop a photo" at bounding box center [346, 275] width 401 height 3
click at [350, 340] on span "Browse" at bounding box center [346, 339] width 57 height 21
click at [350, 277] on input "Browse Or drag and drop a photo" at bounding box center [346, 275] width 401 height 3
type input "C:\fakepath\full-service-junk-removal-omaha-junk-squad (1).png"
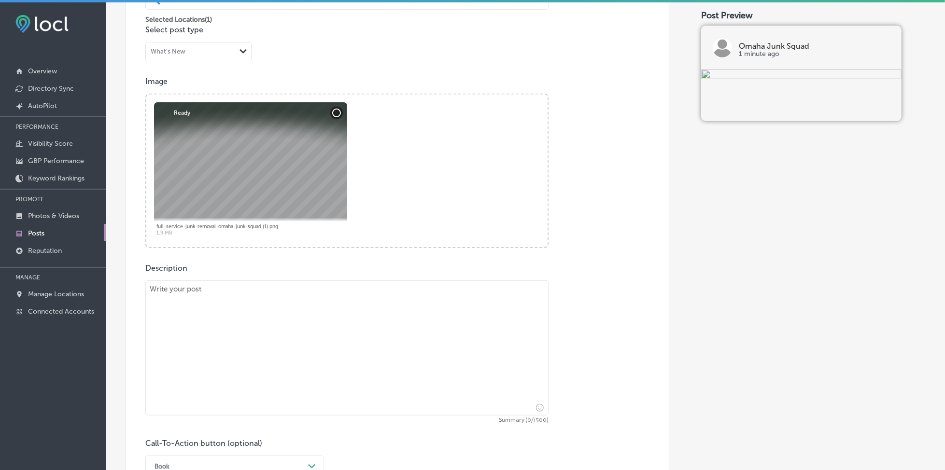
scroll to position [304, 0]
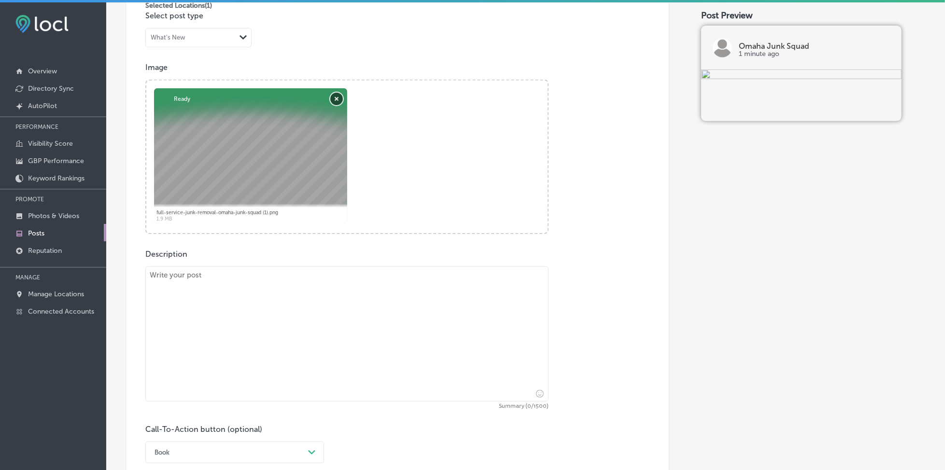
click at [335, 97] on button "Remove" at bounding box center [336, 99] width 13 height 13
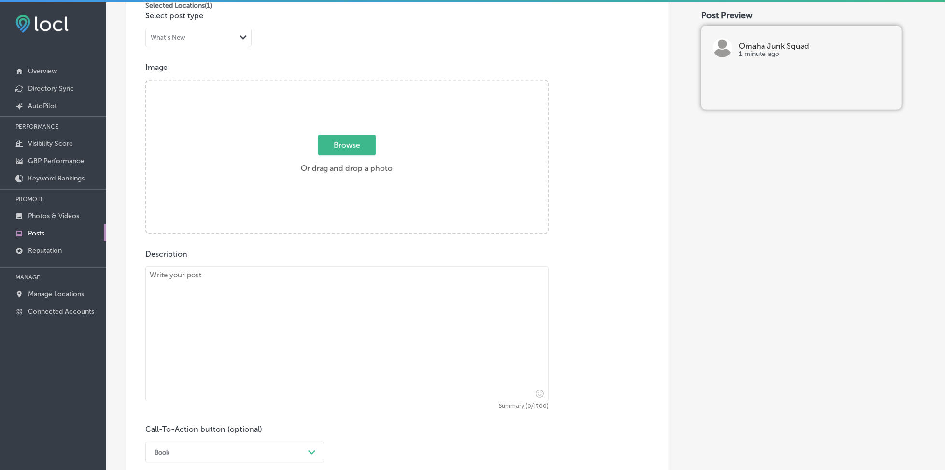
click at [343, 139] on span "Browse" at bounding box center [346, 145] width 57 height 21
click at [343, 84] on input "Browse Or drag and drop a photo" at bounding box center [346, 82] width 401 height 3
type input "C:\fakepath\full-service-junk-removal-omaha-junk-squad (3).png"
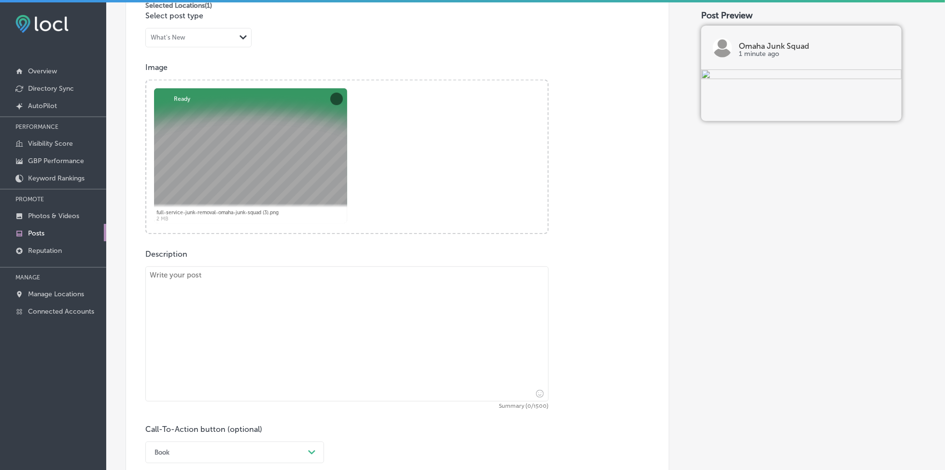
click at [260, 331] on textarea at bounding box center [346, 334] width 403 height 135
paste textarea "Got an old piano or broken appliance that needs to go? Whether you’re in [GEOGR…"
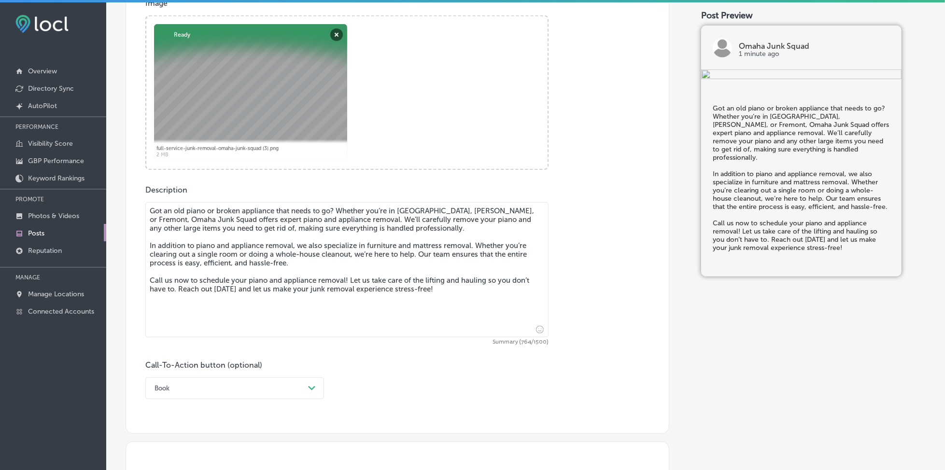
type textarea "Got an old piano or broken appliance that needs to go? Whether you’re in [GEOGR…"
click at [245, 387] on div "option Book, selected. option Order online focused, 3 of 7. 7 results available…" at bounding box center [234, 389] width 179 height 22
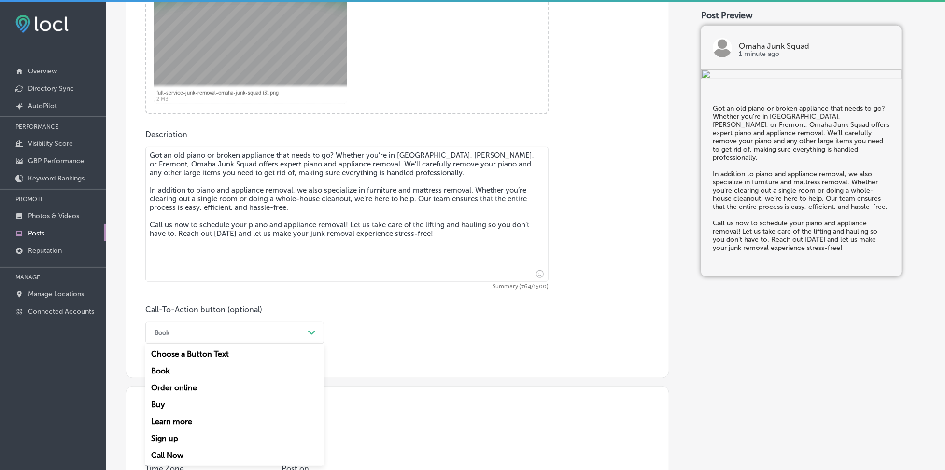
click at [188, 452] on div "Call Now" at bounding box center [234, 455] width 179 height 17
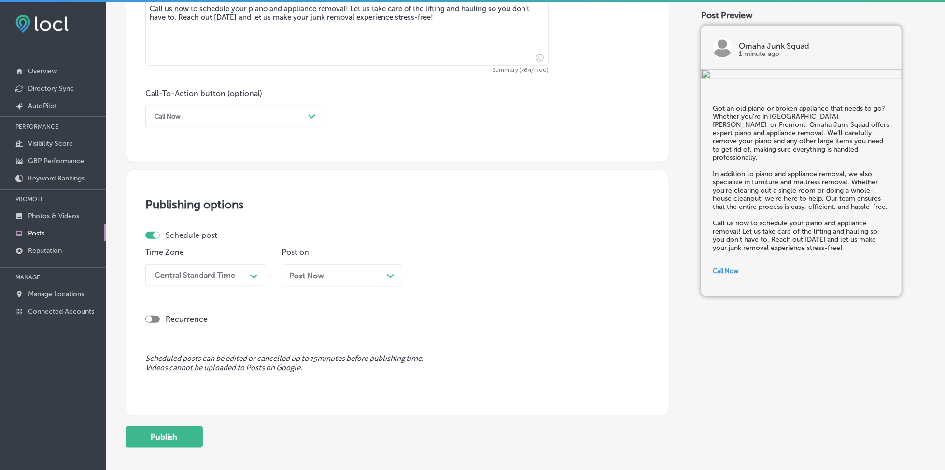
scroll to position [690, 0]
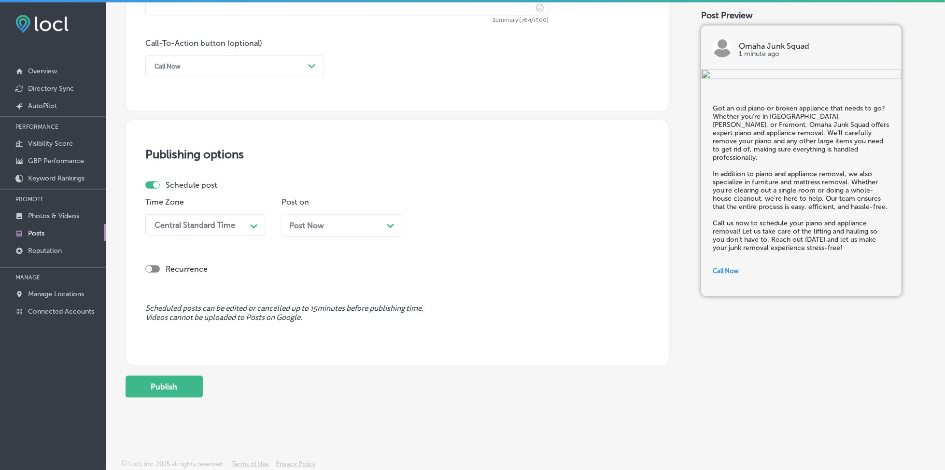
click at [219, 233] on div "Central Standard Time" at bounding box center [198, 225] width 97 height 17
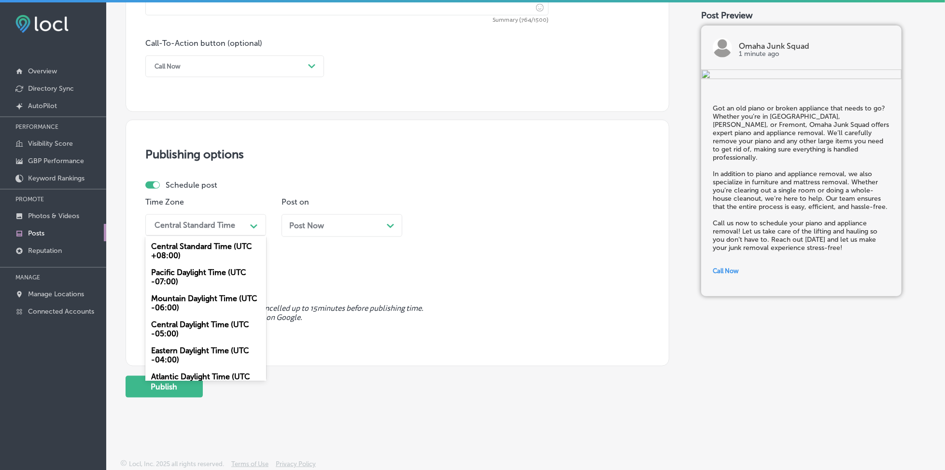
click at [226, 308] on div "Mountain Daylight Time (UTC -06:00)" at bounding box center [205, 303] width 121 height 26
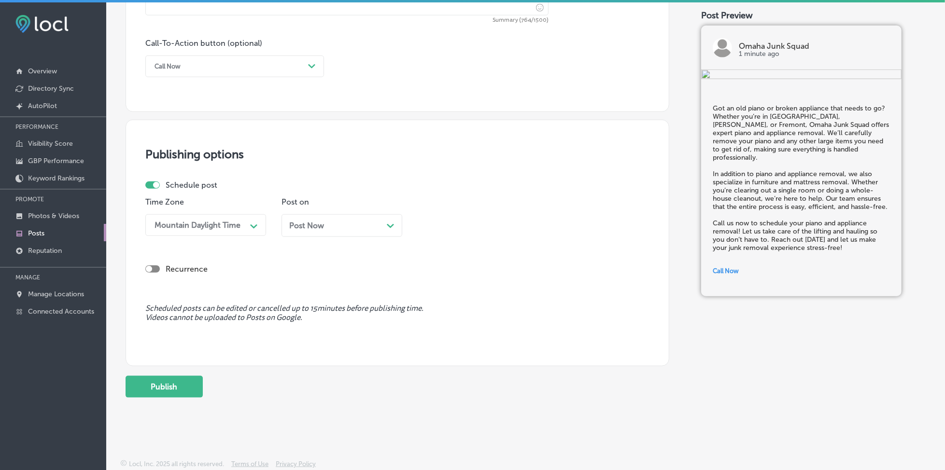
click at [326, 230] on div "Post Now Path Created with Sketch." at bounding box center [341, 225] width 105 height 9
click at [452, 219] on div "04:15 PM" at bounding box center [470, 225] width 97 height 17
click at [460, 334] on div "7:00 AM" at bounding box center [478, 333] width 121 height 17
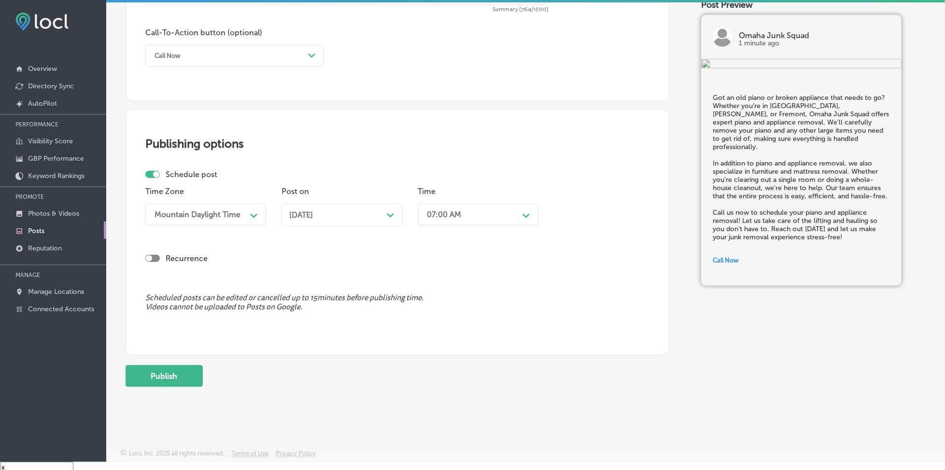
scroll to position [14, 0]
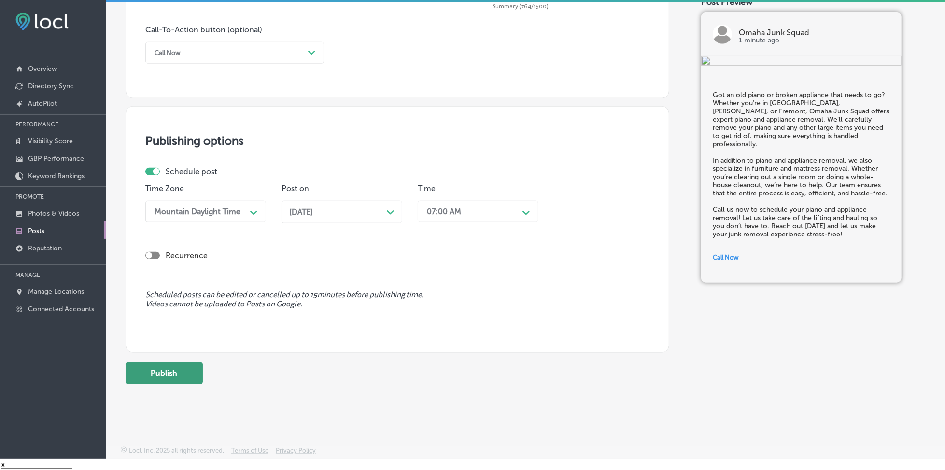
click at [166, 380] on button "Publish" at bounding box center [164, 374] width 77 height 22
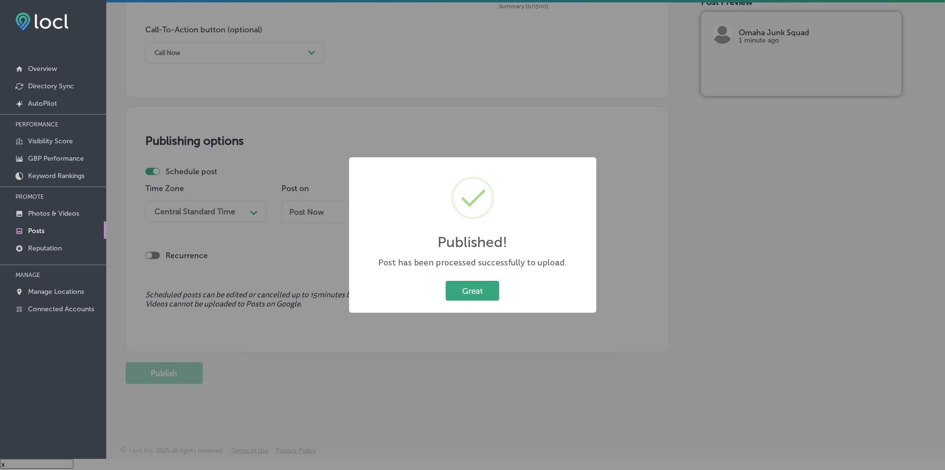
click at [466, 281] on button "Great" at bounding box center [473, 291] width 54 height 20
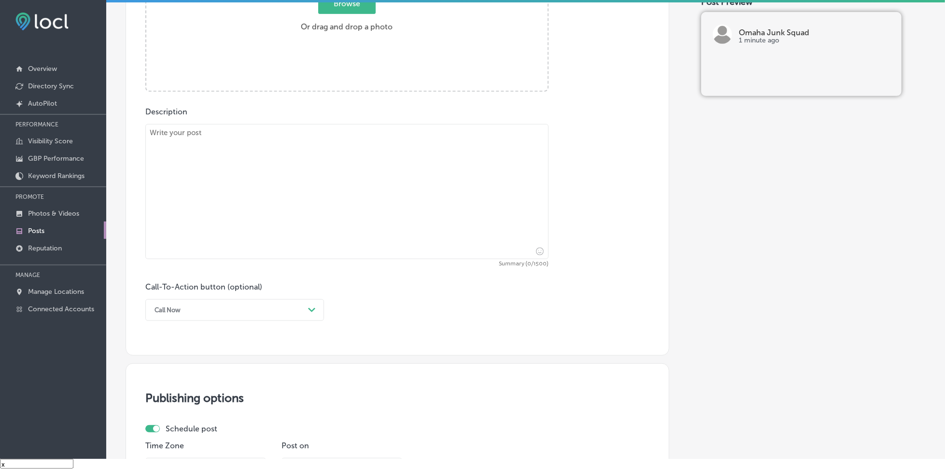
scroll to position [239, 0]
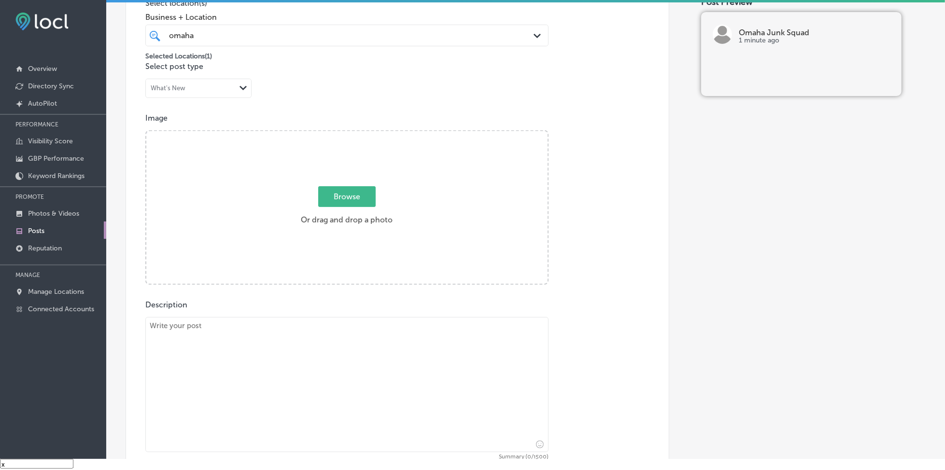
click at [345, 188] on span "Browse" at bounding box center [346, 196] width 57 height 21
click at [345, 134] on input "Browse Or drag and drop a photo" at bounding box center [346, 132] width 401 height 3
click at [243, 356] on textarea at bounding box center [346, 384] width 403 height 135
paste textarea "When the junk piles up, it can feel overwhelming. Whether you're in [GEOGRAPHIC…"
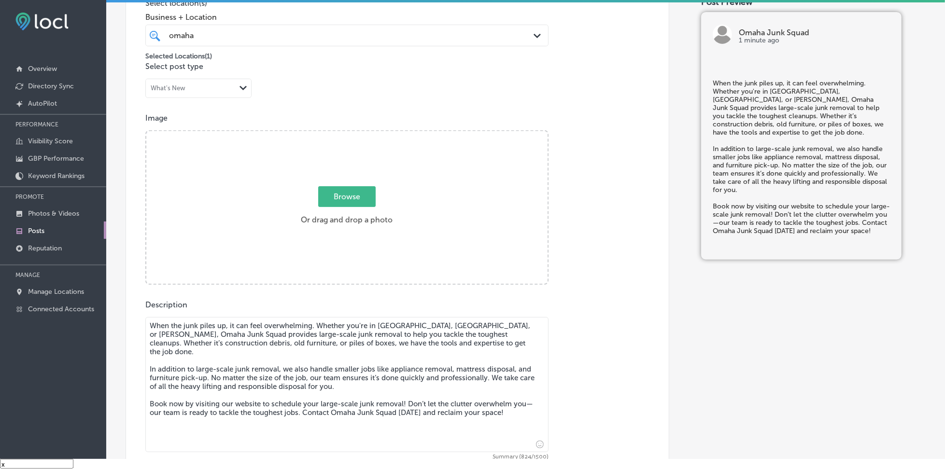
type textarea "When the junk piles up, it can feel overwhelming. Whether you're in [GEOGRAPHIC…"
click at [340, 197] on span "Browse" at bounding box center [346, 196] width 57 height 21
click at [340, 134] on input "Browse Or drag and drop a photo" at bounding box center [346, 132] width 401 height 3
type input "C:\fakepath\full-service-junk-removal-omaha-junk-squad (2).png"
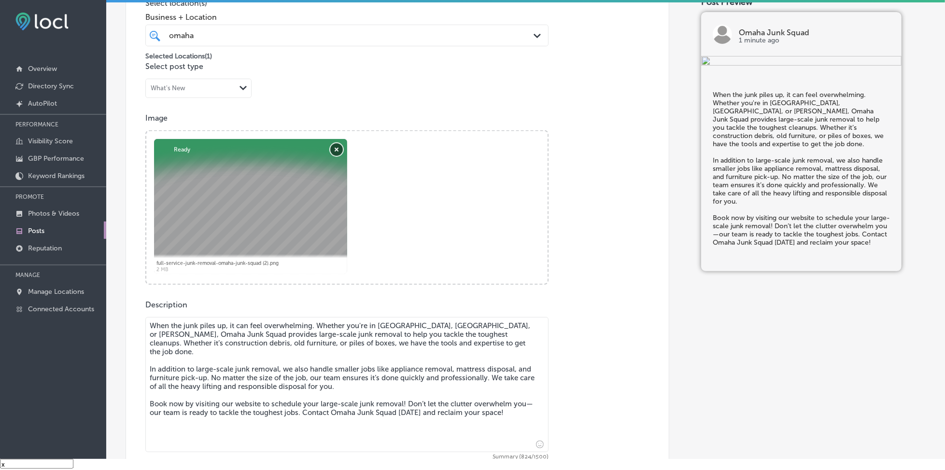
click at [336, 143] on button "Remove" at bounding box center [336, 149] width 13 height 13
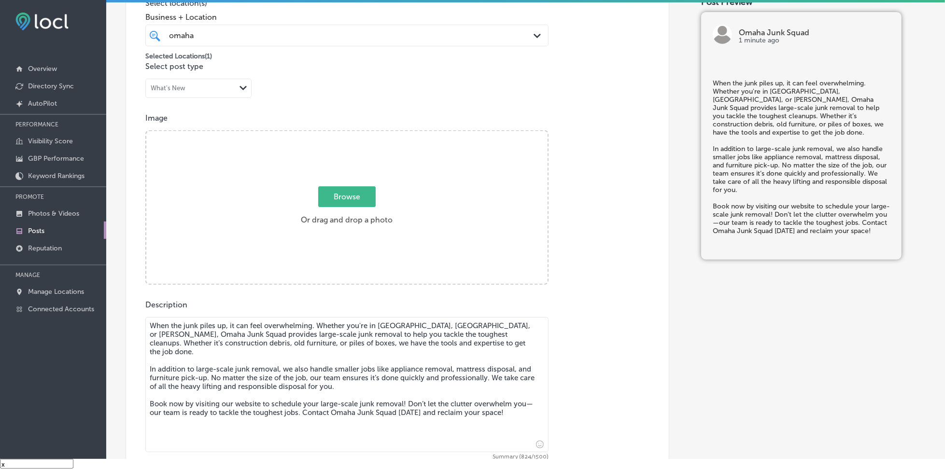
click at [338, 194] on span "Browse" at bounding box center [346, 196] width 57 height 21
click at [338, 134] on input "Browse Or drag and drop a photo" at bounding box center [346, 132] width 401 height 3
type input "C:\fakepath\full-service-junk-removal-omaha-junk-squad (1).png"
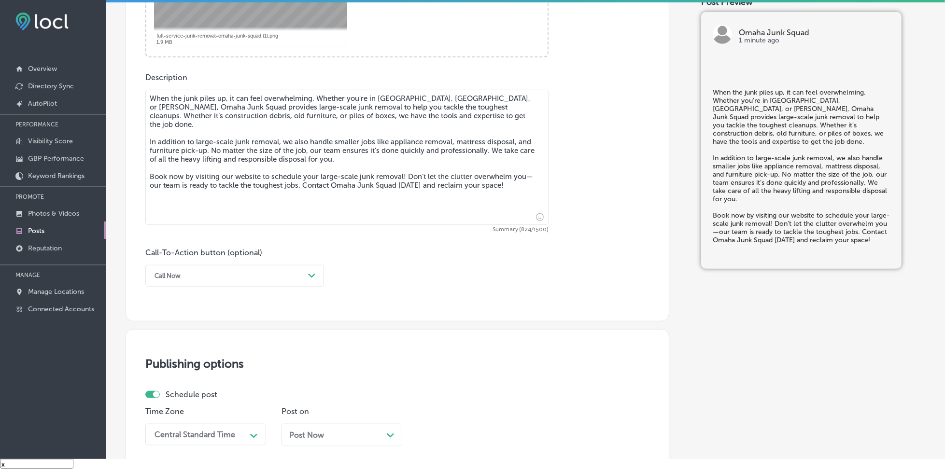
scroll to position [497, 0]
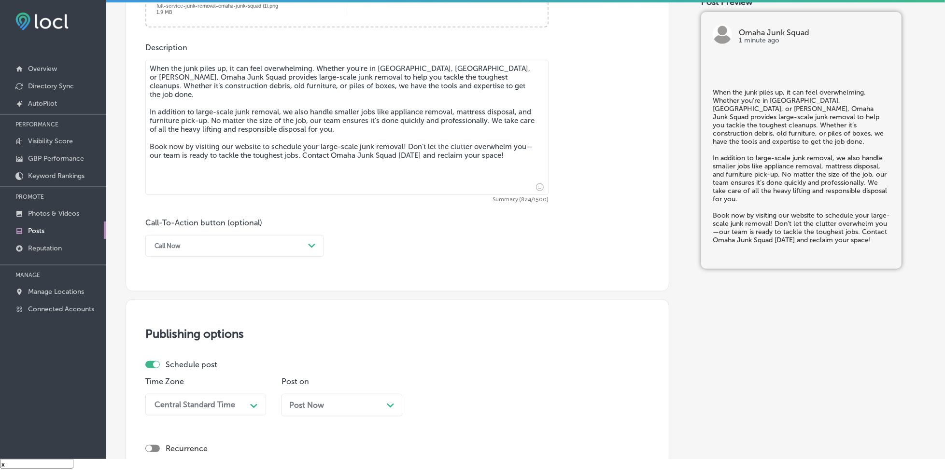
click at [234, 250] on div "Call Now" at bounding box center [227, 245] width 154 height 15
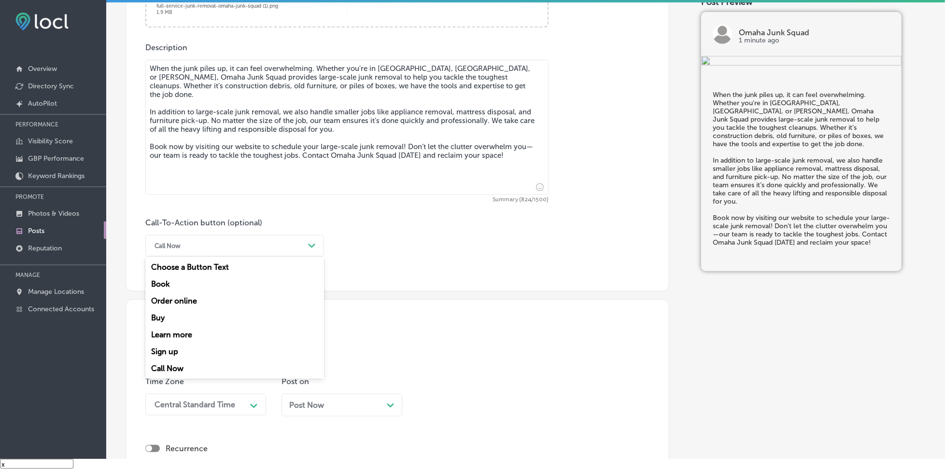
click at [207, 281] on div "Book" at bounding box center [234, 284] width 179 height 17
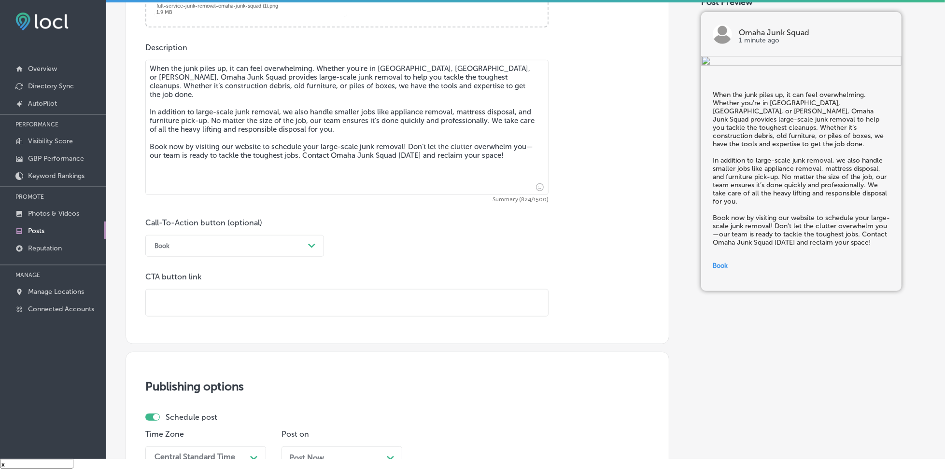
click at [216, 300] on input "text" at bounding box center [347, 303] width 402 height 27
type input "[URL][DOMAIN_NAME]"
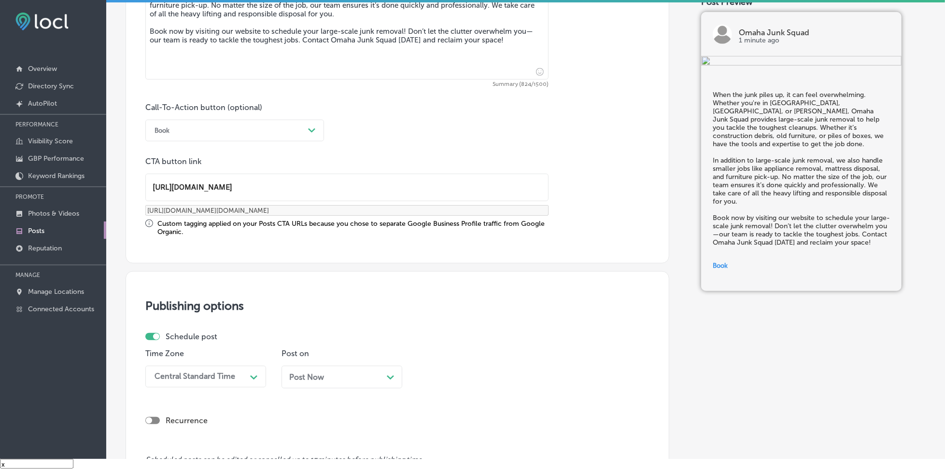
scroll to position [754, 0]
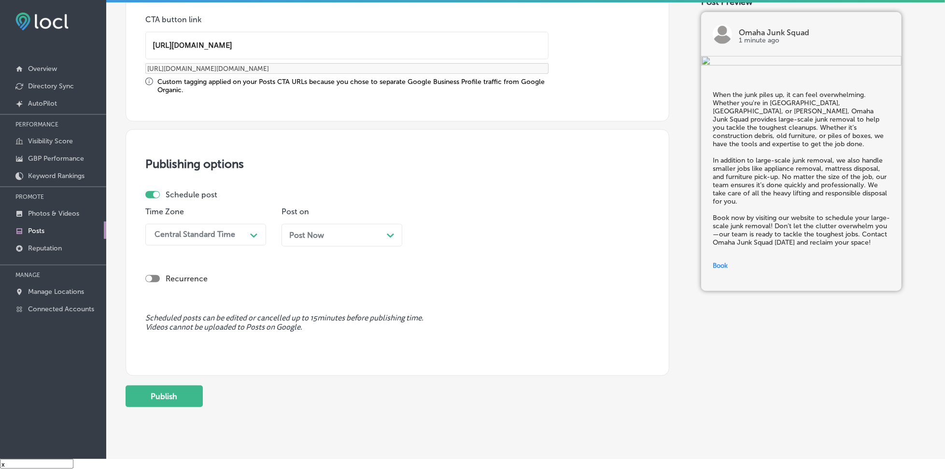
click at [210, 233] on div "Central Standard Time" at bounding box center [194, 234] width 81 height 9
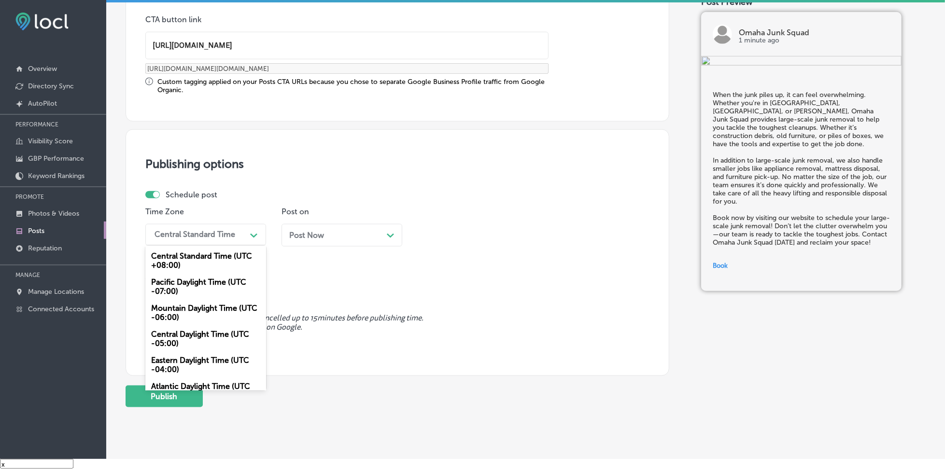
click at [191, 300] on div "Mountain Daylight Time (UTC -06:00)" at bounding box center [205, 313] width 121 height 26
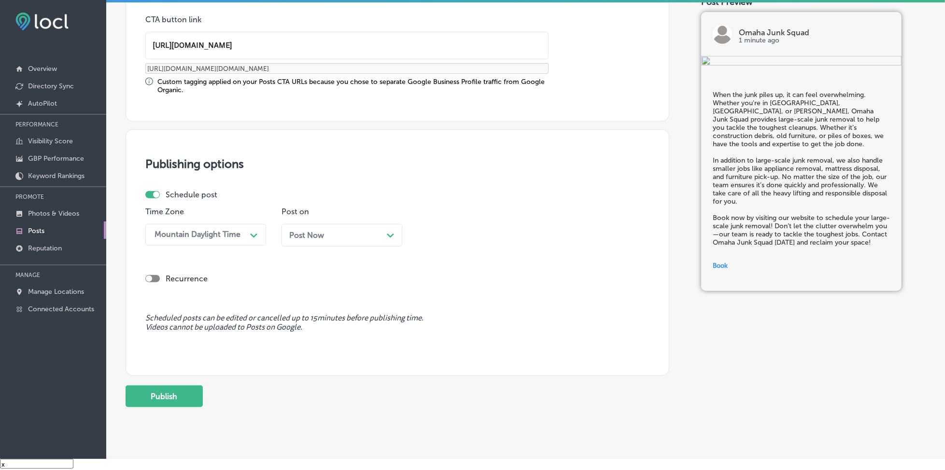
click at [325, 231] on div "Post Now Path Created with Sketch." at bounding box center [341, 235] width 105 height 9
click at [492, 235] on div "04:30 PM" at bounding box center [470, 234] width 97 height 17
click at [435, 343] on div "7:00 AM" at bounding box center [478, 343] width 121 height 17
click at [187, 392] on button "Publish" at bounding box center [164, 397] width 77 height 22
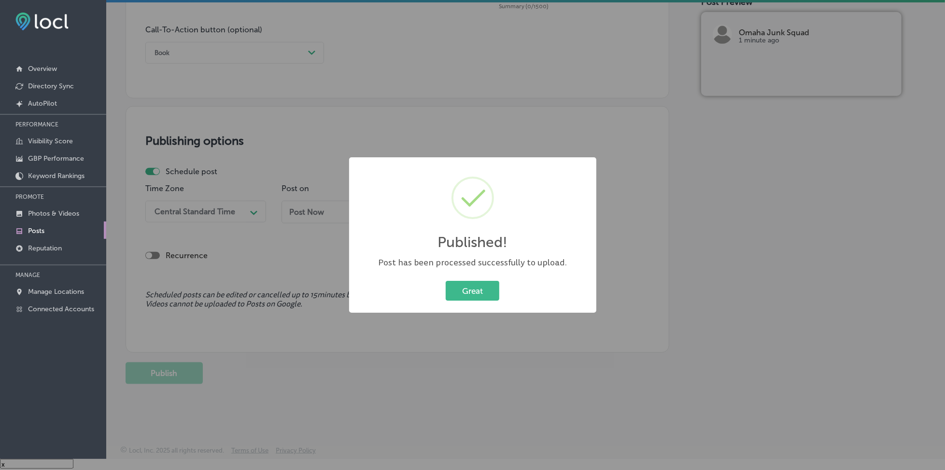
scroll to position [690, 0]
click at [463, 295] on button "Great" at bounding box center [473, 291] width 54 height 20
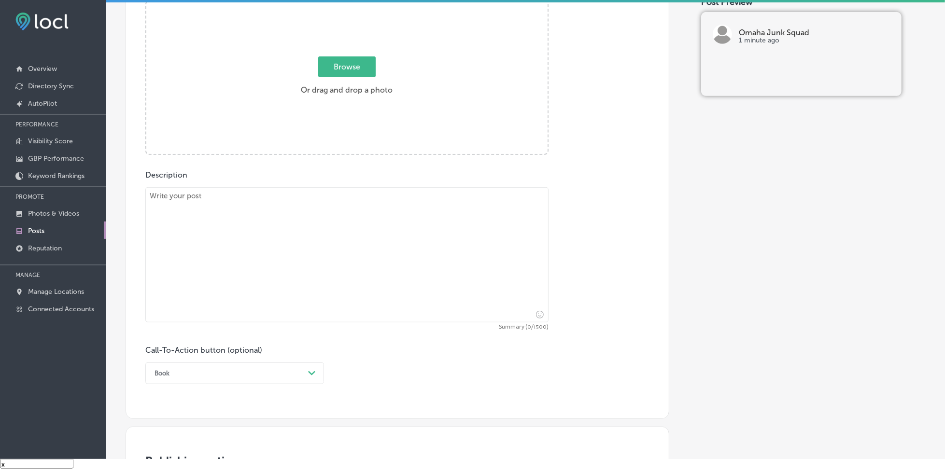
scroll to position [368, 0]
click at [242, 209] on textarea at bounding box center [346, 256] width 403 height 135
paste textarea "Ready to clear out old furniture or appliances? Whether you’re in [PERSON_NAME]…"
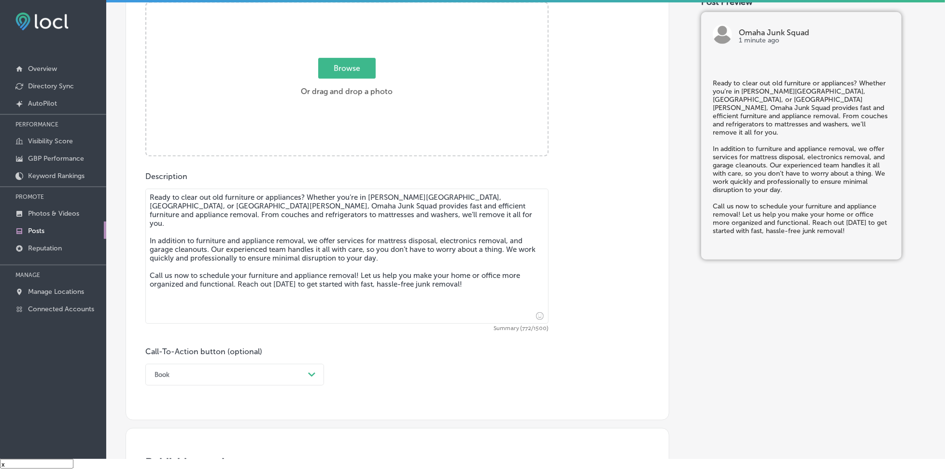
type textarea "Ready to clear out old furniture or appliances? Whether you’re in [PERSON_NAME]…"
click at [212, 373] on div "option Book, selected. option Book focused, 2 of 7. 7 results available. Use Up…" at bounding box center [234, 375] width 179 height 22
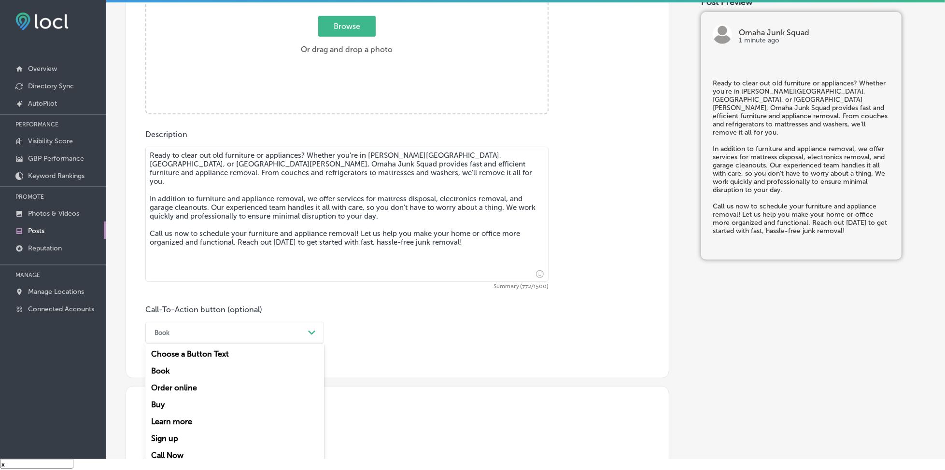
click at [178, 452] on div "Call Now" at bounding box center [234, 455] width 179 height 17
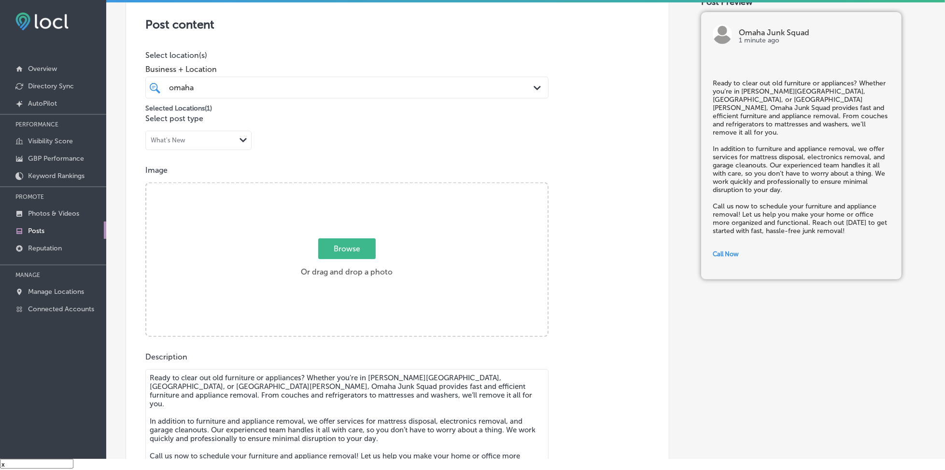
scroll to position [152, 0]
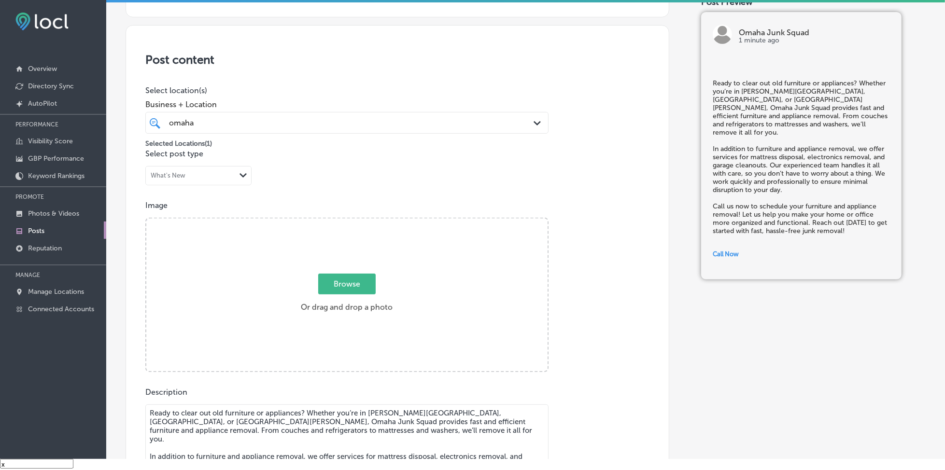
click at [323, 281] on span "Browse" at bounding box center [346, 284] width 57 height 21
click at [323, 222] on input "Browse Or drag and drop a photo" at bounding box center [346, 220] width 401 height 3
type input "C:\fakepath\full-service-junk-removal-omaha-junk-squad (2).png"
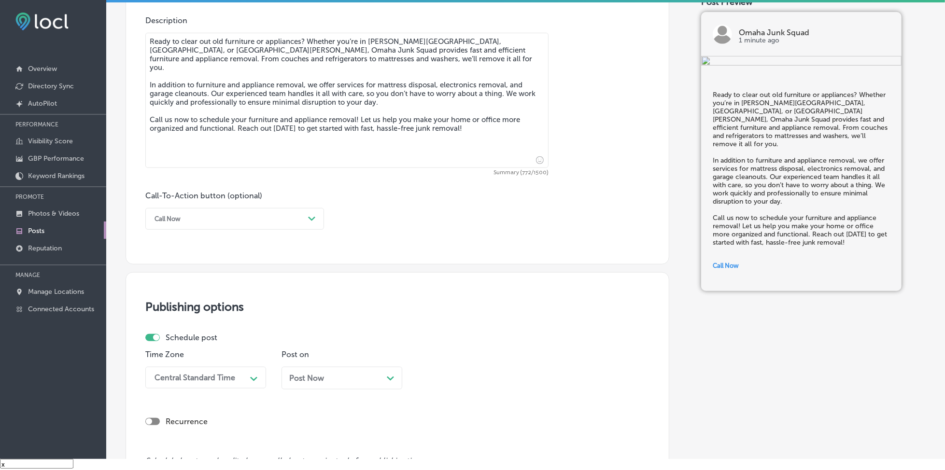
scroll to position [538, 0]
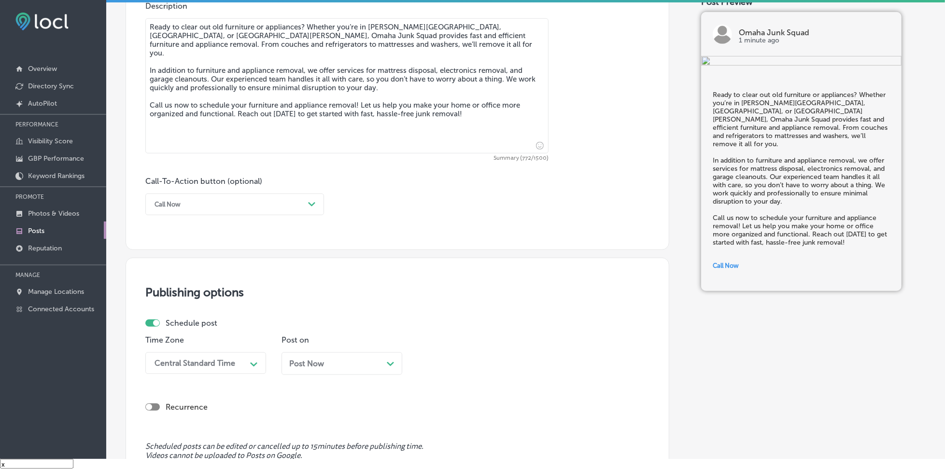
click at [242, 367] on div "Central Standard Time Path Created with Sketch." at bounding box center [205, 363] width 121 height 22
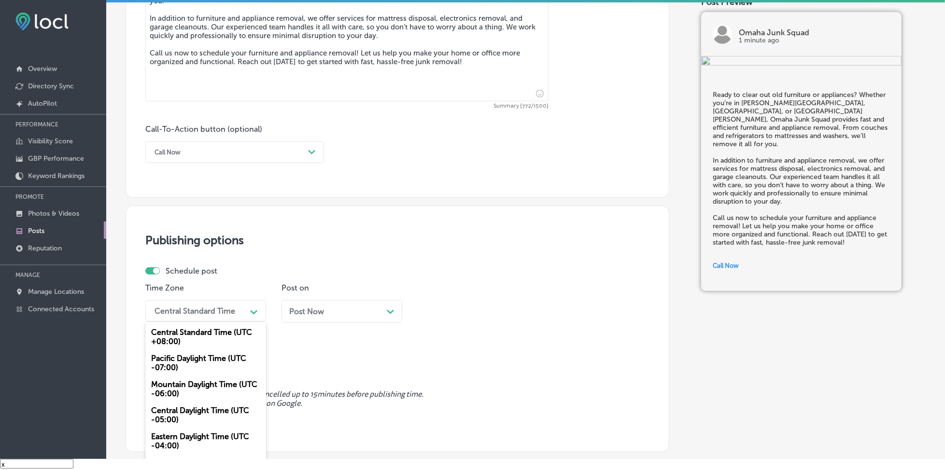
click at [218, 388] on div "Mountain Daylight Time (UTC -06:00)" at bounding box center [205, 389] width 121 height 26
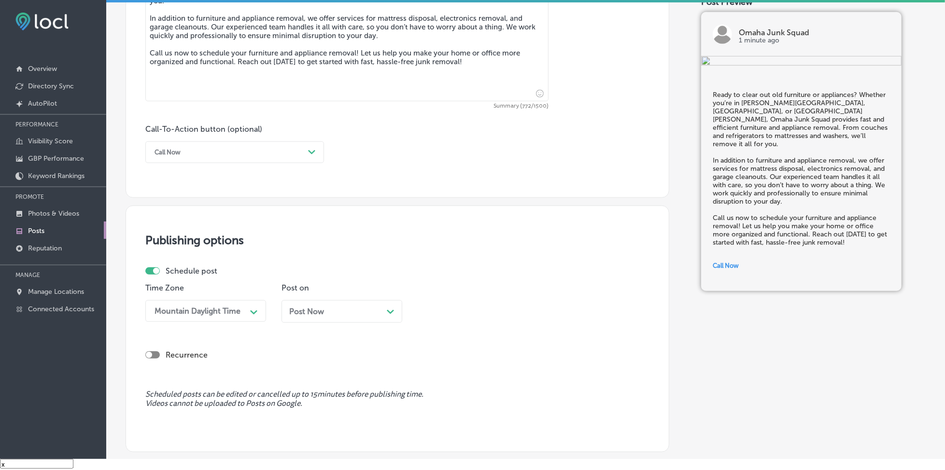
click at [341, 319] on div "Post Now Path Created with Sketch." at bounding box center [341, 311] width 121 height 23
click at [474, 318] on div "04:30 PM" at bounding box center [470, 311] width 97 height 17
click at [449, 356] on div "7:00 AM" at bounding box center [478, 355] width 121 height 17
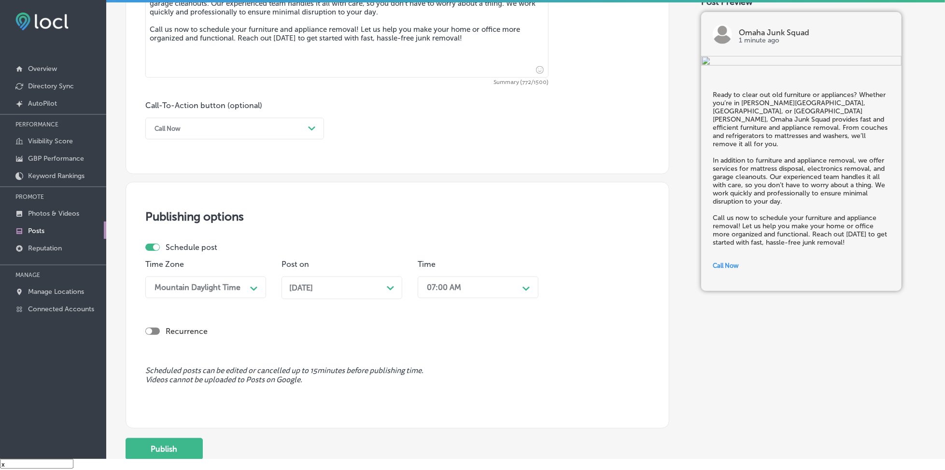
scroll to position [690, 0]
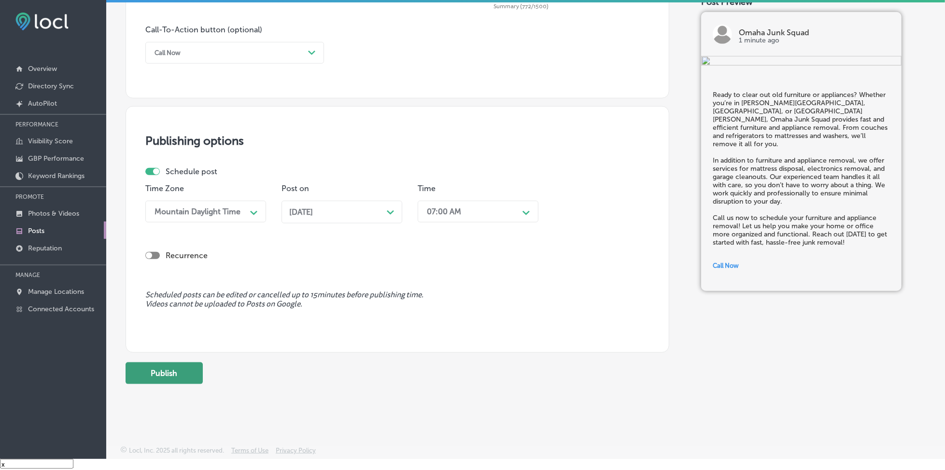
click at [190, 376] on button "Publish" at bounding box center [164, 374] width 77 height 22
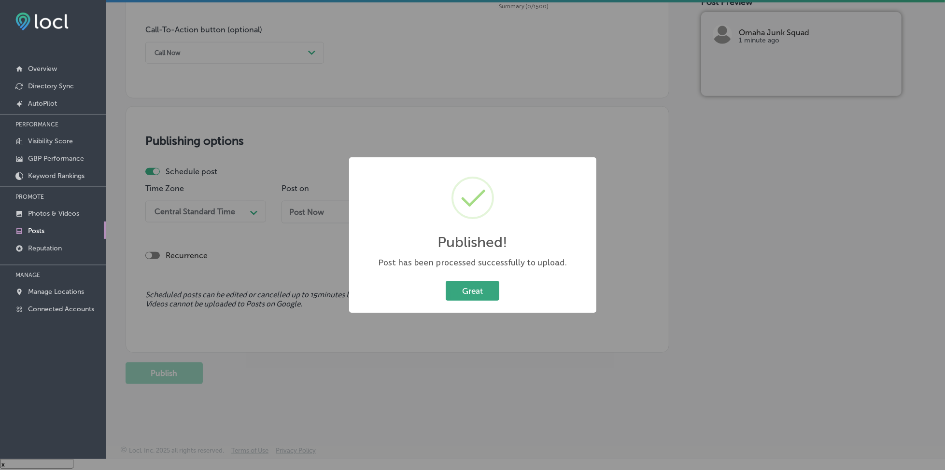
click at [469, 287] on button "Great" at bounding box center [473, 291] width 54 height 20
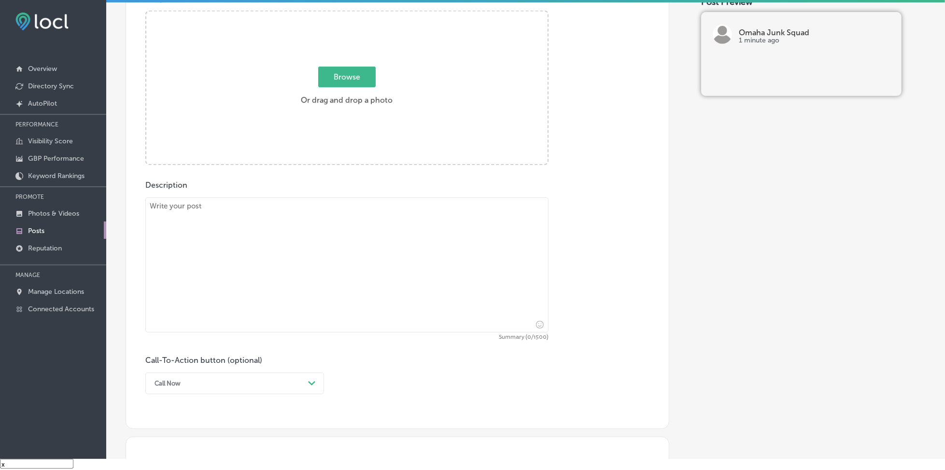
scroll to position [239, 0]
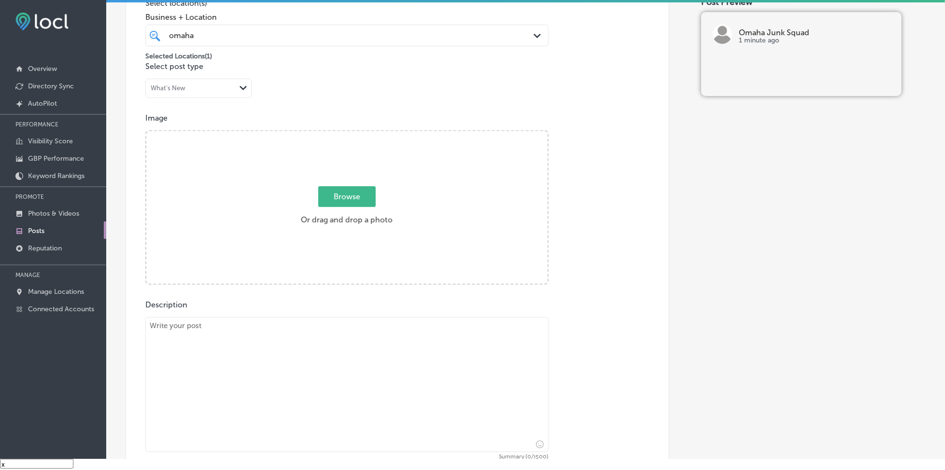
click at [353, 201] on span "Browse" at bounding box center [346, 196] width 57 height 21
click at [353, 134] on input "Browse Or drag and drop a photo" at bounding box center [346, 132] width 401 height 3
type input "C:\fakepath\full-service-junk-removal-omaha-junk-squad (4).png"
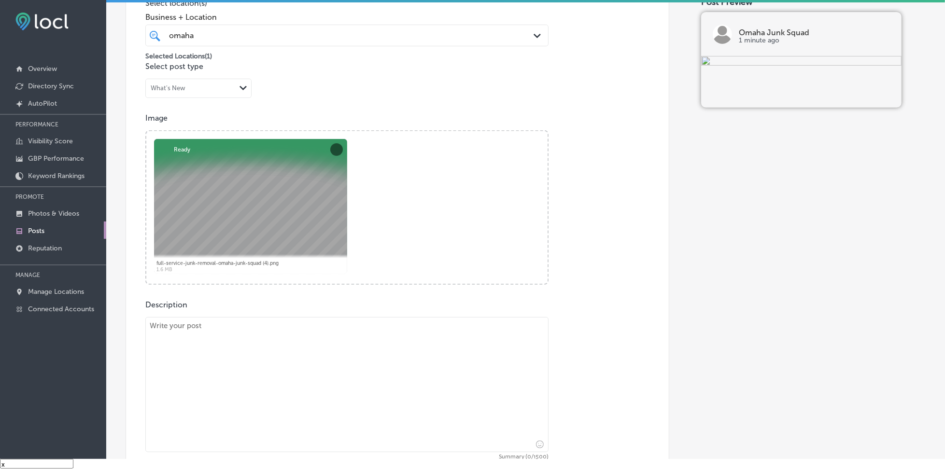
click at [193, 356] on textarea at bounding box center [346, 384] width 403 height 135
paste textarea "Is your garage filled with things you no longer need? Whether you're in [GEOGRA…"
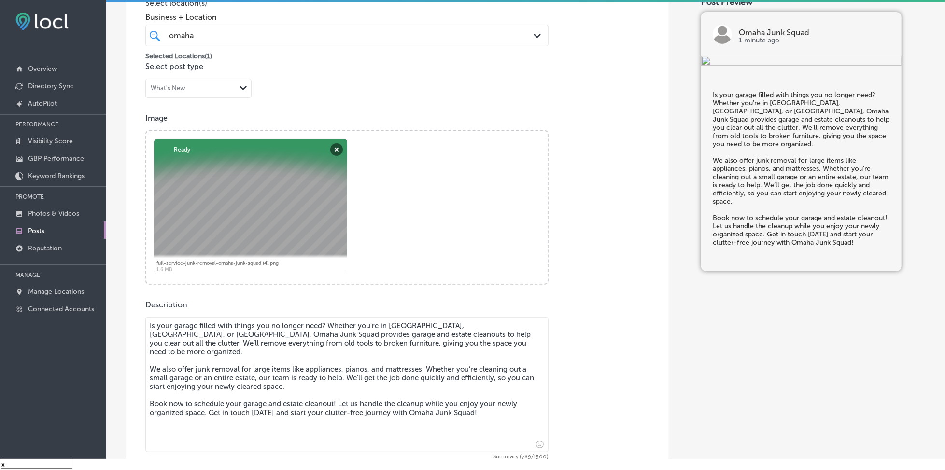
type textarea "Is your garage filled with things you no longer need? Whether you're in [GEOGRA…"
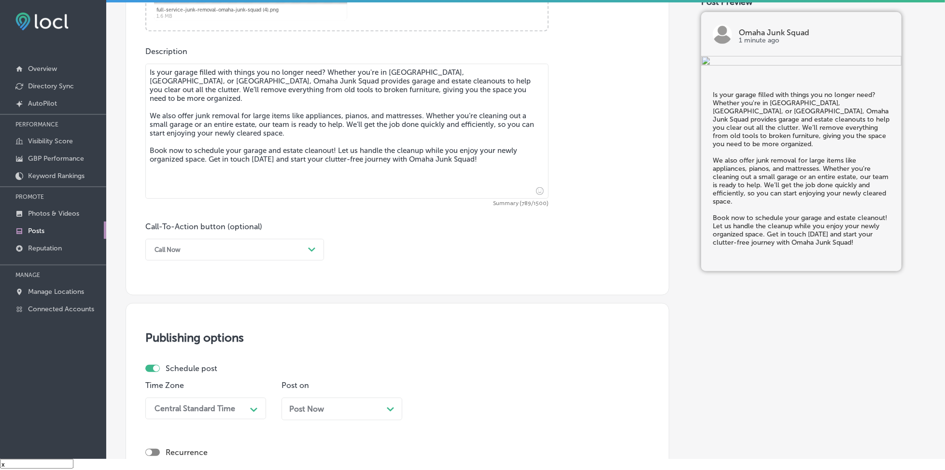
scroll to position [497, 0]
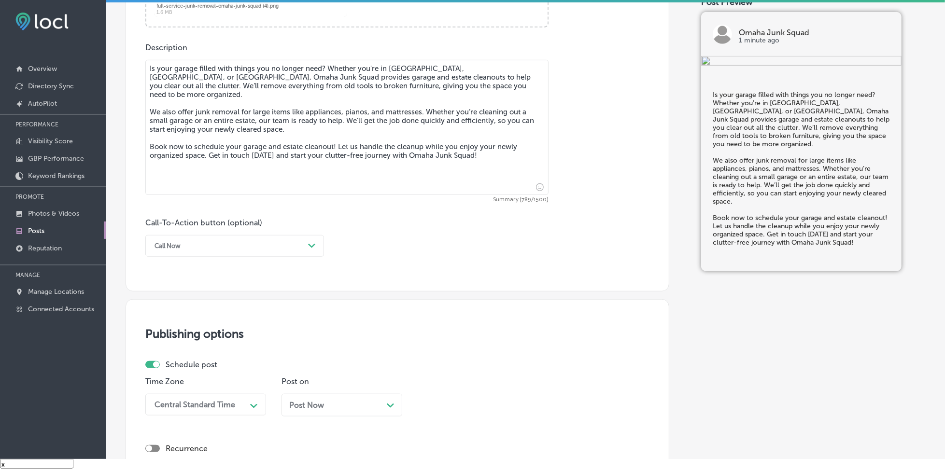
click at [157, 242] on div "Call Now" at bounding box center [167, 245] width 26 height 7
click at [175, 281] on div "Book" at bounding box center [234, 284] width 179 height 17
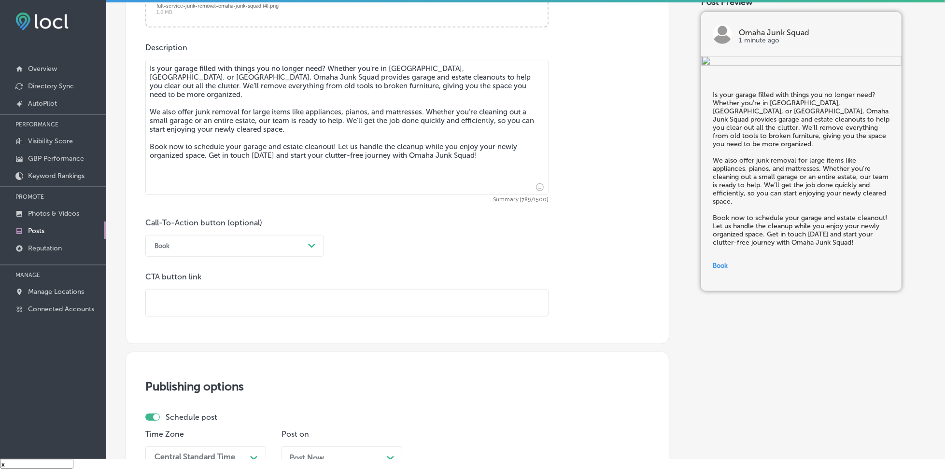
click at [187, 304] on input "text" at bounding box center [347, 303] width 402 height 27
type input "[URL][DOMAIN_NAME]"
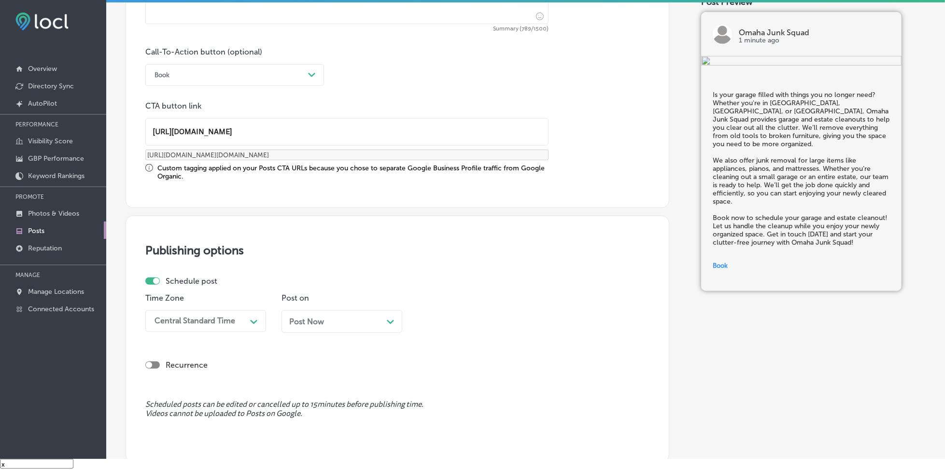
scroll to position [690, 0]
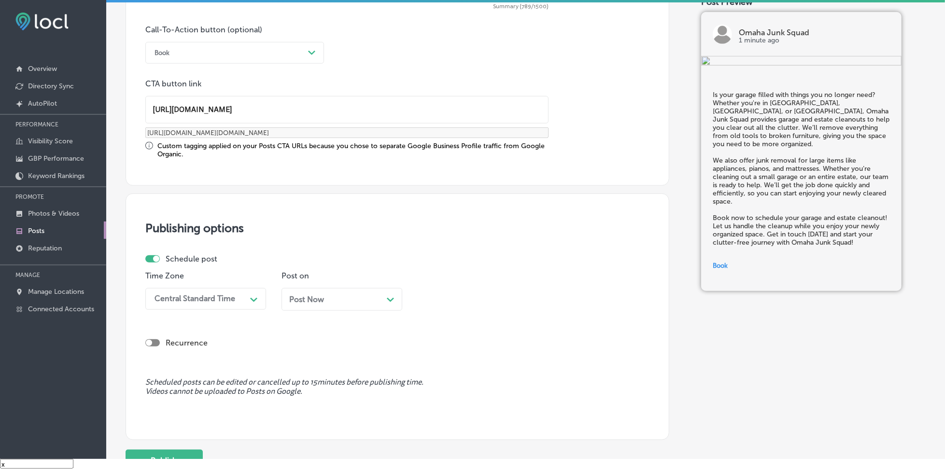
click at [203, 306] on div "Central Standard Time Path Created with Sketch." at bounding box center [205, 299] width 121 height 22
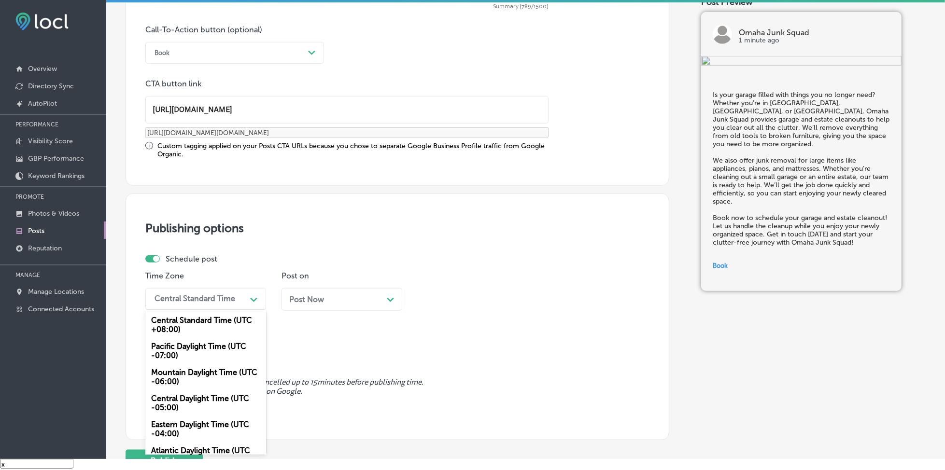
click at [198, 373] on div "Mountain Daylight Time (UTC -06:00)" at bounding box center [205, 377] width 121 height 26
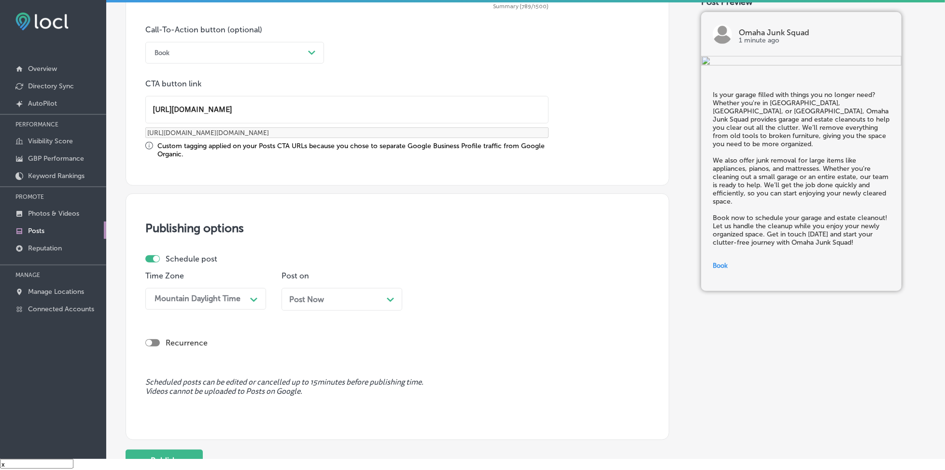
click at [304, 297] on span "Post Now" at bounding box center [306, 299] width 35 height 9
click at [471, 296] on div "04:30 PM" at bounding box center [470, 299] width 97 height 17
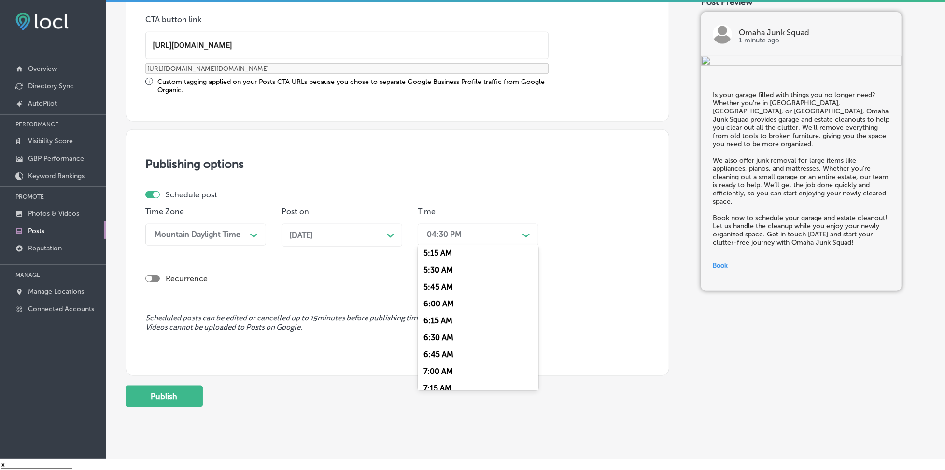
scroll to position [386, 0]
click at [448, 343] on div "7:00 AM" at bounding box center [478, 343] width 121 height 17
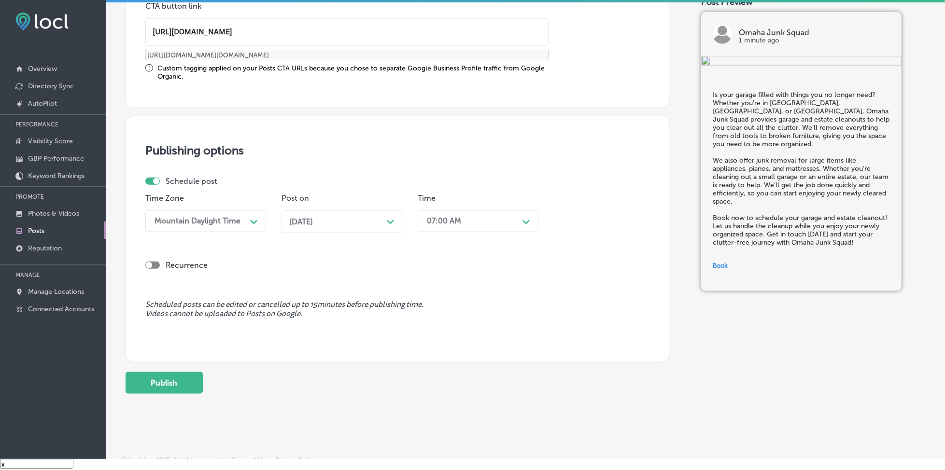
scroll to position [775, 0]
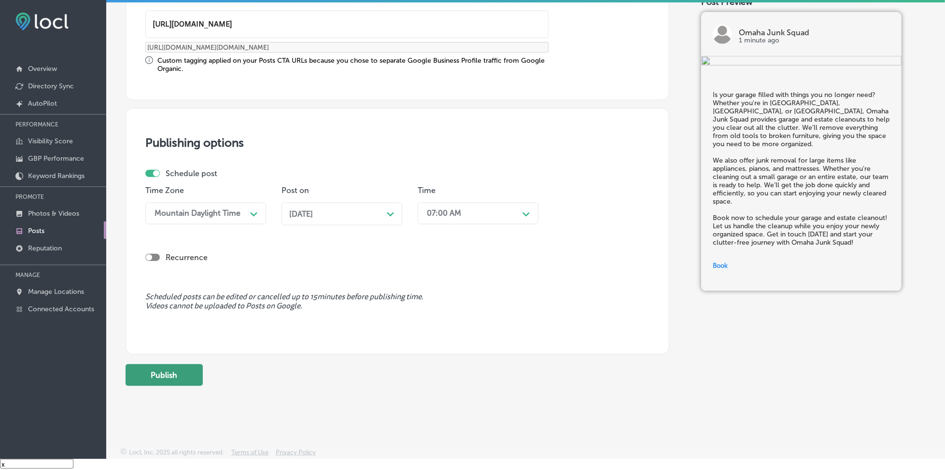
click at [174, 366] on button "Publish" at bounding box center [164, 376] width 77 height 22
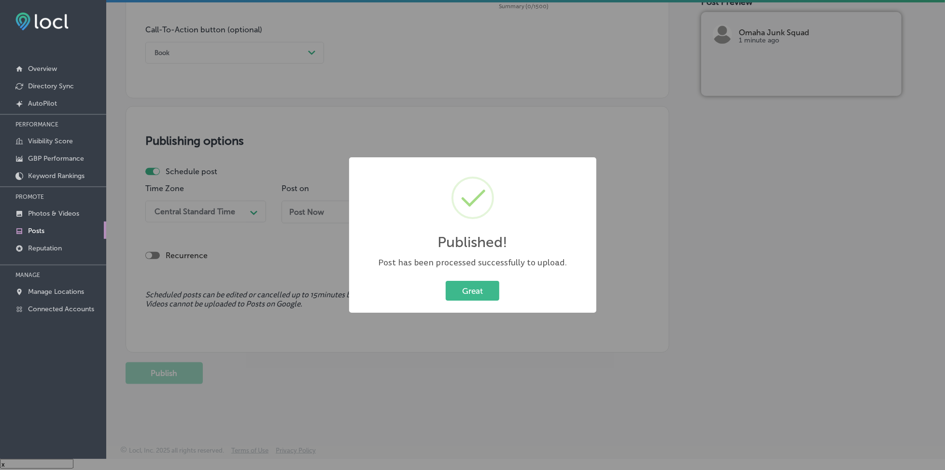
scroll to position [690, 0]
click at [491, 282] on button "Great" at bounding box center [473, 291] width 54 height 20
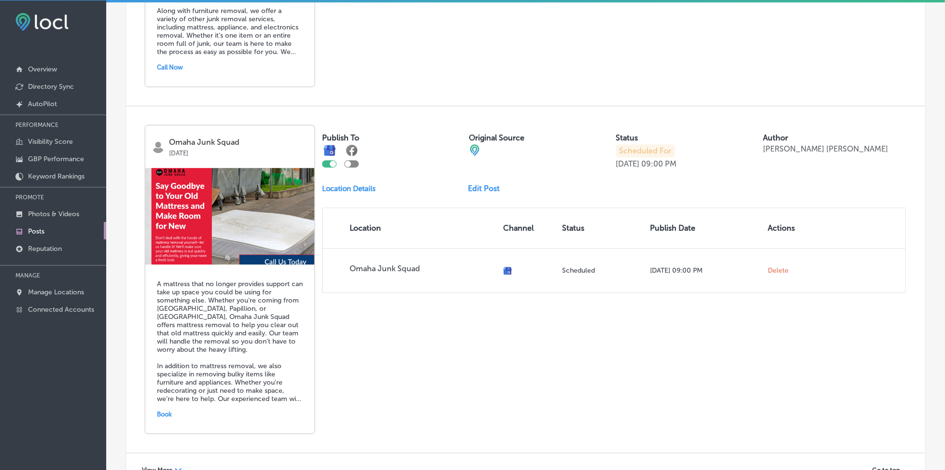
scroll to position [2034, 0]
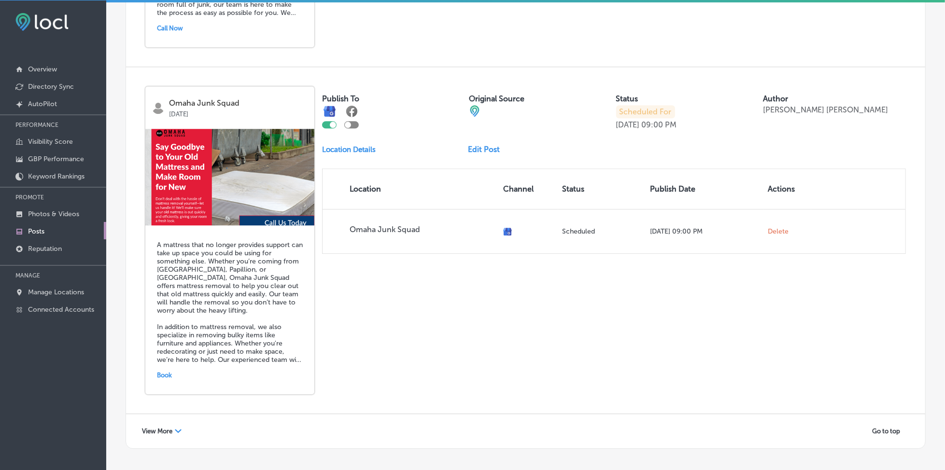
click at [150, 428] on span "View More" at bounding box center [157, 431] width 30 height 7
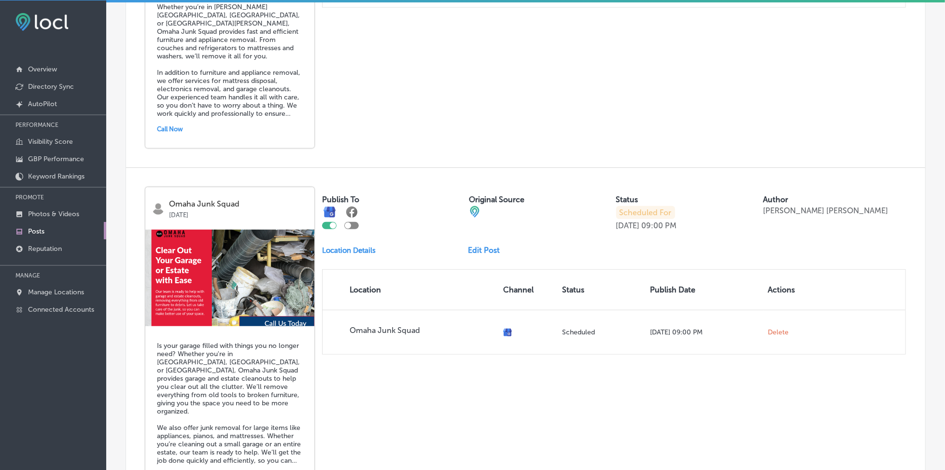
scroll to position [3394, 0]
